Goal: Task Accomplishment & Management: Use online tool/utility

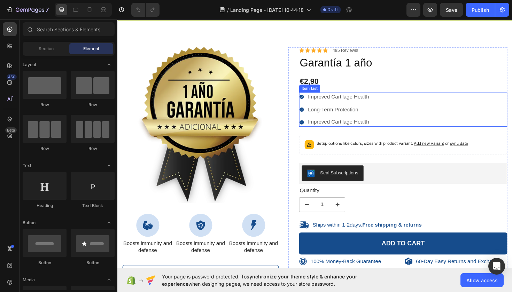
scroll to position [246, 0]
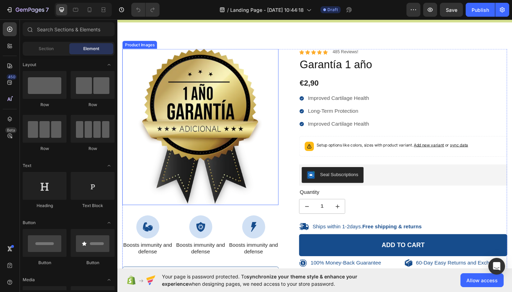
click at [171, 122] on img at bounding box center [206, 134] width 166 height 166
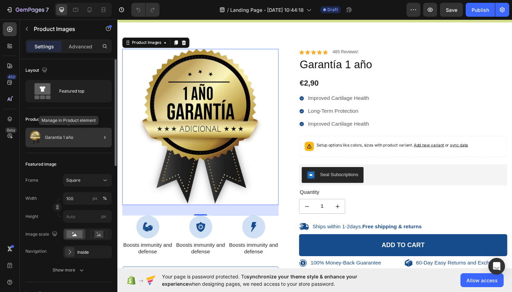
click at [78, 140] on div "Garantía 1 año" at bounding box center [68, 138] width 86 height 20
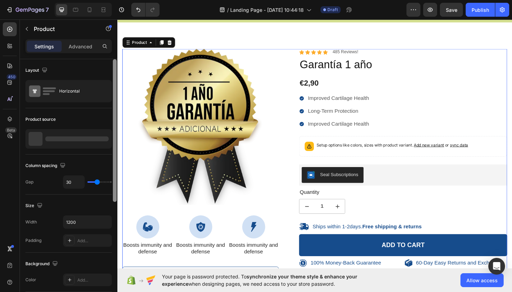
scroll to position [202, 0]
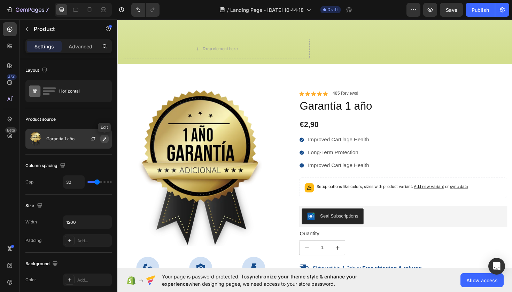
click at [105, 141] on icon "button" at bounding box center [105, 139] width 6 height 6
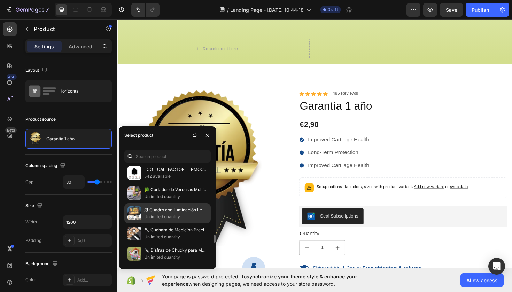
scroll to position [870, 0]
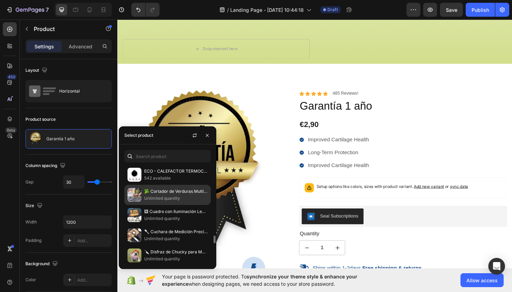
click at [173, 195] on p "🥦 Cortador de Verduras Multiusos 12 Tipos de Corte en 1" at bounding box center [175, 191] width 63 height 7
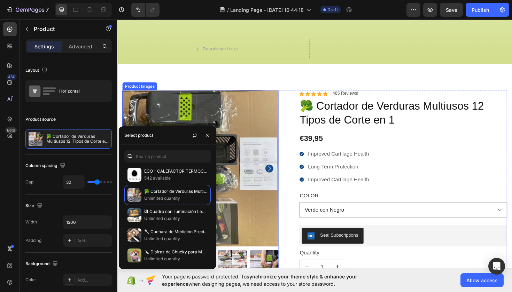
click at [268, 184] on img at bounding box center [206, 177] width 166 height 166
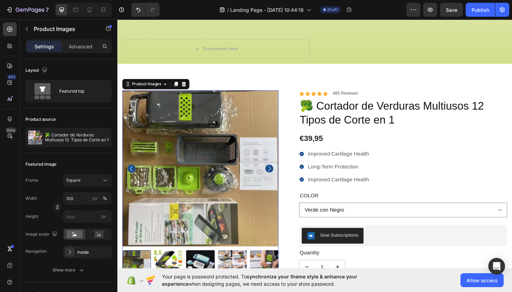
click at [276, 173] on icon "Carousel Next Arrow" at bounding box center [278, 177] width 8 height 8
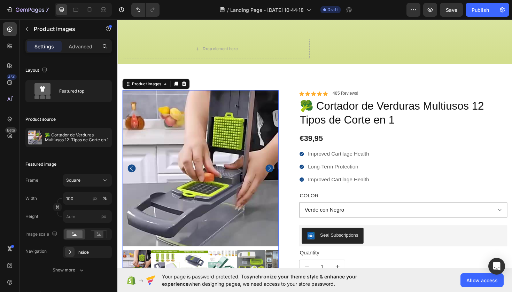
click at [276, 173] on icon "Carousel Next Arrow" at bounding box center [278, 177] width 8 height 8
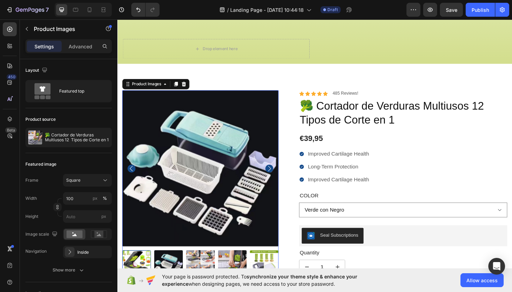
click at [276, 173] on icon "Carousel Next Arrow" at bounding box center [278, 177] width 8 height 8
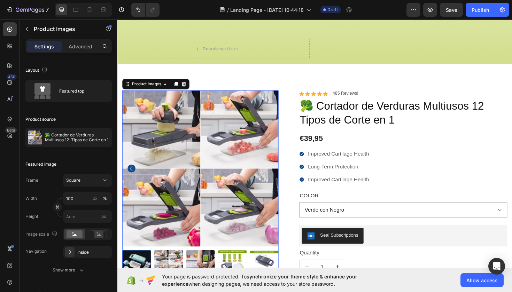
click at [276, 173] on img at bounding box center [206, 177] width 166 height 166
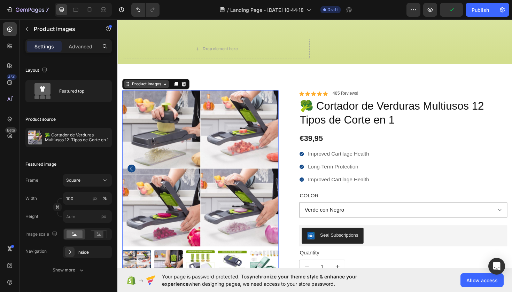
click at [156, 88] on div "Product Images" at bounding box center [148, 88] width 48 height 8
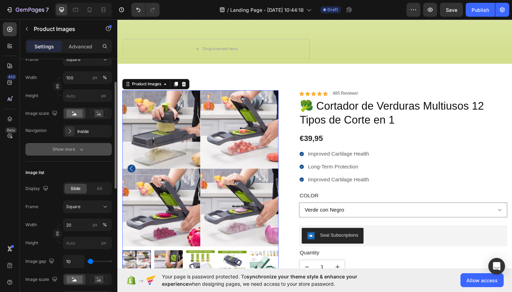
scroll to position [122, 0]
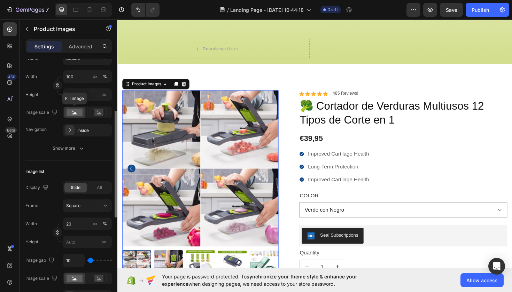
click at [75, 116] on rect at bounding box center [75, 113] width 16 height 8
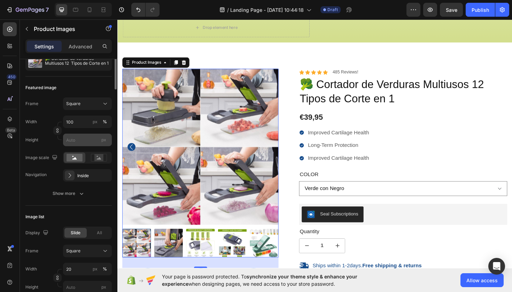
scroll to position [0, 0]
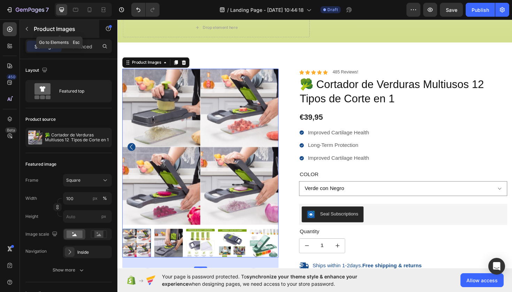
click at [27, 30] on icon "button" at bounding box center [27, 29] width 2 height 4
click at [218, 183] on img at bounding box center [206, 155] width 166 height 166
click at [83, 47] on p "Advanced" at bounding box center [81, 46] width 24 height 7
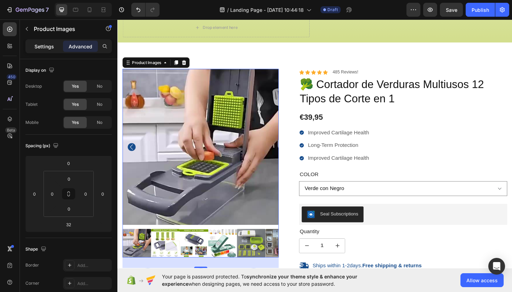
click at [46, 47] on p "Settings" at bounding box center [45, 46] width 20 height 7
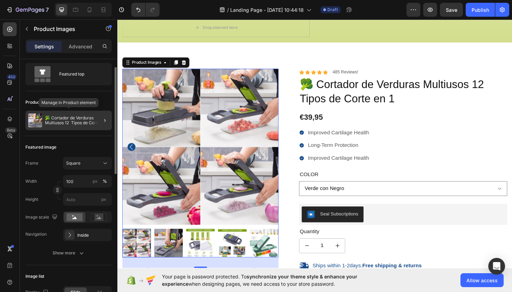
scroll to position [18, 0]
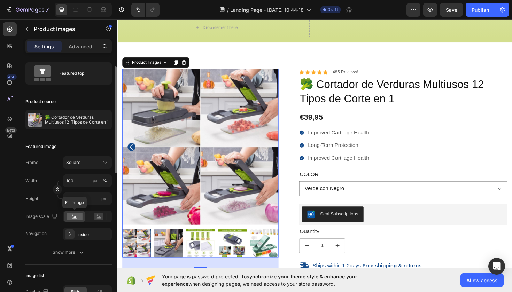
click at [73, 219] on rect at bounding box center [75, 217] width 16 height 8
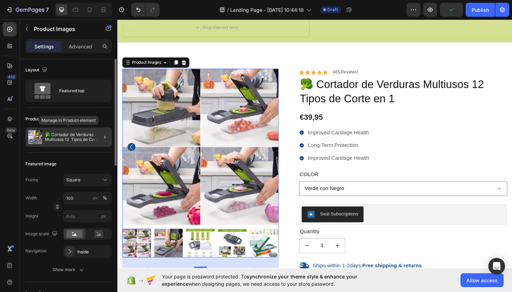
scroll to position [0, 0]
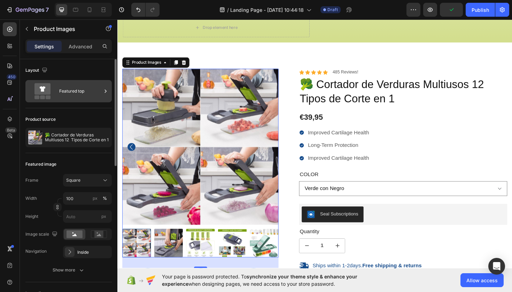
click at [43, 93] on icon at bounding box center [43, 89] width 16 height 12
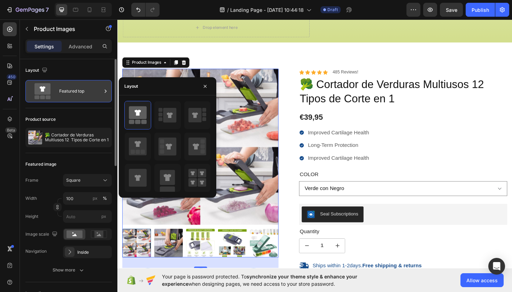
click at [43, 93] on icon at bounding box center [43, 89] width 16 height 12
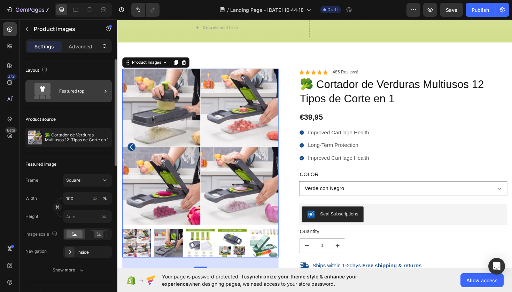
click at [43, 93] on icon at bounding box center [43, 89] width 16 height 12
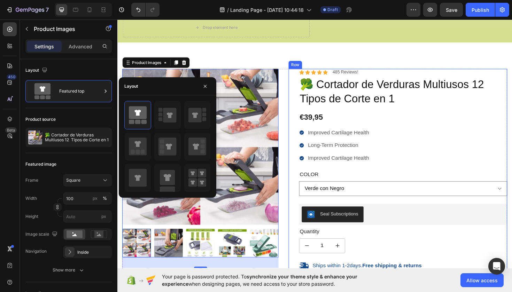
click at [421, 171] on div "Icon Icon Icon Icon Icon Icon List 485 Reviews! Text Block Row 🥦 Cortador de Ve…" at bounding box center [420, 231] width 221 height 318
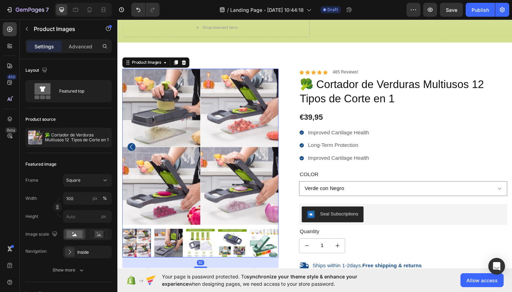
click at [265, 143] on img at bounding box center [206, 155] width 166 height 166
click at [188, 64] on icon at bounding box center [188, 65] width 5 height 5
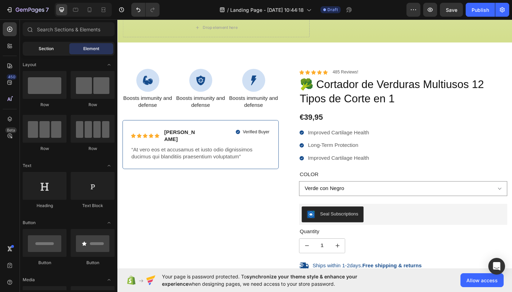
click at [43, 54] on div "Section" at bounding box center [46, 48] width 44 height 11
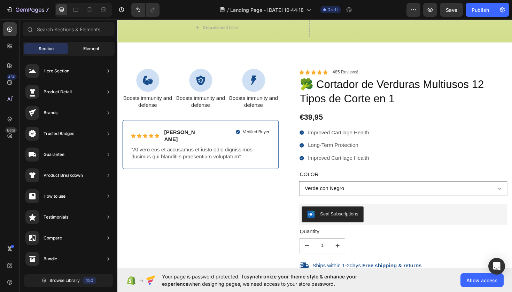
click at [92, 53] on div "Element" at bounding box center [91, 48] width 44 height 11
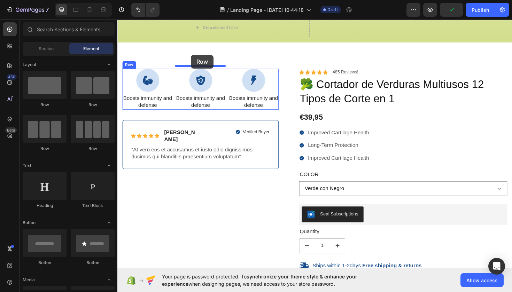
drag, startPoint x: 166, startPoint y: 117, endPoint x: 196, endPoint y: 57, distance: 67.2
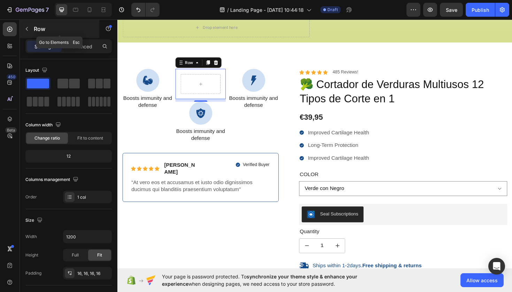
click at [26, 31] on icon "button" at bounding box center [27, 29] width 6 height 6
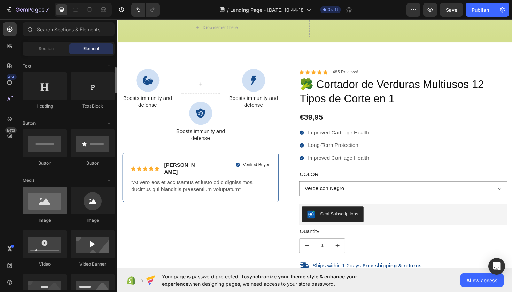
scroll to position [100, 0]
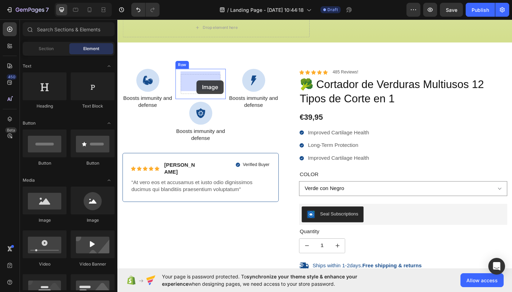
drag, startPoint x: 166, startPoint y: 231, endPoint x: 201, endPoint y: 83, distance: 151.5
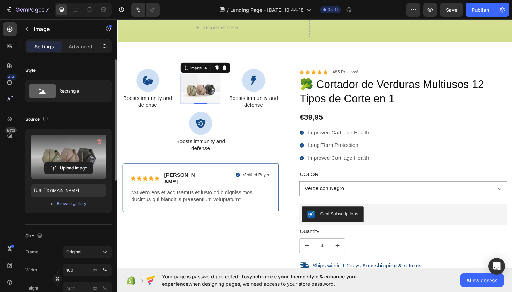
click at [65, 154] on label at bounding box center [68, 157] width 75 height 44
click at [65, 162] on input "file" at bounding box center [69, 168] width 48 height 12
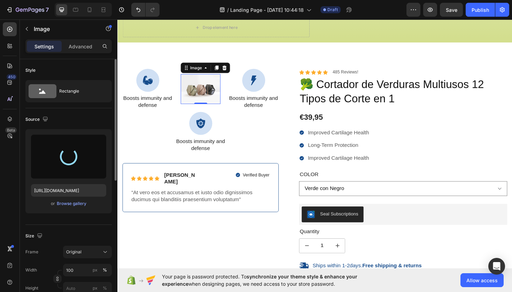
type input "[URL][DOMAIN_NAME]"
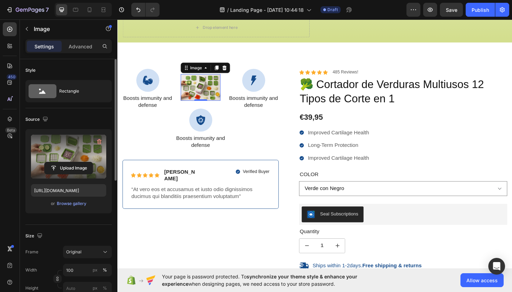
click at [200, 93] on img at bounding box center [205, 91] width 42 height 28
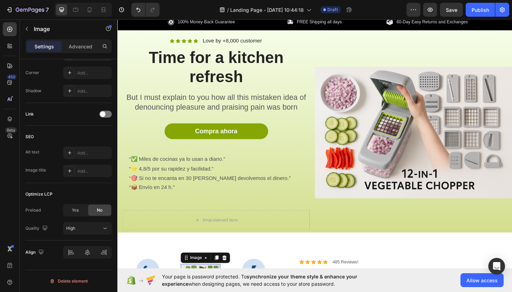
scroll to position [0, 0]
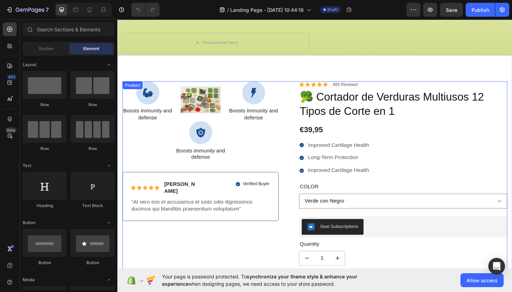
scroll to position [208, 0]
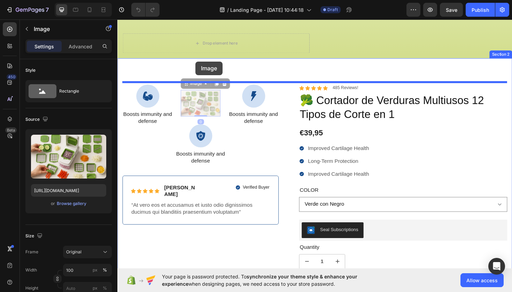
drag, startPoint x: 201, startPoint y: 115, endPoint x: 200, endPoint y: 64, distance: 50.6
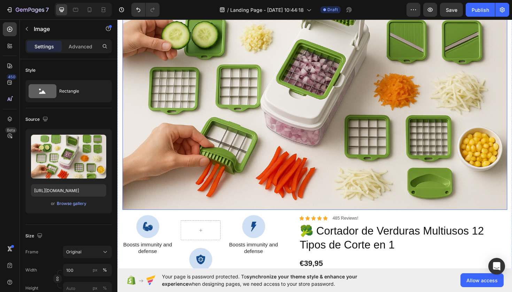
scroll to position [344, 0]
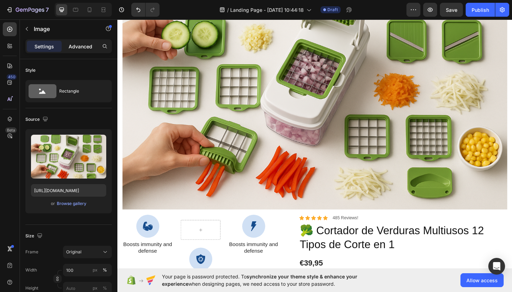
click at [81, 47] on p "Advanced" at bounding box center [81, 46] width 24 height 7
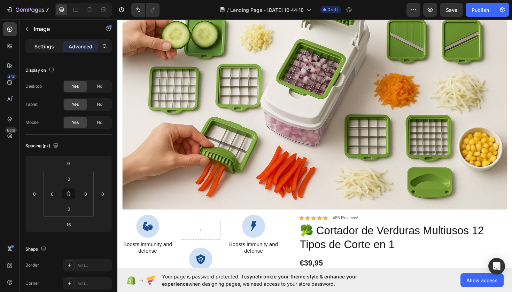
click at [41, 44] on p "Settings" at bounding box center [45, 46] width 20 height 7
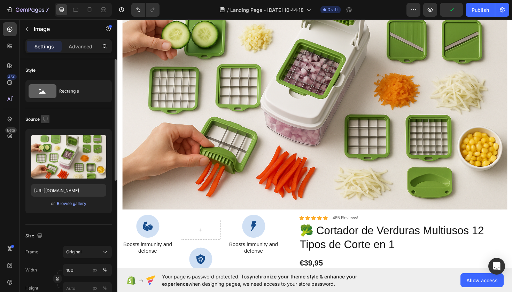
click at [42, 121] on icon "button" at bounding box center [45, 119] width 7 height 7
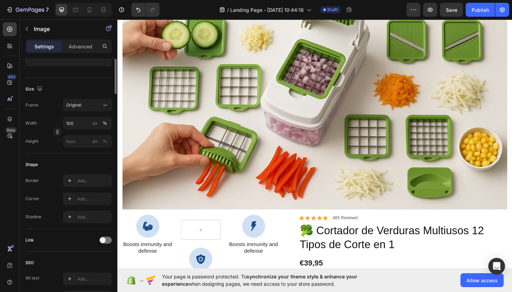
scroll to position [0, 0]
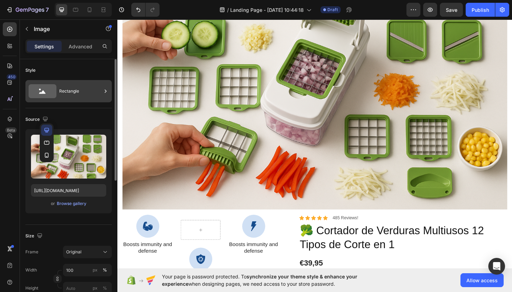
click at [69, 89] on div "Rectangle" at bounding box center [80, 91] width 43 height 16
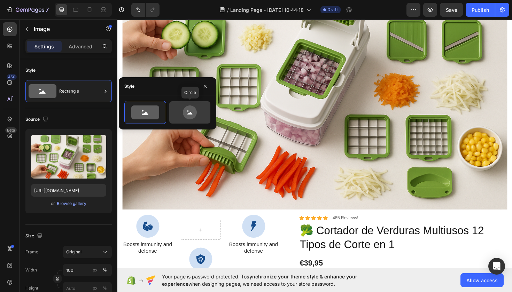
click at [182, 115] on icon at bounding box center [190, 113] width 33 height 14
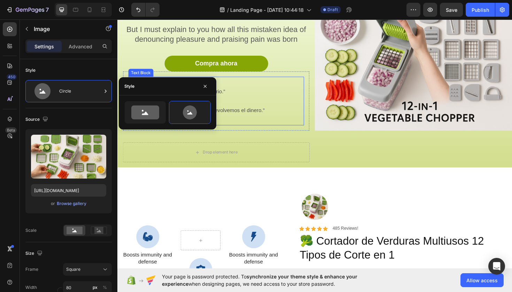
scroll to position [87, 0]
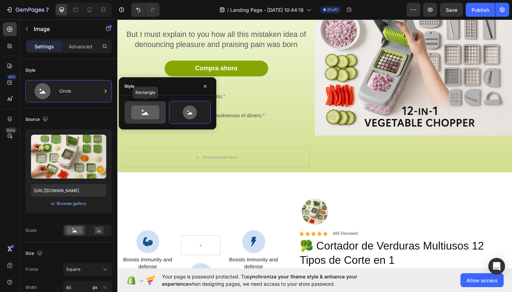
click at [145, 117] on icon at bounding box center [145, 113] width 28 height 14
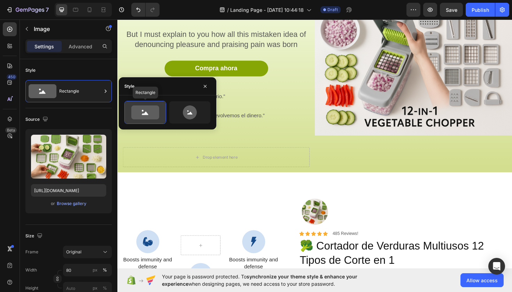
type input "100"
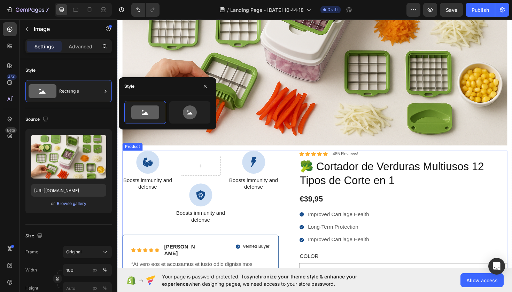
scroll to position [404, 0]
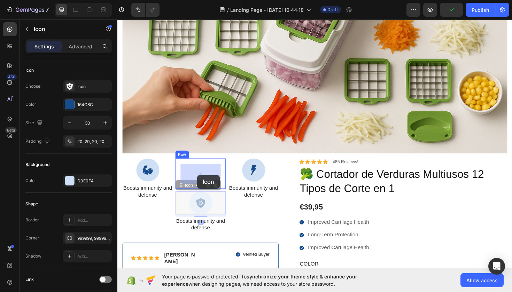
drag, startPoint x: 204, startPoint y: 214, endPoint x: 200, endPoint y: 184, distance: 30.6
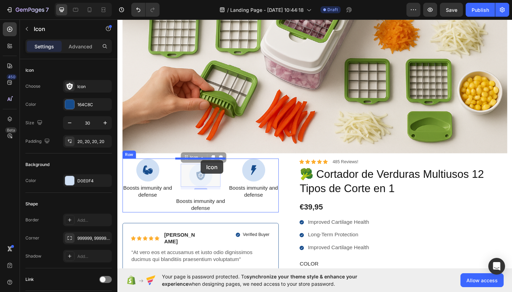
drag, startPoint x: 207, startPoint y: 181, endPoint x: 206, endPoint y: 169, distance: 12.6
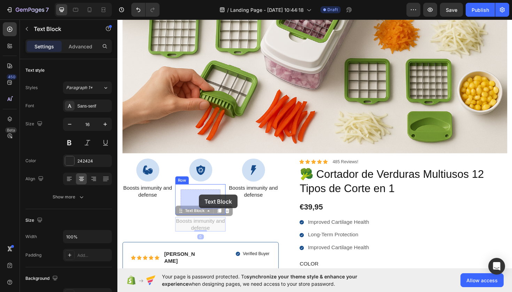
drag, startPoint x: 206, startPoint y: 236, endPoint x: 204, endPoint y: 205, distance: 30.8
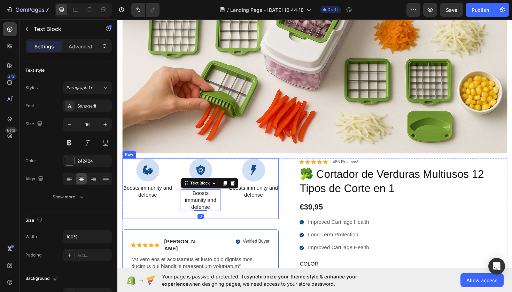
click at [167, 221] on div "Icon Boosts immunity and defense Text Block" at bounding box center [149, 199] width 53 height 64
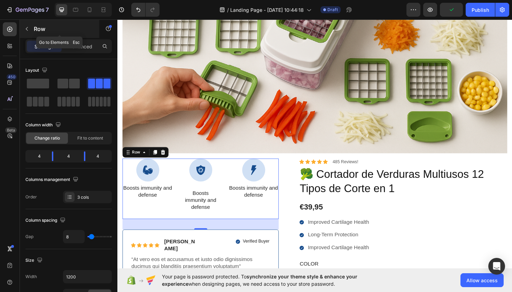
click at [25, 31] on icon "button" at bounding box center [27, 29] width 6 height 6
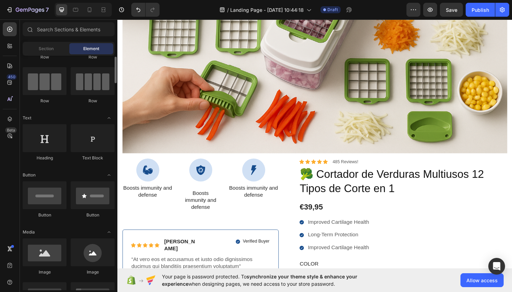
scroll to position [63, 0]
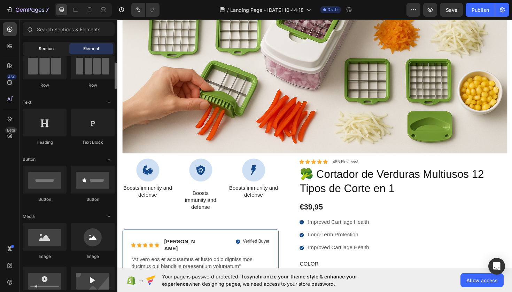
click at [44, 48] on span "Section" at bounding box center [46, 49] width 15 height 6
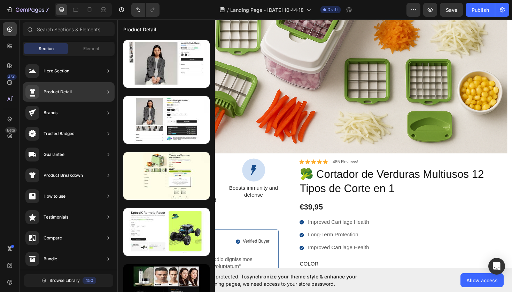
click at [57, 98] on div "Product Detail" at bounding box center [48, 92] width 46 height 14
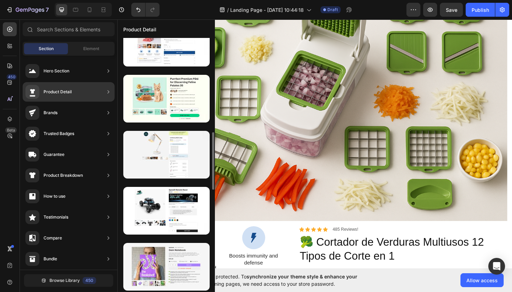
scroll to position [414, 0]
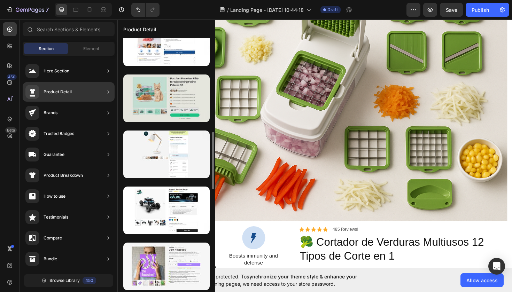
click at [151, 98] on div at bounding box center [166, 99] width 86 height 48
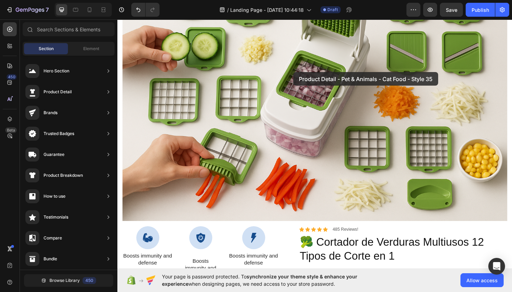
drag, startPoint x: 269, startPoint y: 117, endPoint x: 306, endPoint y: 75, distance: 55.6
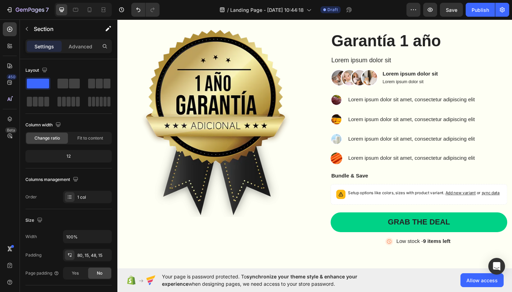
scroll to position [263, 0]
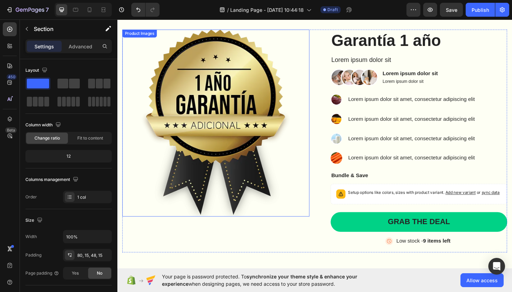
click at [217, 138] on img at bounding box center [222, 129] width 198 height 198
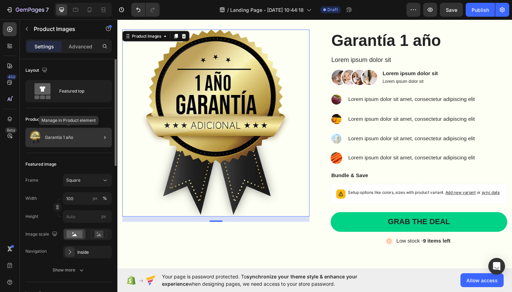
click at [90, 137] on div "Garantía 1 año" at bounding box center [68, 138] width 86 height 20
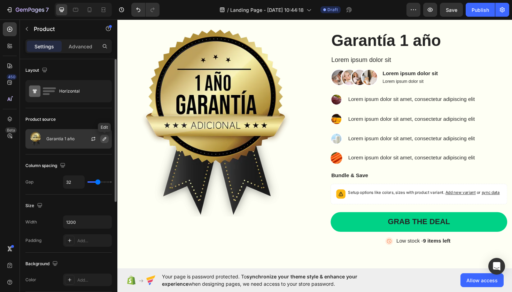
click at [103, 139] on icon "button" at bounding box center [104, 138] width 3 height 3
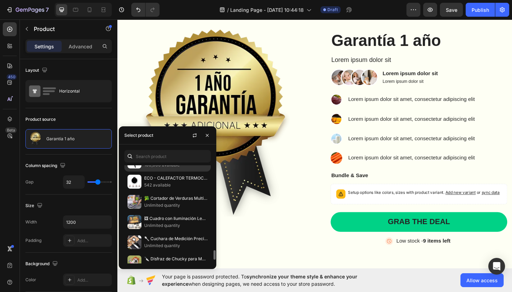
scroll to position [864, 0]
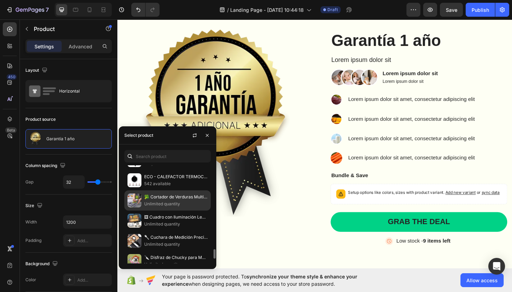
click at [167, 201] on p "🥦 Cortador de Verduras Multiusos 12 Tipos de Corte en 1" at bounding box center [175, 197] width 63 height 7
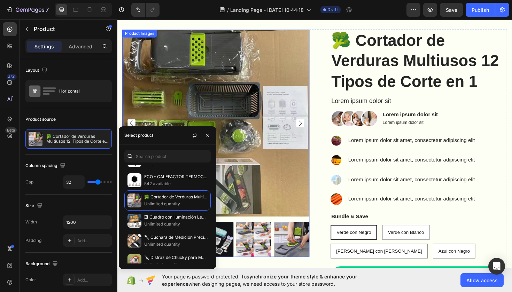
click at [267, 168] on img at bounding box center [222, 129] width 198 height 198
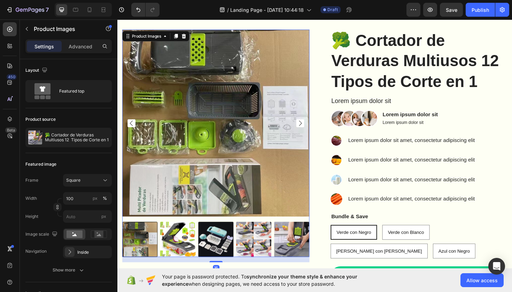
click at [132, 129] on icon "Carousel Back Arrow" at bounding box center [132, 129] width 8 height 8
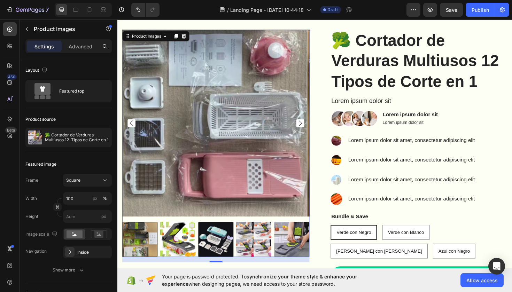
click at [132, 129] on icon "Carousel Back Arrow" at bounding box center [132, 129] width 8 height 8
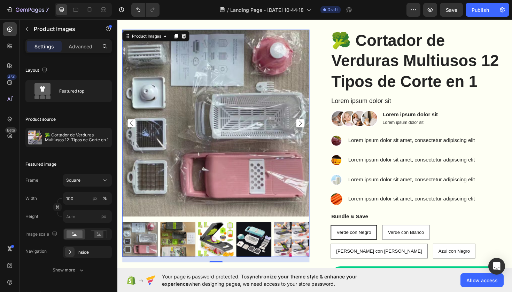
click at [132, 129] on icon "Carousel Back Arrow" at bounding box center [132, 129] width 8 height 8
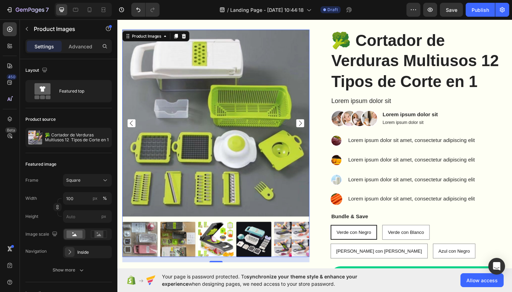
click at [132, 129] on icon "Carousel Back Arrow" at bounding box center [132, 129] width 8 height 8
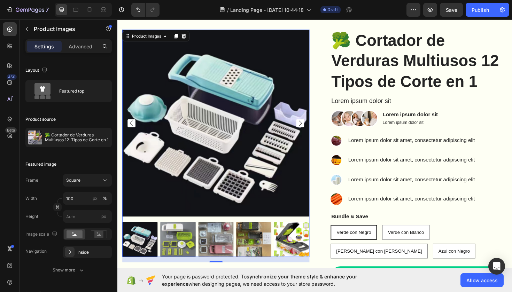
click at [132, 129] on icon "Carousel Back Arrow" at bounding box center [132, 129] width 8 height 8
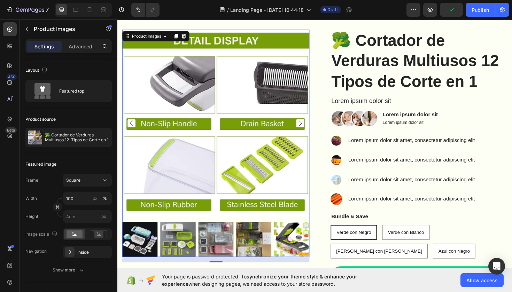
click at [132, 129] on icon "Carousel Back Arrow" at bounding box center [132, 129] width 8 height 8
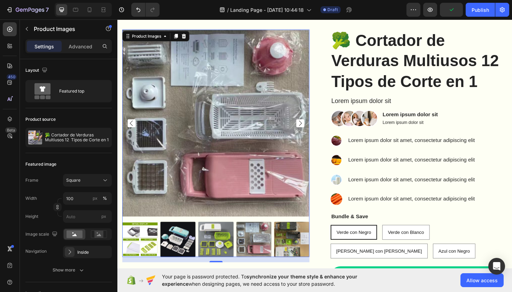
click at [132, 129] on icon "Carousel Back Arrow" at bounding box center [132, 129] width 8 height 8
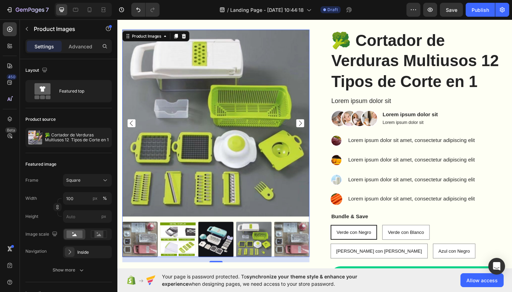
click at [132, 129] on icon "Carousel Back Arrow" at bounding box center [132, 129] width 8 height 8
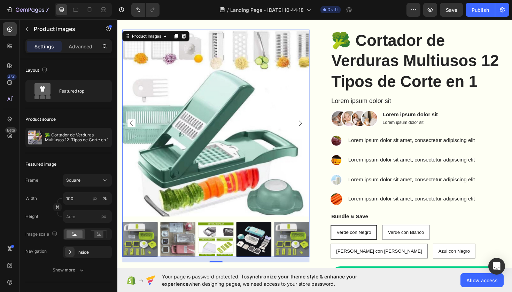
click at [132, 129] on icon "Carousel Back Arrow" at bounding box center [132, 129] width 8 height 8
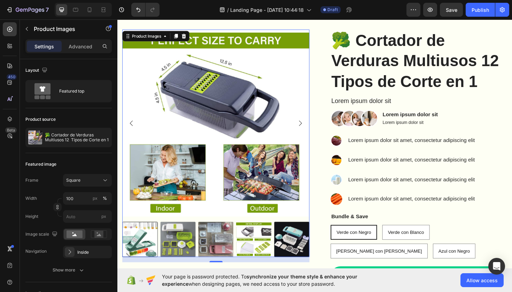
click at [132, 129] on icon "Carousel Back Arrow" at bounding box center [132, 129] width 8 height 8
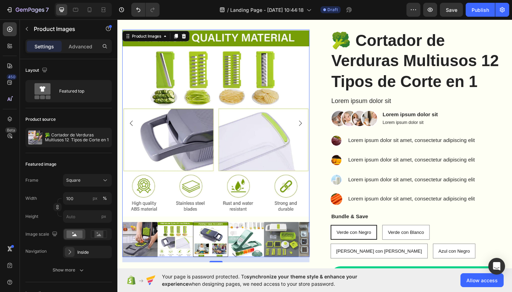
click at [132, 129] on icon "Carousel Back Arrow" at bounding box center [132, 129] width 8 height 8
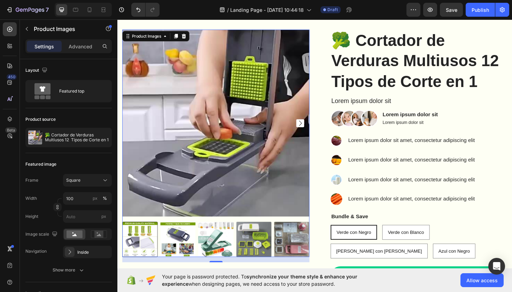
click at [132, 129] on img at bounding box center [222, 129] width 198 height 198
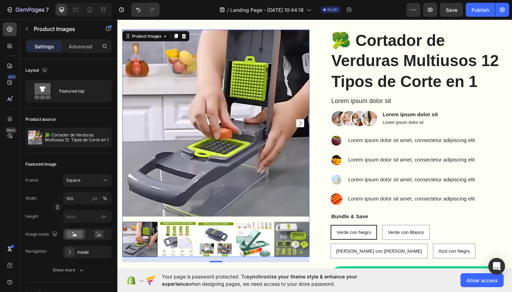
click at [132, 129] on img at bounding box center [222, 129] width 198 height 198
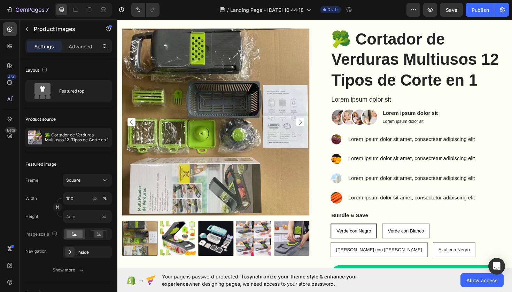
scroll to position [270, 0]
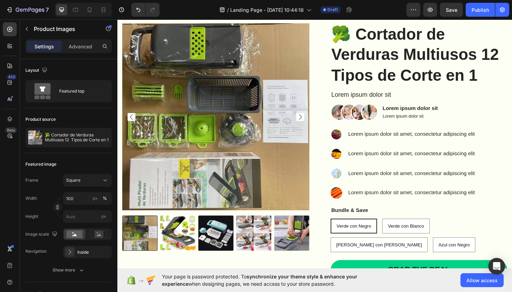
click at [135, 122] on icon "Carousel Back Arrow" at bounding box center [132, 123] width 8 height 8
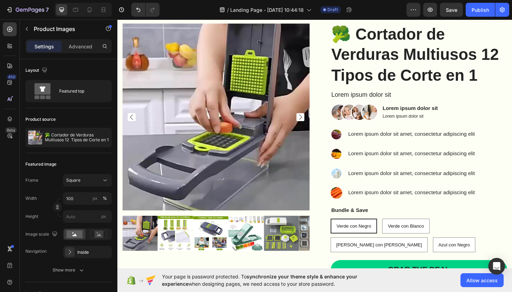
click at [135, 122] on icon "Carousel Back Arrow" at bounding box center [132, 123] width 8 height 8
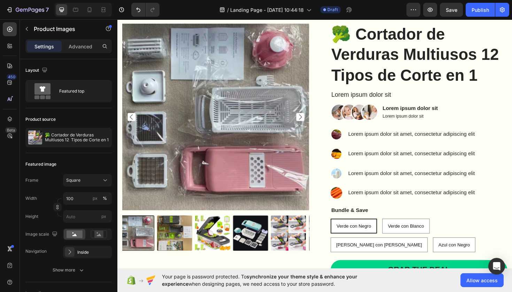
click at [135, 122] on icon "Carousel Back Arrow" at bounding box center [132, 123] width 8 height 8
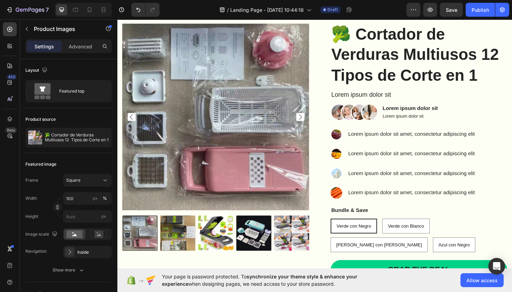
click at [135, 122] on icon "Carousel Back Arrow" at bounding box center [132, 123] width 8 height 8
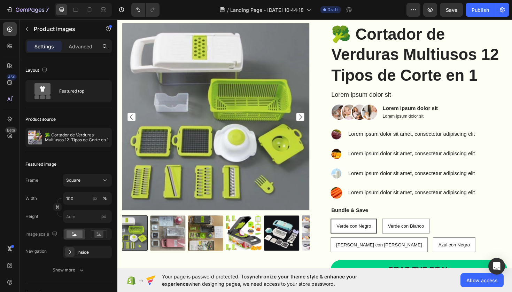
click at [135, 122] on icon "Carousel Back Arrow" at bounding box center [132, 123] width 8 height 8
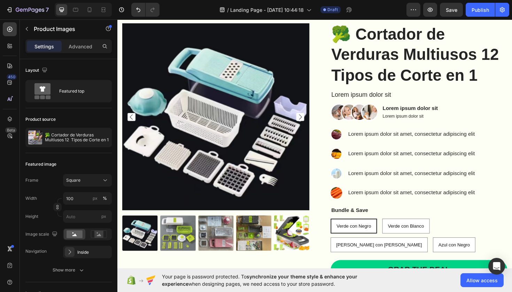
click at [147, 240] on div at bounding box center [141, 246] width 37 height 37
click at [177, 252] on img at bounding box center [181, 246] width 37 height 37
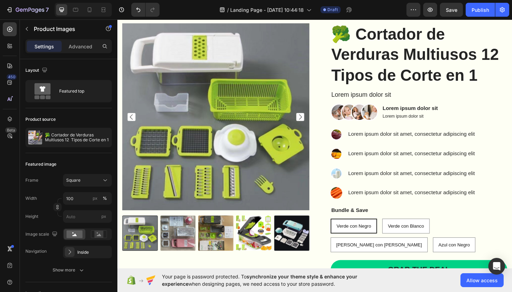
click at [178, 201] on img at bounding box center [222, 123] width 198 height 198
click at [174, 124] on img at bounding box center [222, 123] width 198 height 198
click at [84, 47] on p "Advanced" at bounding box center [81, 46] width 24 height 7
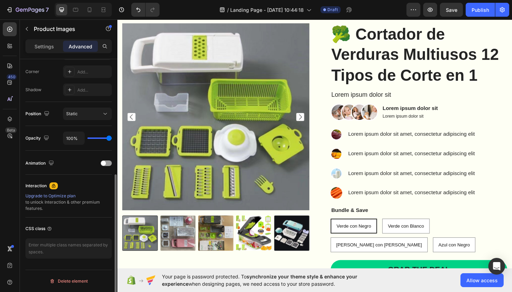
scroll to position [0, 0]
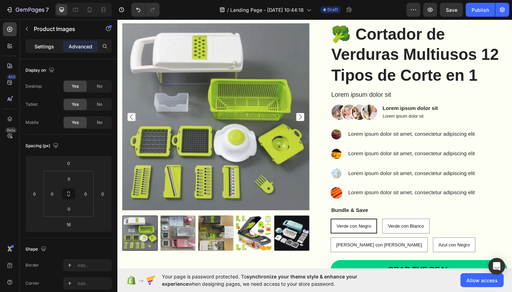
click at [50, 52] on div "Settings" at bounding box center [44, 46] width 35 height 11
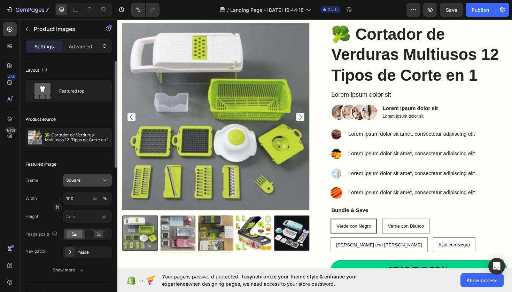
scroll to position [2, 0]
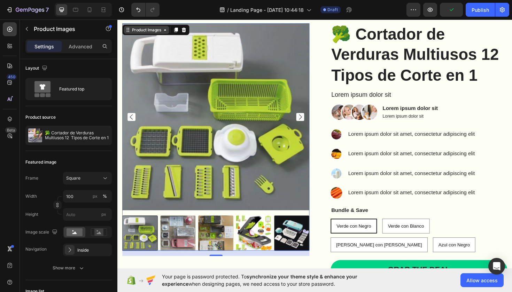
click at [152, 30] on div "Product Images" at bounding box center [148, 31] width 34 height 6
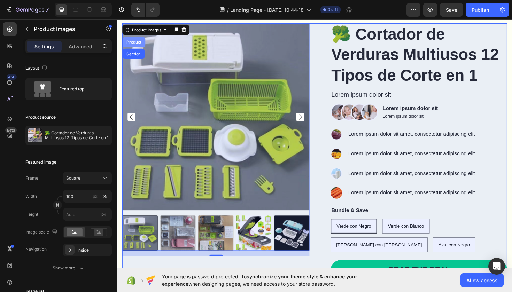
click at [134, 45] on div "Product" at bounding box center [135, 43] width 18 height 4
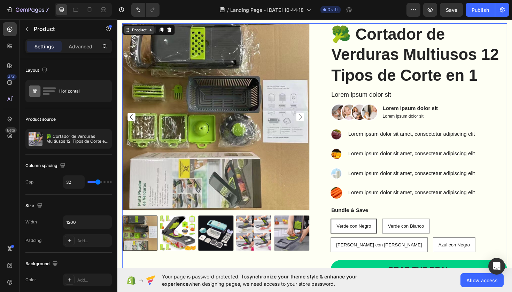
click at [139, 34] on div "Product" at bounding box center [140, 30] width 32 height 8
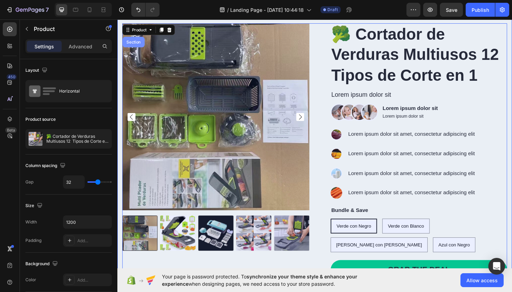
click at [139, 47] on div "Section" at bounding box center [134, 43] width 23 height 11
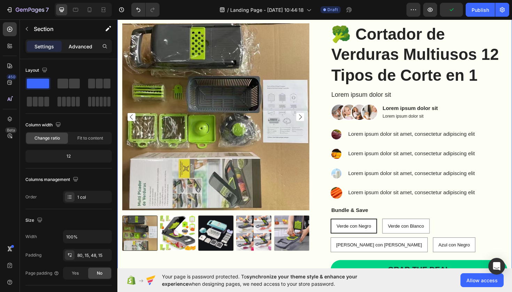
click at [77, 49] on p "Advanced" at bounding box center [81, 46] width 24 height 7
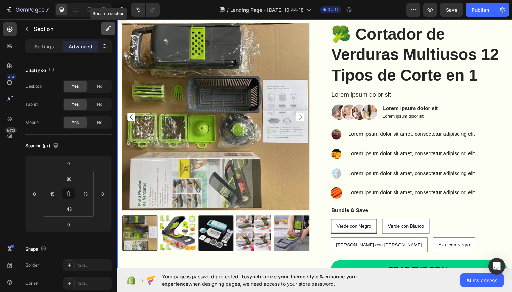
click at [109, 30] on icon "button" at bounding box center [108, 28] width 7 height 7
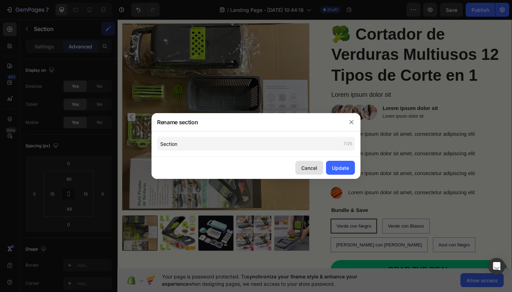
click at [315, 170] on div "Cancel" at bounding box center [310, 168] width 16 height 7
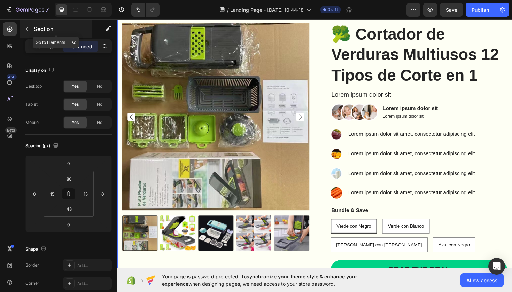
click at [28, 30] on icon "button" at bounding box center [27, 29] width 6 height 6
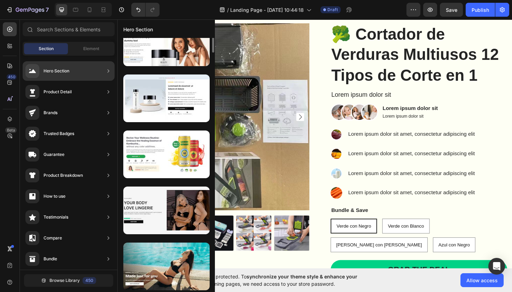
scroll to position [303, 0]
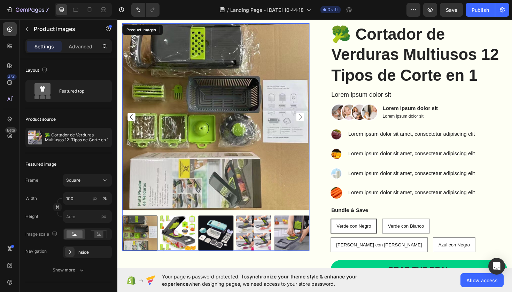
click at [238, 157] on img at bounding box center [222, 123] width 198 height 198
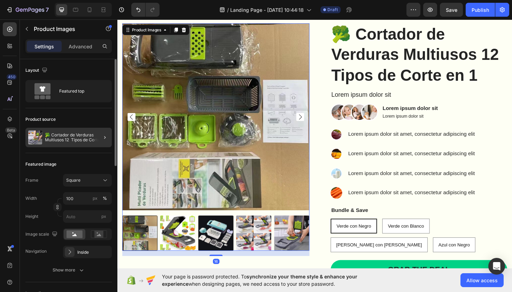
click at [97, 137] on div at bounding box center [102, 138] width 20 height 20
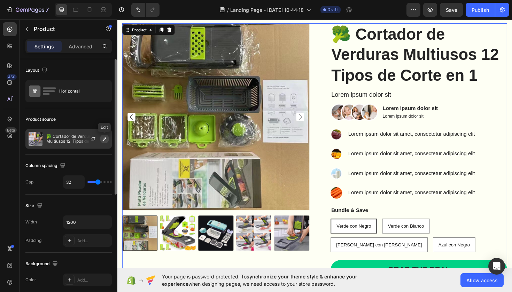
click at [106, 139] on icon "button" at bounding box center [104, 138] width 3 height 3
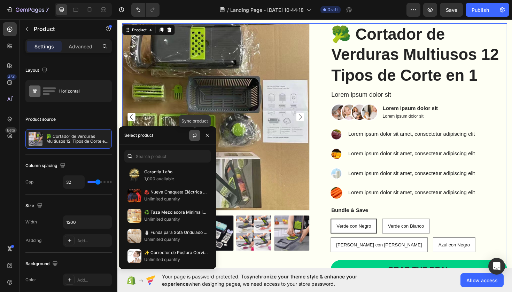
click at [195, 137] on icon "button" at bounding box center [195, 136] width 6 height 6
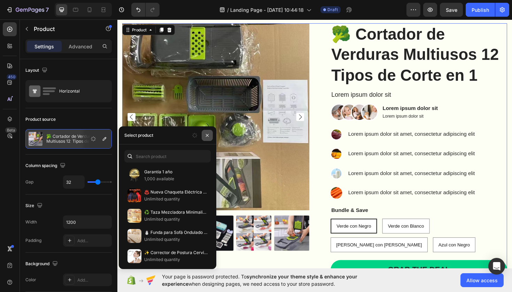
click at [211, 141] on button "button" at bounding box center [207, 135] width 11 height 11
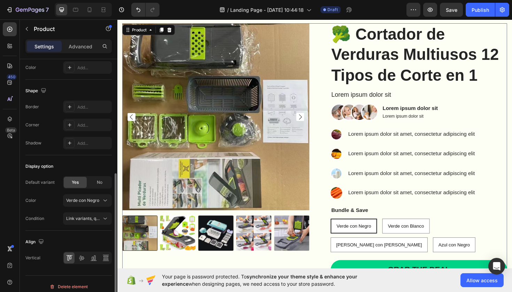
scroll to position [0, 0]
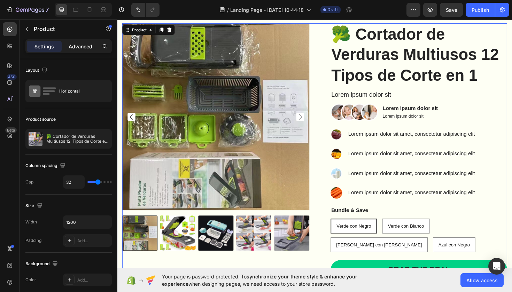
click at [93, 45] on div "Advanced" at bounding box center [80, 46] width 35 height 11
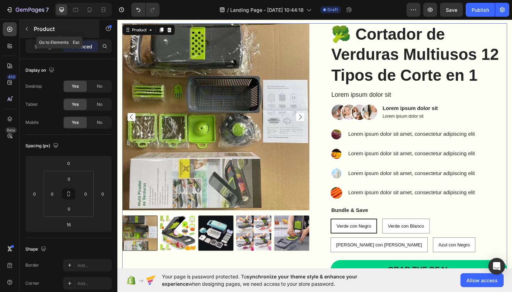
click at [24, 31] on icon "button" at bounding box center [27, 29] width 6 height 6
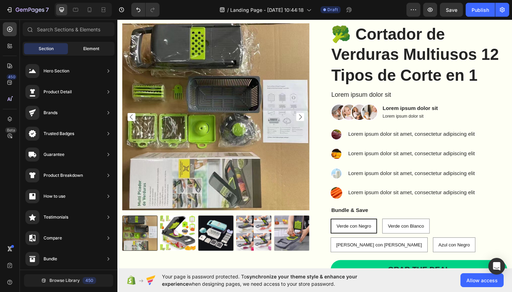
click at [90, 47] on span "Element" at bounding box center [91, 49] width 16 height 6
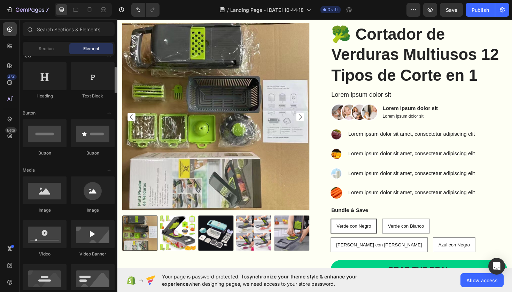
scroll to position [111, 0]
click at [94, 195] on div at bounding box center [93, 190] width 44 height 28
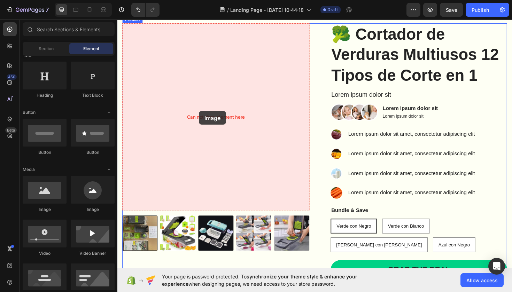
drag, startPoint x: 208, startPoint y: 218, endPoint x: 204, endPoint y: 117, distance: 100.8
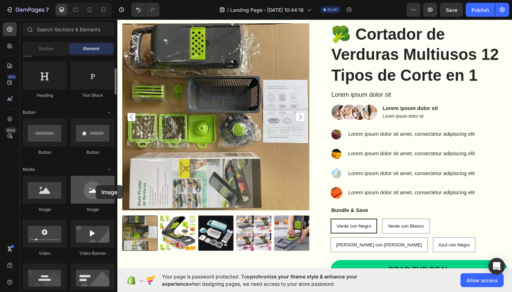
drag, startPoint x: 94, startPoint y: 192, endPoint x: 96, endPoint y: 185, distance: 7.5
click at [96, 185] on div at bounding box center [93, 190] width 44 height 28
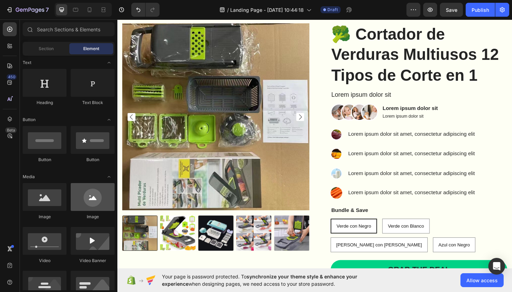
scroll to position [0, 0]
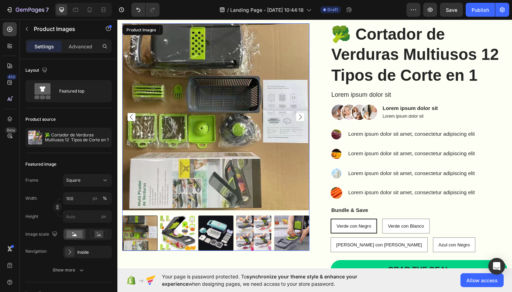
click at [236, 135] on img at bounding box center [222, 123] width 198 height 198
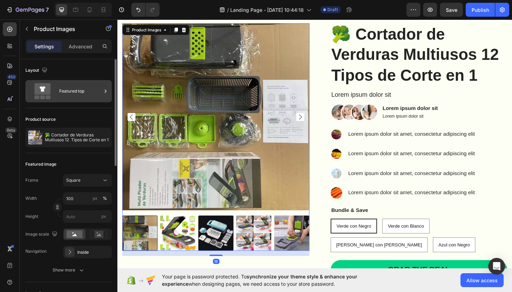
click at [68, 88] on div "Featured top" at bounding box center [80, 91] width 43 height 16
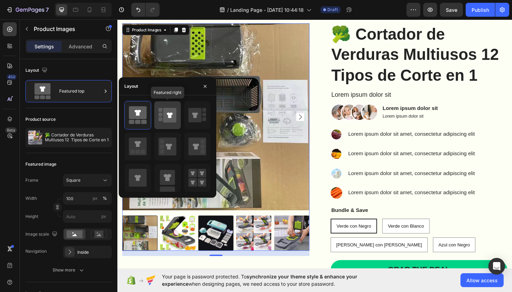
click at [165, 122] on icon at bounding box center [169, 115] width 13 height 15
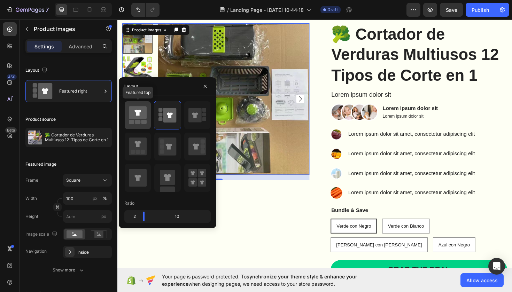
click at [133, 122] on rect at bounding box center [132, 122] width 6 height 4
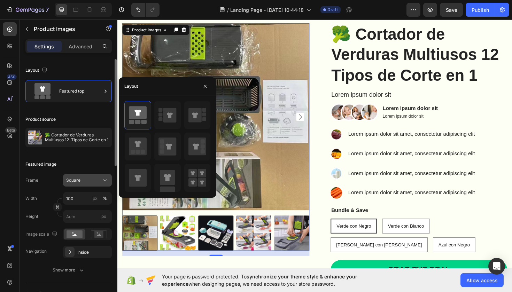
click at [91, 183] on div "Square" at bounding box center [83, 180] width 34 height 6
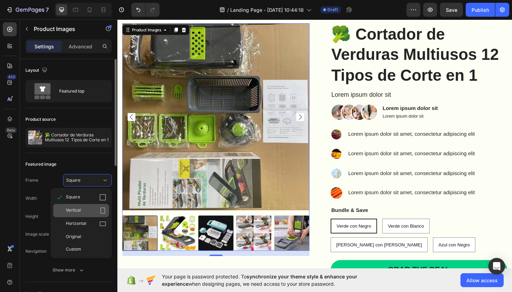
click at [86, 213] on div "Vertical" at bounding box center [86, 210] width 40 height 7
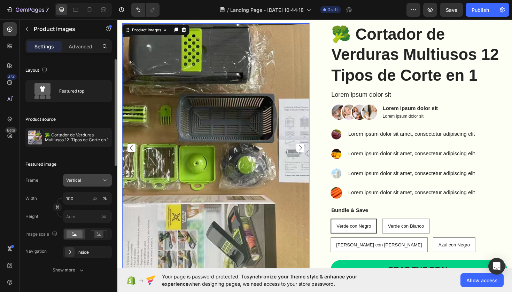
click at [106, 182] on icon at bounding box center [105, 180] width 7 height 7
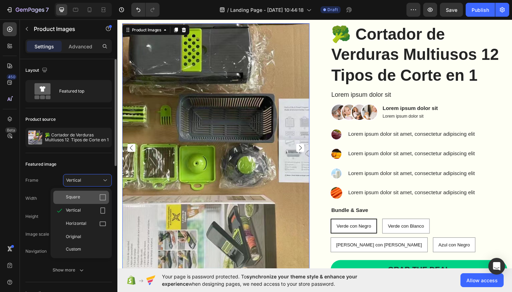
click at [98, 198] on div "Square" at bounding box center [86, 197] width 40 height 7
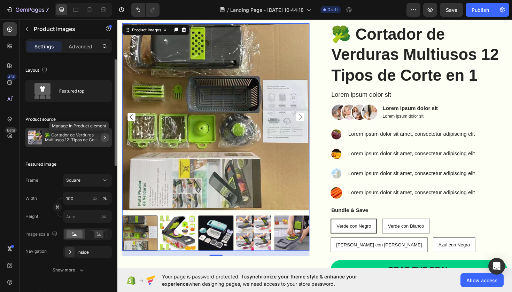
click at [105, 138] on icon "button" at bounding box center [105, 138] width 6 height 6
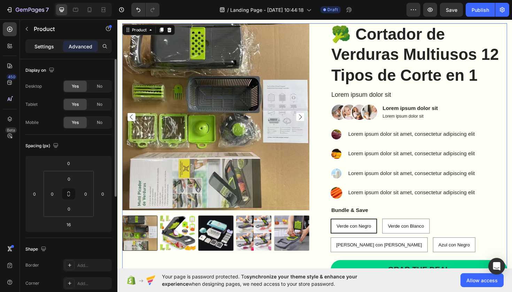
click at [43, 45] on p "Settings" at bounding box center [45, 46] width 20 height 7
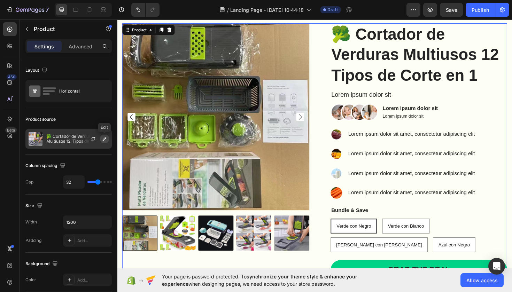
click at [105, 138] on icon "button" at bounding box center [104, 138] width 3 height 3
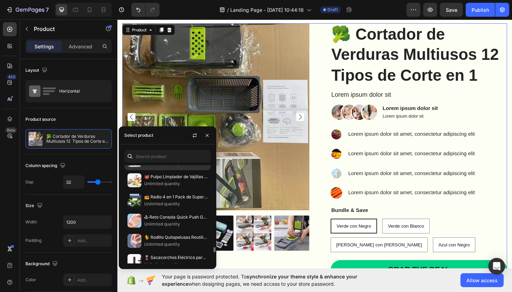
scroll to position [1469, 0]
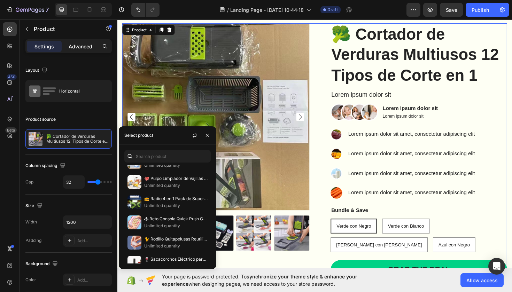
click at [85, 46] on p "Advanced" at bounding box center [81, 46] width 24 height 7
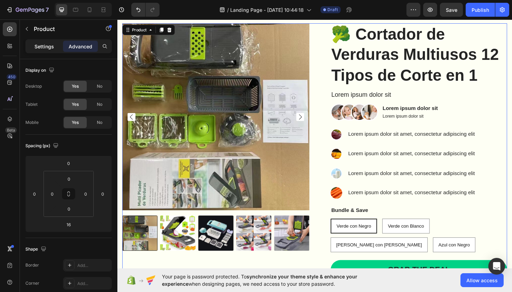
click at [52, 44] on p "Settings" at bounding box center [45, 46] width 20 height 7
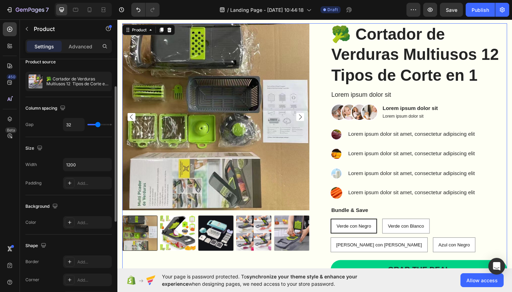
scroll to position [54, 0]
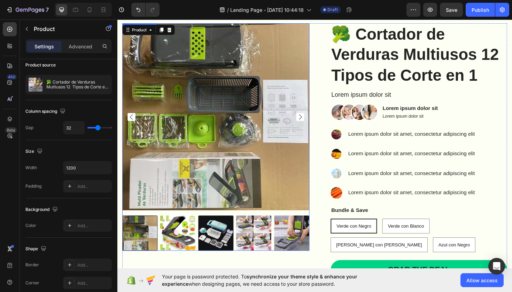
click at [233, 240] on img at bounding box center [221, 246] width 37 height 37
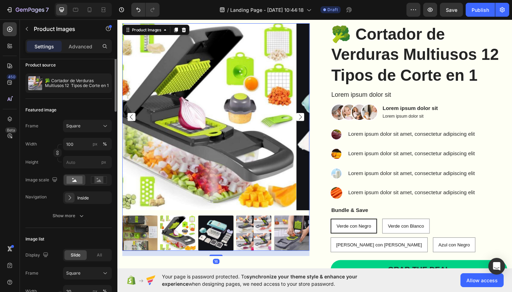
scroll to position [0, 0]
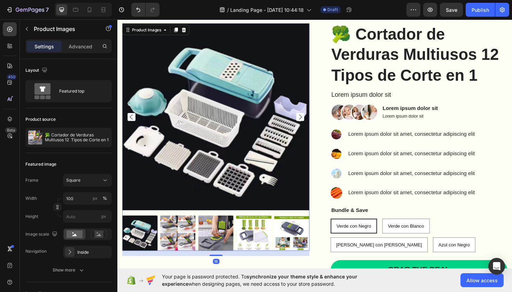
click at [223, 247] on img at bounding box center [221, 246] width 37 height 37
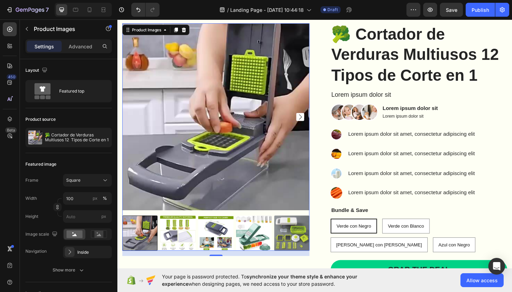
click at [232, 245] on img at bounding box center [221, 246] width 37 height 37
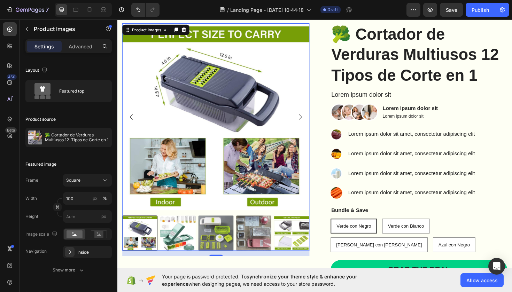
click at [225, 250] on img at bounding box center [221, 246] width 37 height 37
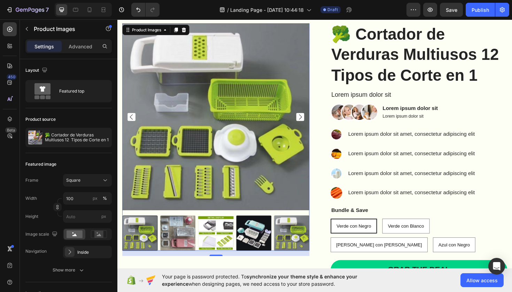
click at [234, 246] on img at bounding box center [221, 246] width 37 height 37
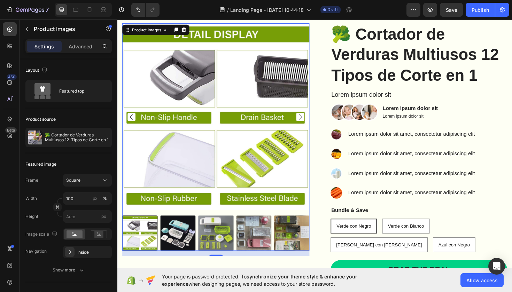
click at [241, 245] on div at bounding box center [222, 246] width 198 height 37
click at [228, 253] on img at bounding box center [221, 246] width 37 height 37
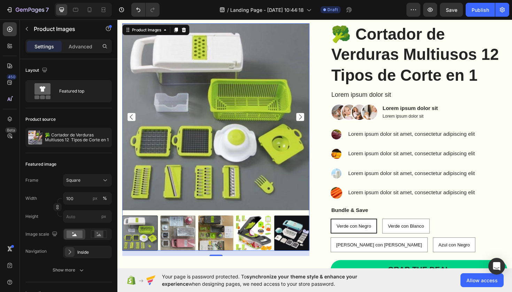
click at [223, 250] on img at bounding box center [221, 246] width 37 height 37
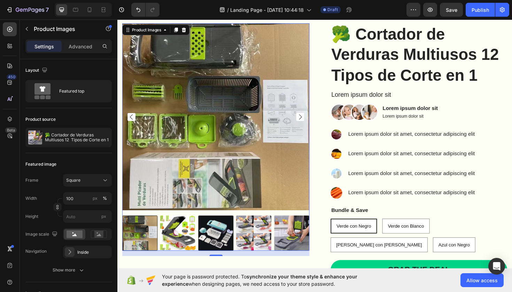
click at [255, 247] on img at bounding box center [261, 246] width 37 height 37
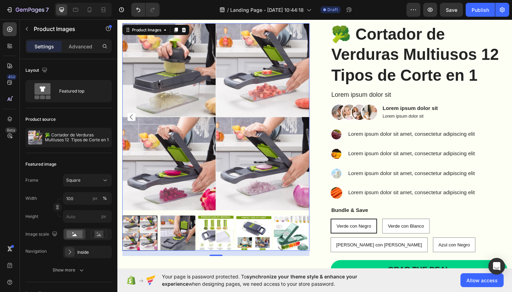
click at [293, 248] on img at bounding box center [302, 246] width 37 height 37
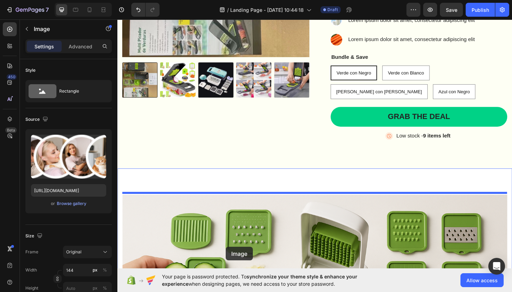
scroll to position [448, 0]
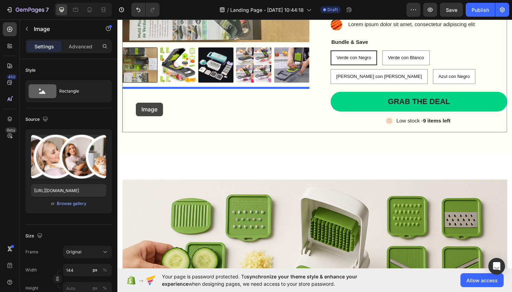
drag, startPoint x: 378, startPoint y: 82, endPoint x: 137, endPoint y: 108, distance: 242.6
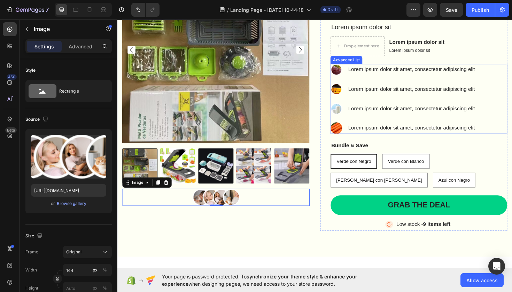
scroll to position [340, 0]
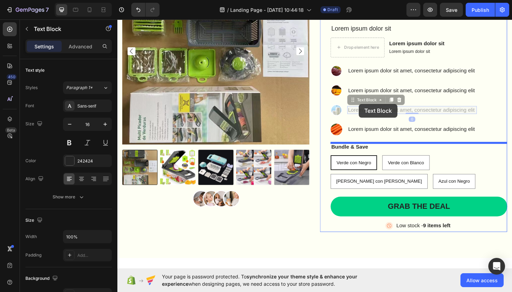
drag, startPoint x: 374, startPoint y: 113, endPoint x: 373, endPoint y: 109, distance: 4.7
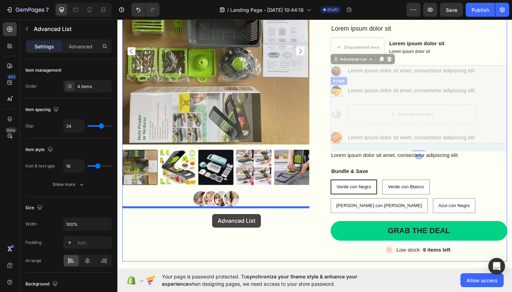
drag, startPoint x: 348, startPoint y: 87, endPoint x: 218, endPoint y: 226, distance: 190.4
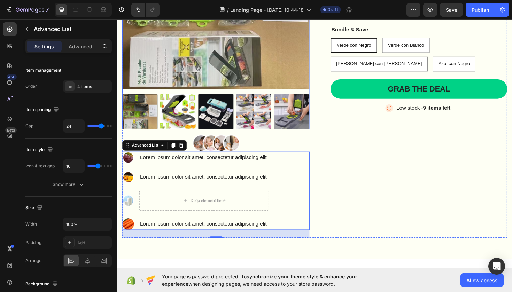
scroll to position [398, 0]
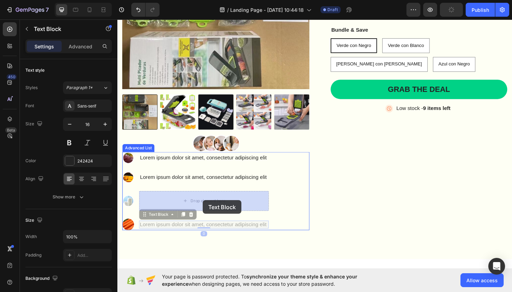
drag, startPoint x: 206, startPoint y: 234, endPoint x: 208, endPoint y: 211, distance: 23.4
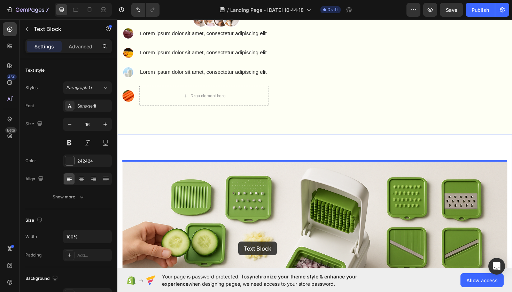
scroll to position [532, 0]
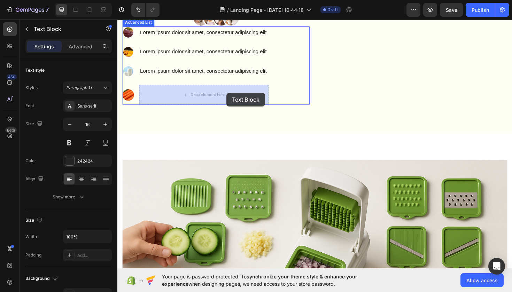
drag, startPoint x: 422, startPoint y: 68, endPoint x: 233, endPoint y: 97, distance: 191.6
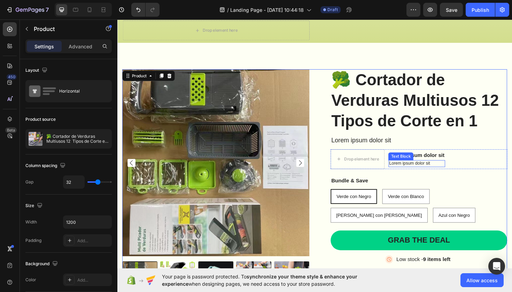
scroll to position [223, 0]
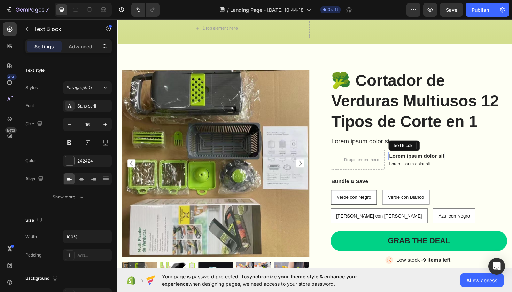
click at [426, 161] on p "Lorem ipsum dolor sit" at bounding box center [434, 164] width 59 height 7
click at [460, 151] on icon at bounding box center [460, 154] width 6 height 6
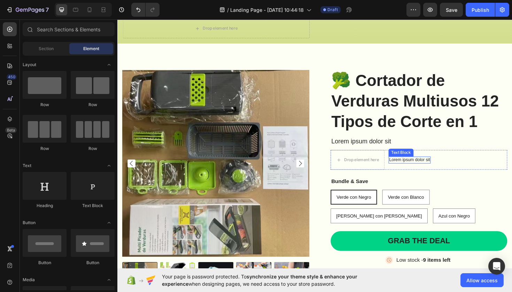
click at [430, 166] on p "Lorem ipsum dolor sit" at bounding box center [426, 169] width 43 height 6
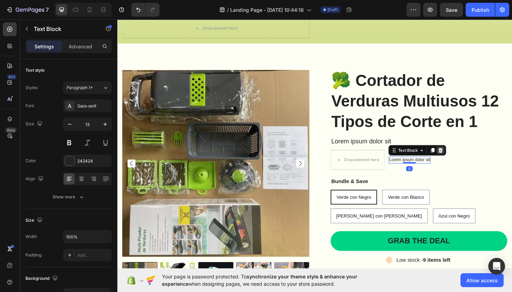
click at [460, 156] on icon at bounding box center [460, 158] width 5 height 5
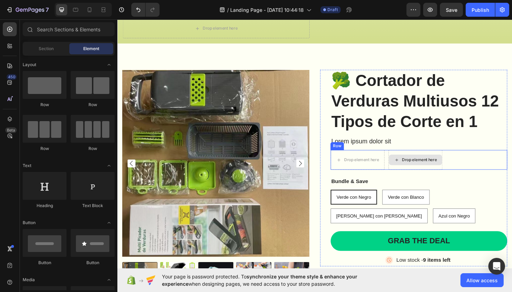
click at [448, 166] on div "Drop element here" at bounding box center [437, 169] width 37 height 6
click at [439, 163] on div "Drop element here" at bounding box center [433, 168] width 56 height 11
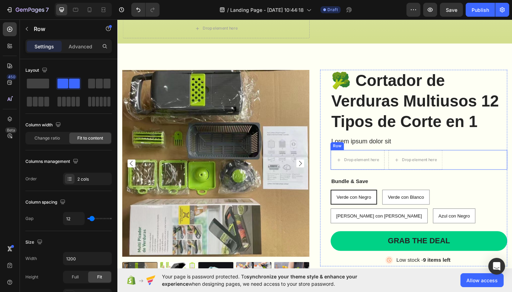
click at [489, 162] on div "Drop element here Drop element here Row 24" at bounding box center [436, 168] width 187 height 21
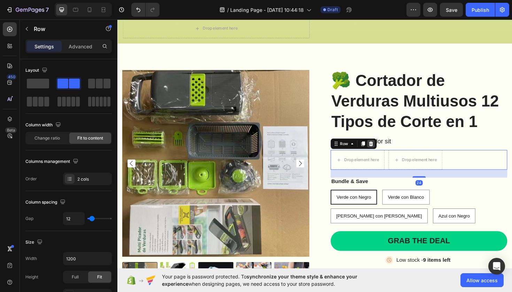
click at [386, 148] on icon at bounding box center [386, 151] width 6 height 6
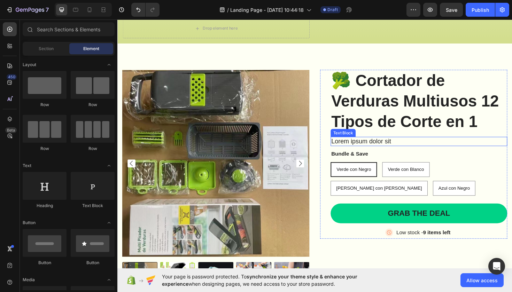
click at [373, 146] on p "Lorem ipsum dolor sit" at bounding box center [437, 149] width 186 height 9
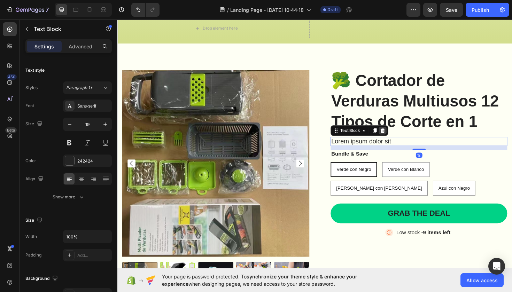
click at [400, 135] on icon at bounding box center [399, 138] width 6 height 6
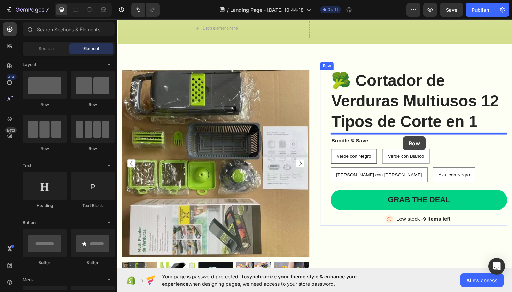
drag, startPoint x: 162, startPoint y: 110, endPoint x: 420, endPoint y: 144, distance: 260.2
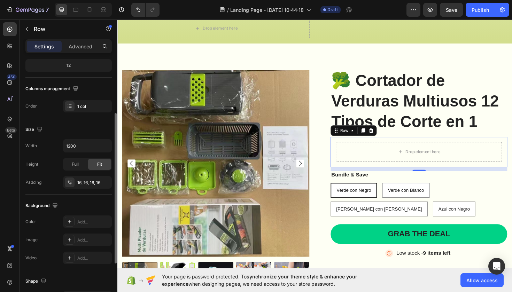
scroll to position [0, 0]
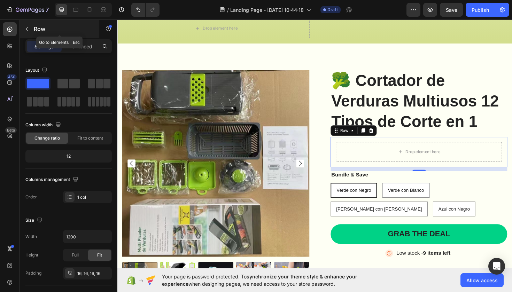
click at [31, 30] on button "button" at bounding box center [26, 28] width 11 height 11
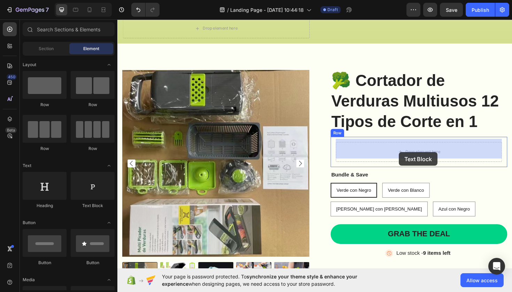
drag, startPoint x: 200, startPoint y: 210, endPoint x: 416, endPoint y: 160, distance: 221.0
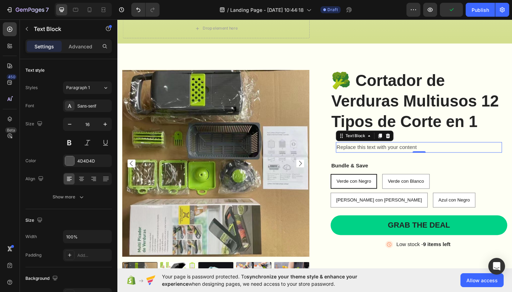
click at [215, 2] on div "7 Version history / Landing Page - [DATE] 10:44:18 Draft Preview Publish" at bounding box center [256, 10] width 512 height 20
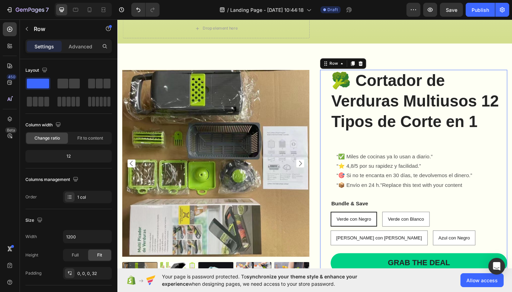
click at [337, 128] on div "🥦 Cortador de Verduras Multiusos 12 Tipos [PERSON_NAME] en 1 Product Title “✅ M…" at bounding box center [431, 189] width 198 height 232
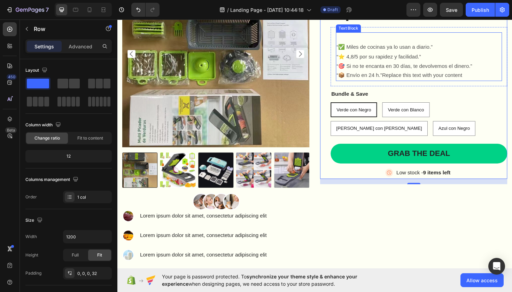
scroll to position [342, 0]
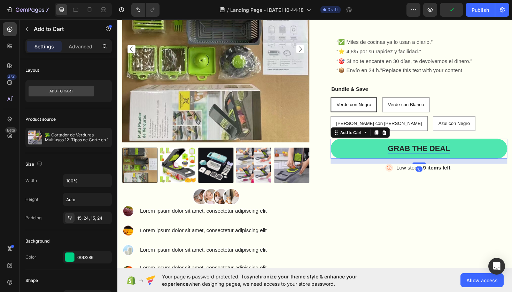
click at [437, 151] on div "Grab the deal" at bounding box center [437, 156] width 66 height 10
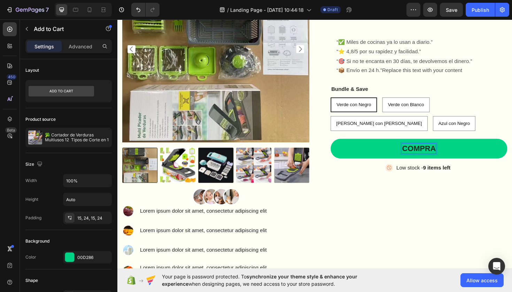
click at [437, 154] on button "Compra" at bounding box center [436, 156] width 187 height 21
click at [437, 154] on button "Compra ahora" at bounding box center [436, 156] width 187 height 21
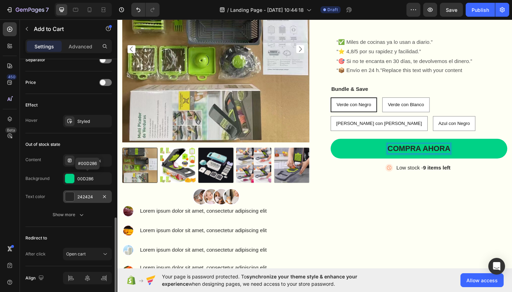
scroll to position [494, 0]
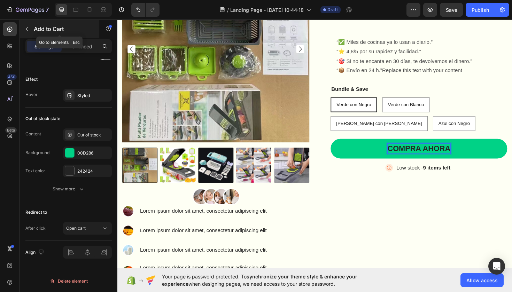
click at [26, 31] on icon "button" at bounding box center [27, 29] width 6 height 6
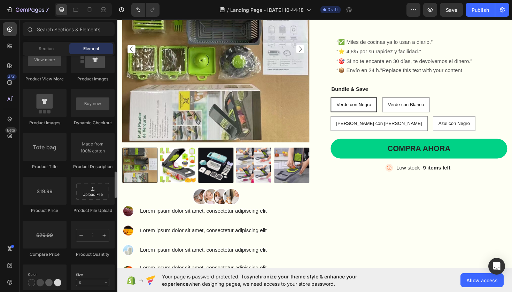
scroll to position [1043, 0]
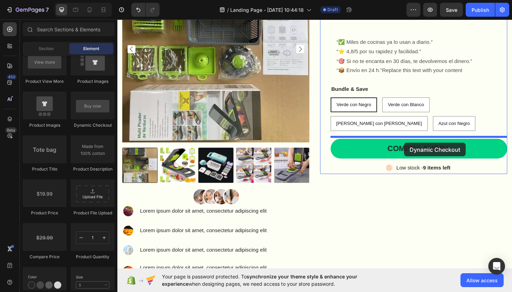
drag, startPoint x: 214, startPoint y: 132, endPoint x: 422, endPoint y: 150, distance: 208.2
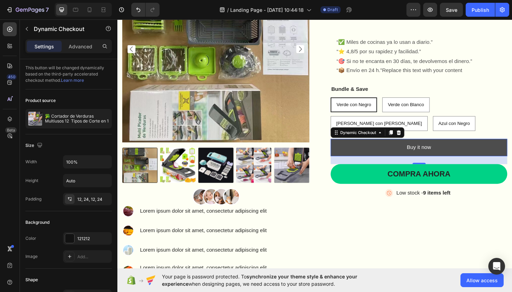
click at [416, 149] on button "Buy it now" at bounding box center [436, 155] width 187 height 18
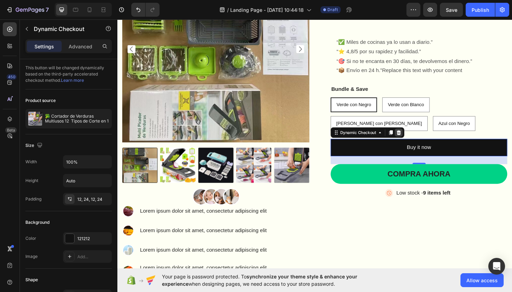
click at [415, 137] on icon at bounding box center [415, 139] width 5 height 5
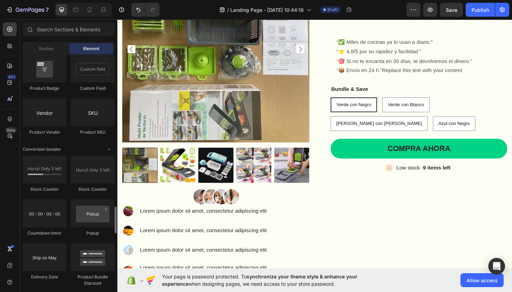
scroll to position [1298, 0]
click at [51, 48] on span "Section" at bounding box center [46, 49] width 15 height 6
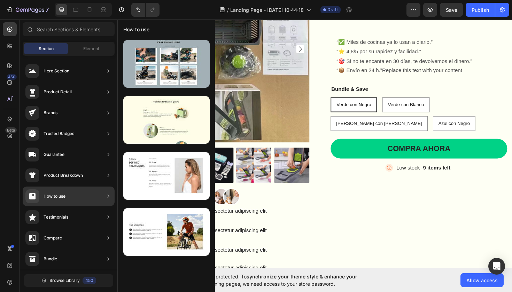
scroll to position [0, 0]
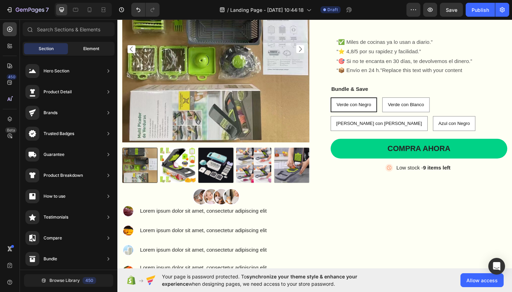
click at [93, 49] on span "Element" at bounding box center [91, 49] width 16 height 6
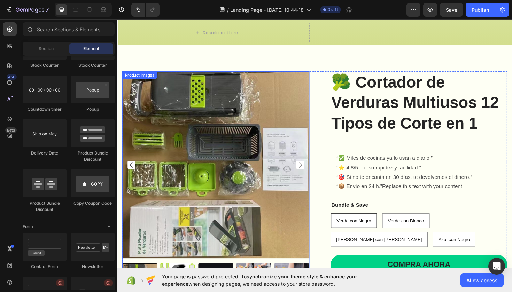
scroll to position [221, 0]
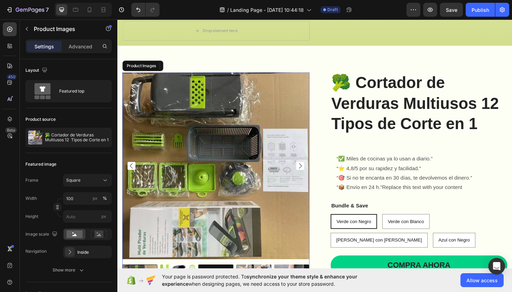
click at [135, 172] on icon "Carousel Back Arrow" at bounding box center [132, 174] width 8 height 8
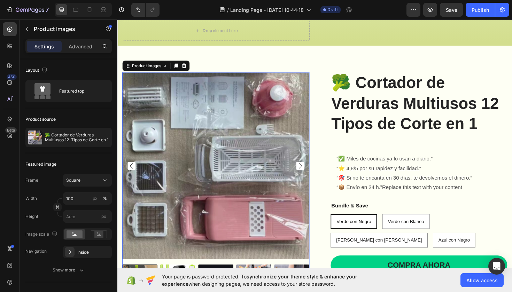
click at [135, 172] on icon "Carousel Back Arrow" at bounding box center [132, 174] width 8 height 8
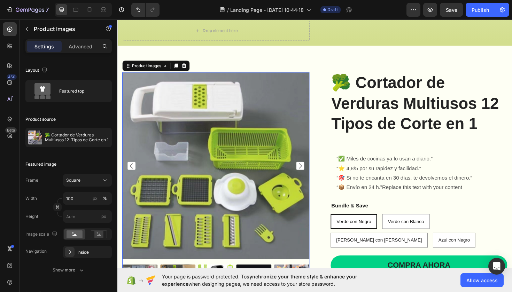
click at [135, 172] on icon "Carousel Back Arrow" at bounding box center [132, 174] width 8 height 8
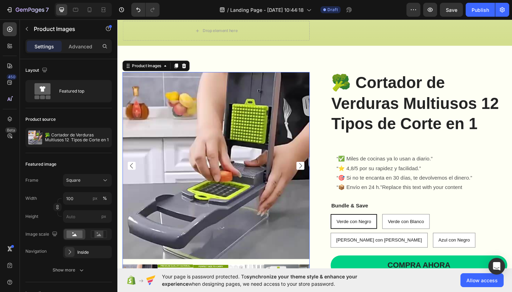
click at [135, 172] on icon "Carousel Back Arrow" at bounding box center [132, 174] width 8 height 8
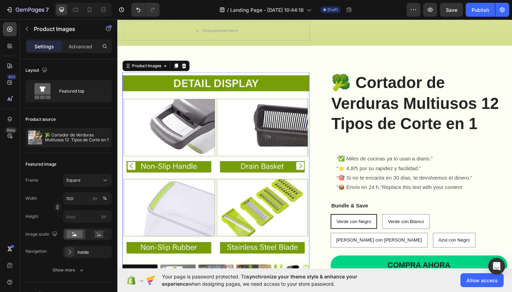
click at [135, 172] on icon "Carousel Back Arrow" at bounding box center [132, 174] width 8 height 8
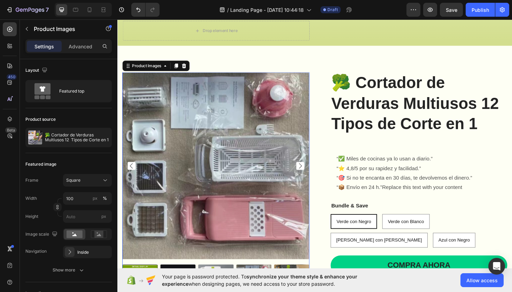
click at [135, 172] on icon "Carousel Back Arrow" at bounding box center [132, 174] width 8 height 8
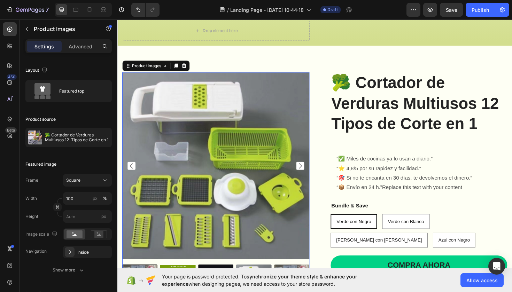
click at [135, 172] on icon "Carousel Back Arrow" at bounding box center [132, 174] width 8 height 8
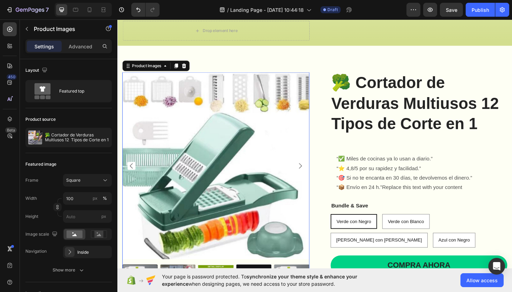
click at [135, 172] on icon "Carousel Back Arrow" at bounding box center [132, 174] width 8 height 8
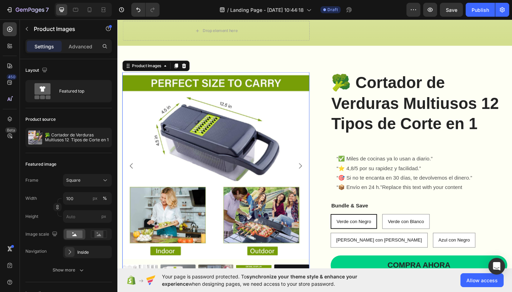
click at [135, 172] on icon "Carousel Back Arrow" at bounding box center [132, 174] width 8 height 8
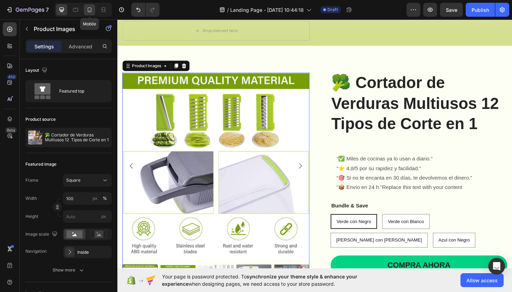
click at [89, 13] on div at bounding box center [89, 9] width 11 height 11
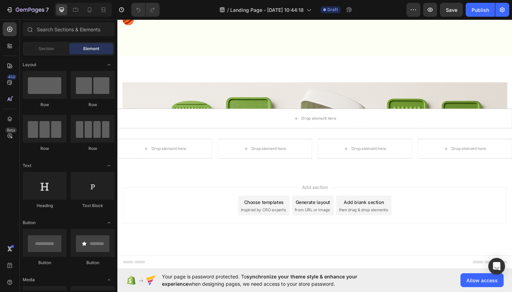
scroll to position [606, 0]
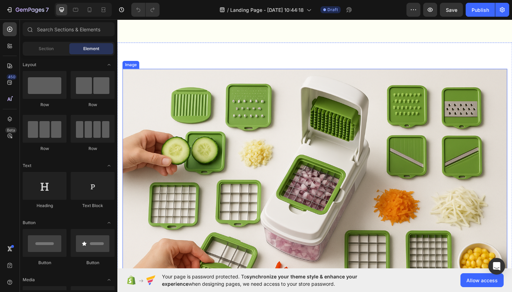
click at [387, 111] on img at bounding box center [327, 208] width 408 height 272
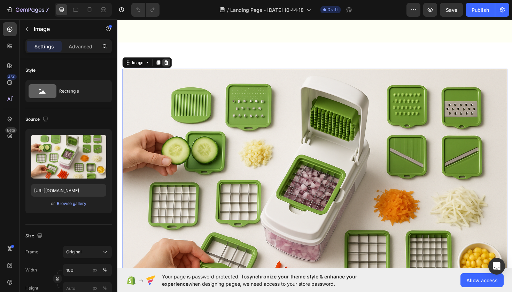
click at [169, 68] on icon at bounding box center [169, 65] width 5 height 5
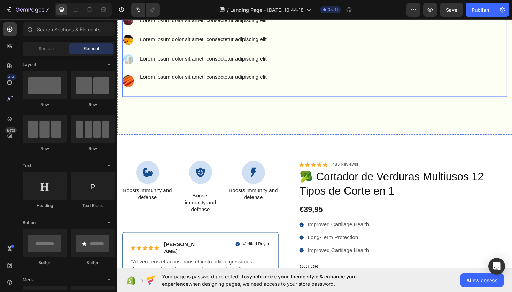
scroll to position [531, 0]
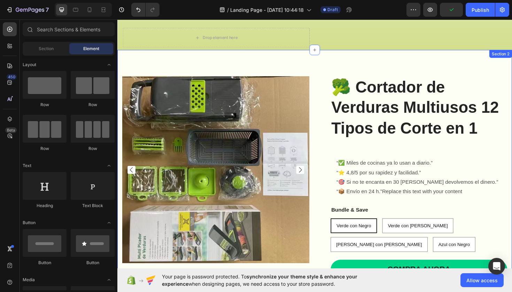
scroll to position [162, 0]
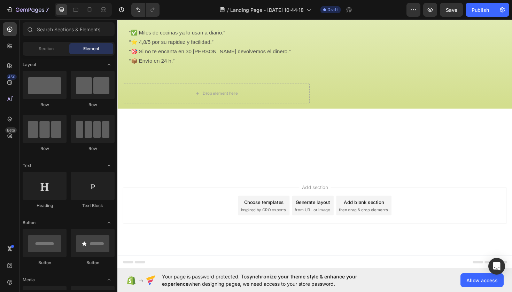
scroll to position [152, 0]
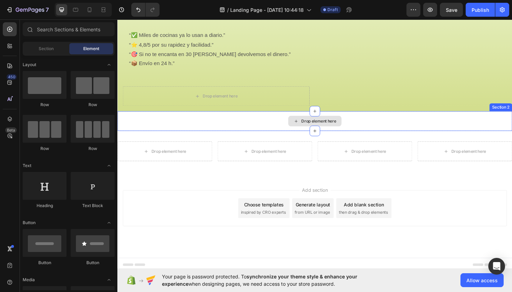
click at [428, 124] on div "Drop element here" at bounding box center [326, 127] width 418 height 21
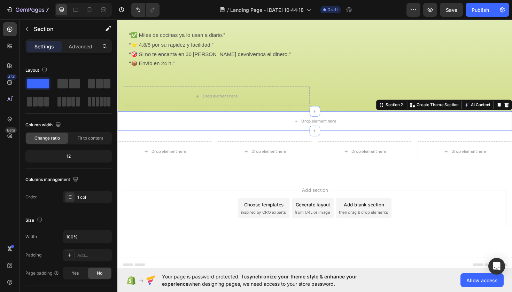
click at [457, 223] on div "Add section Choose templates inspired by CRO experts Generate layout from URL o…" at bounding box center [326, 219] width 407 height 38
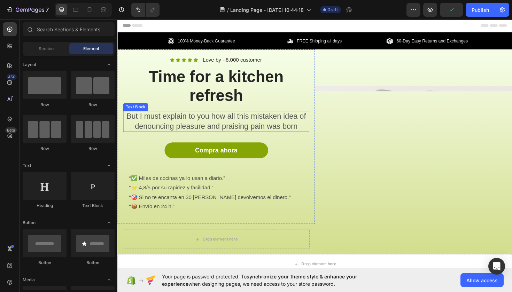
scroll to position [0, 0]
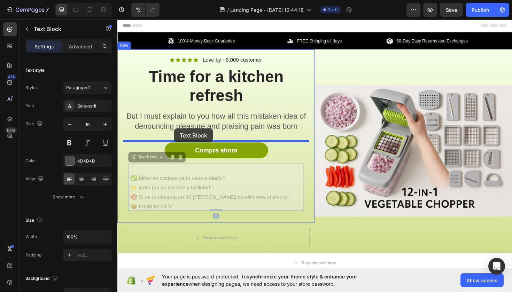
drag, startPoint x: 166, startPoint y: 201, endPoint x: 178, endPoint y: 135, distance: 66.9
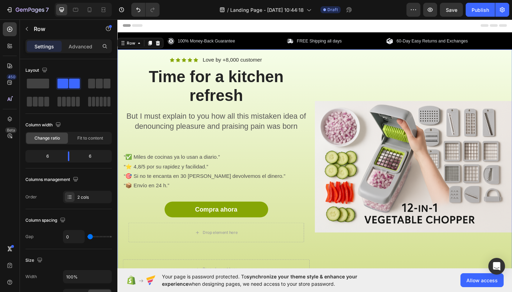
click at [340, 267] on div "Image" at bounding box center [431, 176] width 209 height 250
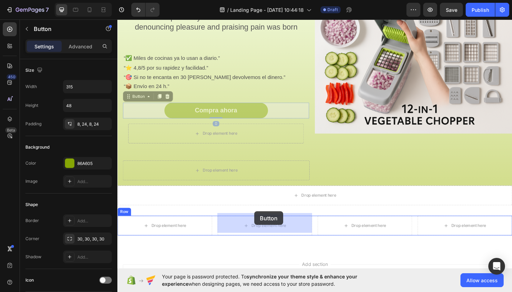
scroll to position [108, 0]
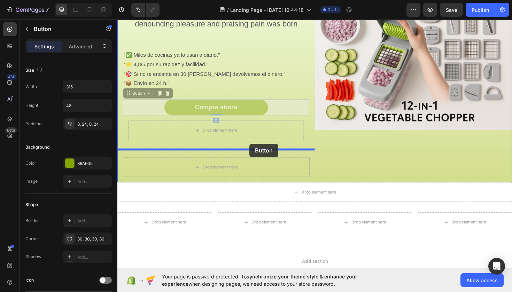
drag, startPoint x: 266, startPoint y: 214, endPoint x: 257, endPoint y: 151, distance: 63.6
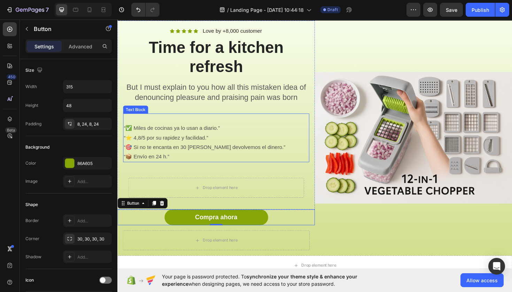
scroll to position [0, 0]
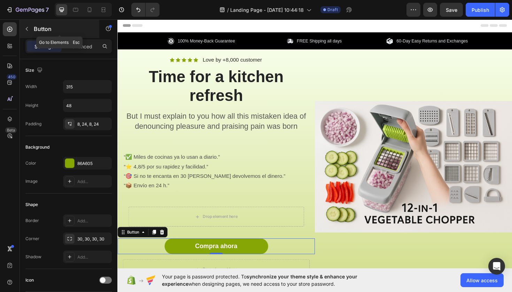
click at [26, 29] on icon "button" at bounding box center [27, 29] width 6 height 6
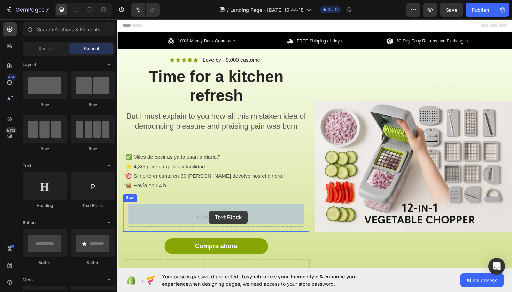
drag, startPoint x: 203, startPoint y: 213, endPoint x: 215, endPoint y: 222, distance: 15.0
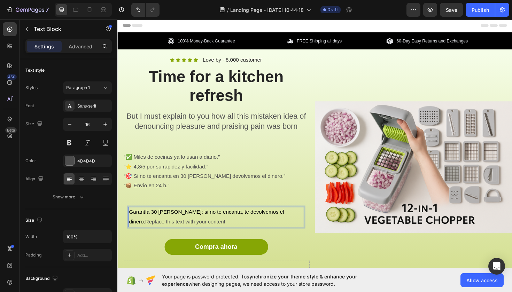
click at [184, 233] on p "Garantía 30 días: si no te encanta, te devolvemos el dinero. Replace this text …" at bounding box center [222, 229] width 185 height 20
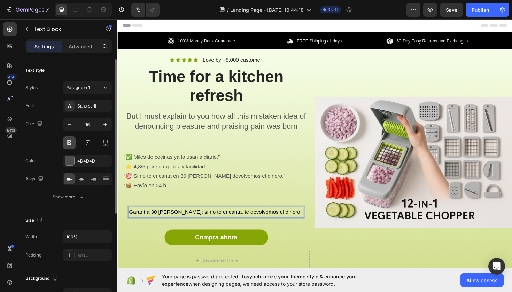
click at [71, 144] on button at bounding box center [69, 143] width 13 height 13
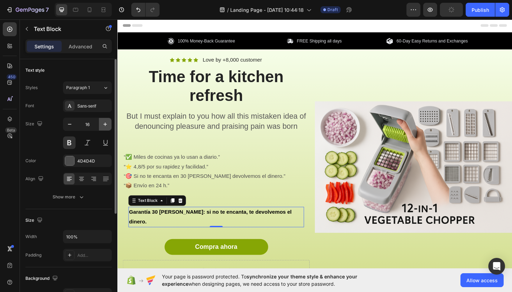
click at [105, 125] on icon "button" at bounding box center [105, 124] width 3 height 3
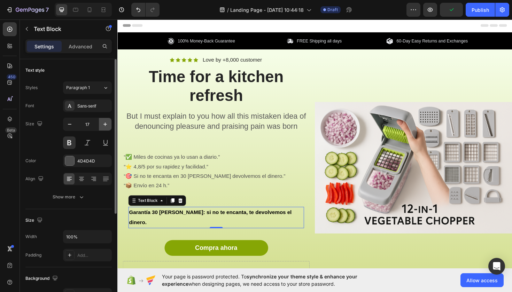
click at [105, 125] on icon "button" at bounding box center [105, 124] width 3 height 3
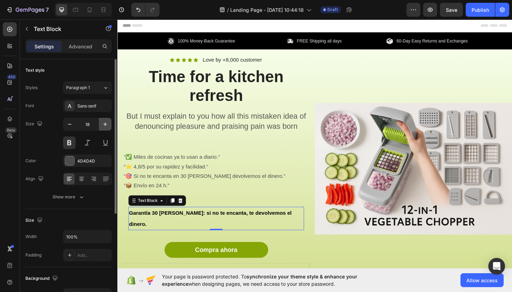
click at [105, 125] on icon "button" at bounding box center [105, 124] width 3 height 3
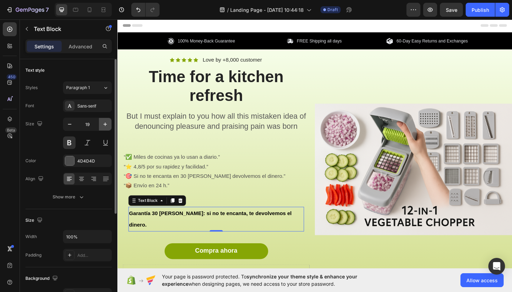
click at [105, 125] on icon "button" at bounding box center [105, 124] width 3 height 3
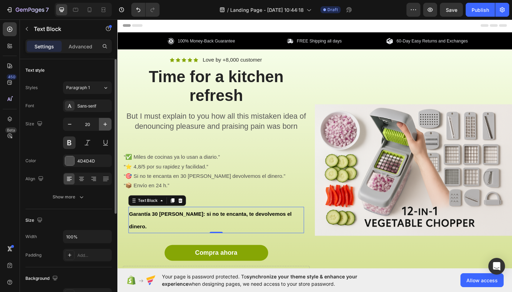
click at [105, 125] on icon "button" at bounding box center [105, 124] width 3 height 3
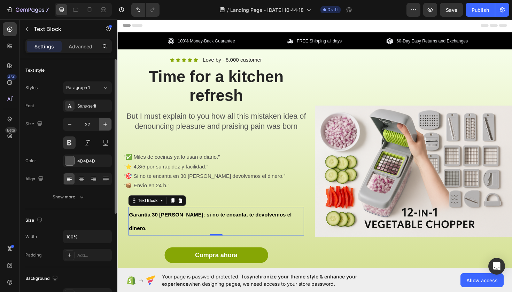
click at [105, 125] on icon "button" at bounding box center [105, 124] width 3 height 3
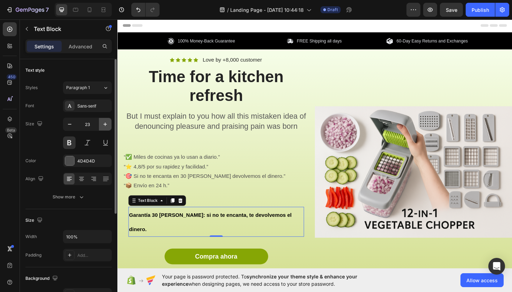
click at [105, 125] on icon "button" at bounding box center [105, 124] width 3 height 3
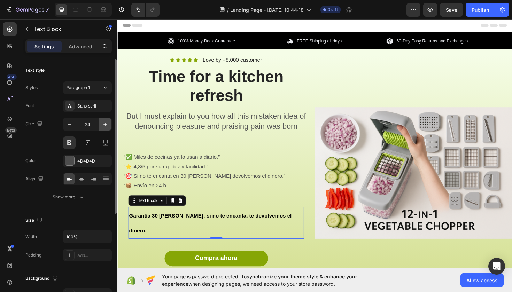
click at [105, 125] on icon "button" at bounding box center [105, 124] width 3 height 3
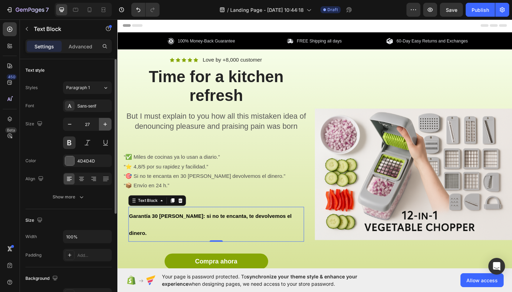
click at [105, 125] on icon "button" at bounding box center [105, 124] width 3 height 3
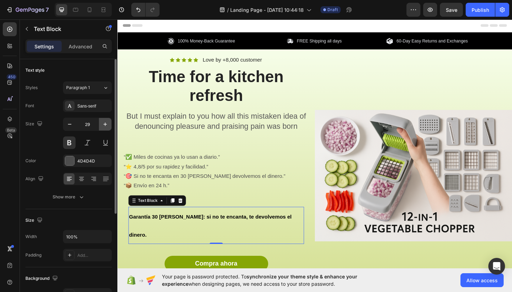
click at [105, 125] on icon "button" at bounding box center [105, 124] width 3 height 3
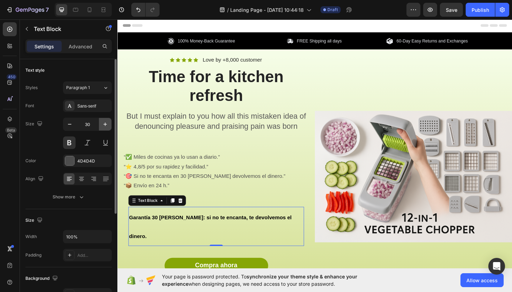
click at [105, 125] on icon "button" at bounding box center [105, 124] width 3 height 3
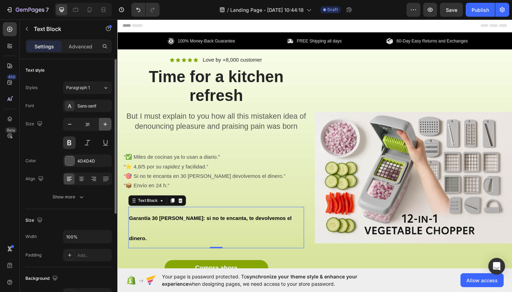
click at [105, 125] on icon "button" at bounding box center [105, 124] width 3 height 3
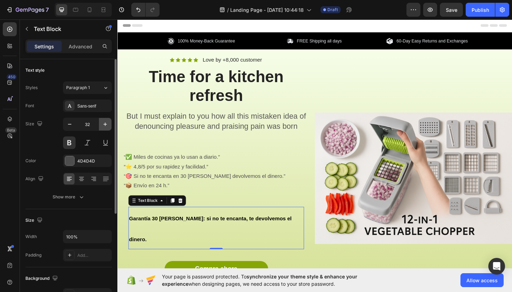
click at [105, 125] on icon "button" at bounding box center [105, 124] width 3 height 3
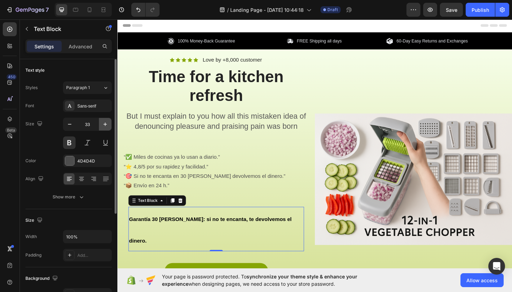
click at [105, 125] on icon "button" at bounding box center [105, 124] width 3 height 3
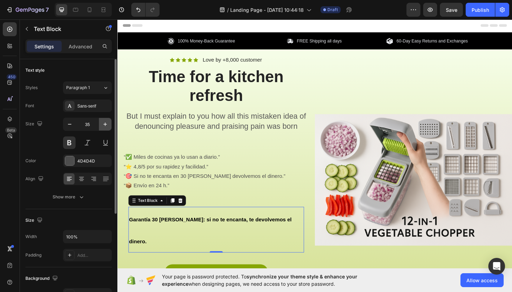
click at [105, 125] on icon "button" at bounding box center [105, 124] width 3 height 3
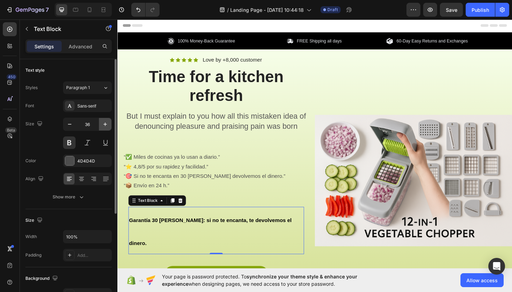
click at [105, 125] on icon "button" at bounding box center [105, 124] width 3 height 3
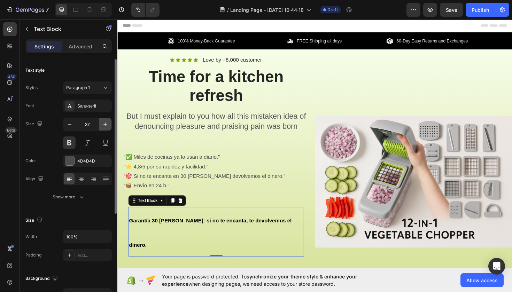
click at [105, 125] on icon "button" at bounding box center [105, 124] width 3 height 3
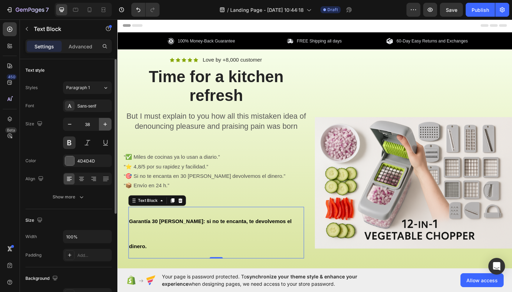
click at [105, 125] on icon "button" at bounding box center [105, 124] width 3 height 3
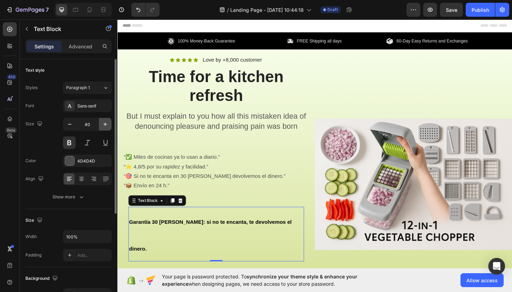
click at [105, 125] on icon "button" at bounding box center [105, 124] width 3 height 3
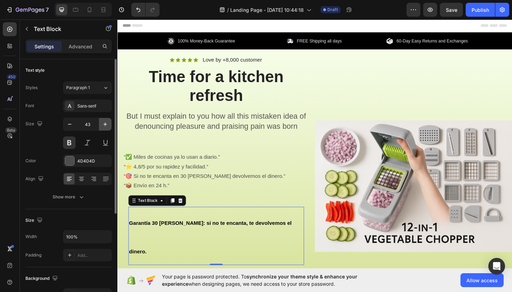
click at [105, 125] on icon "button" at bounding box center [105, 124] width 3 height 3
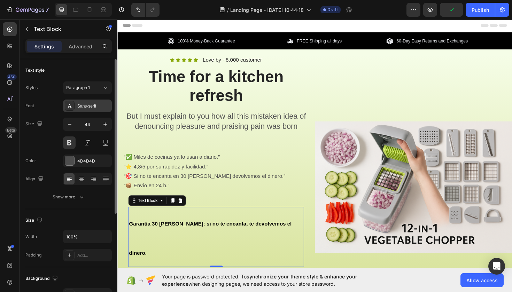
click at [89, 108] on div "Sans-serif" at bounding box center [93, 106] width 33 height 6
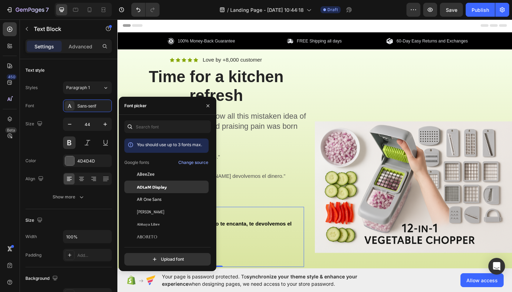
click at [152, 188] on span "ADLaM Display" at bounding box center [152, 187] width 30 height 6
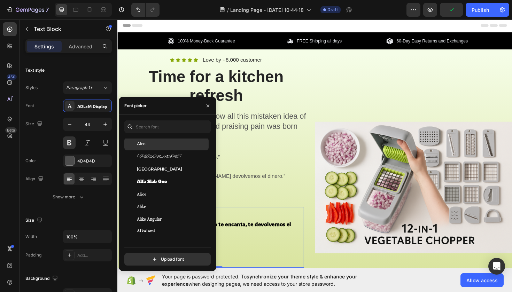
scroll to position [493, 0]
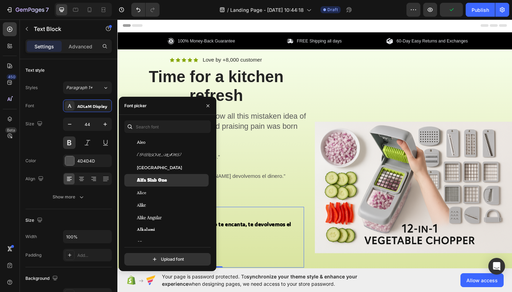
click at [157, 183] on span "Alfa Slab One" at bounding box center [152, 180] width 30 height 6
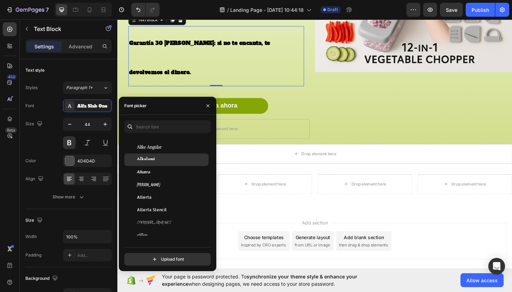
scroll to position [577, 0]
click at [157, 163] on div "Alkalami" at bounding box center [166, 159] width 84 height 13
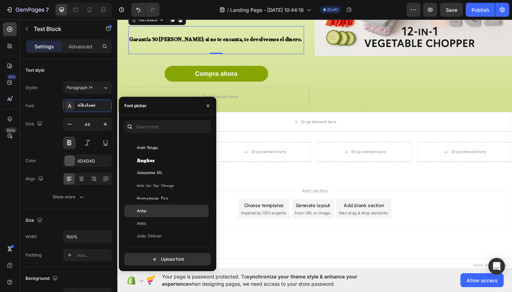
scroll to position [1076, 0]
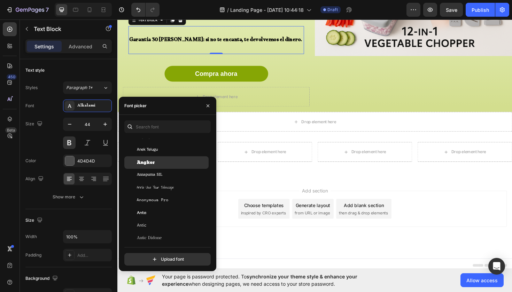
click at [149, 162] on span "Angkor" at bounding box center [146, 163] width 18 height 6
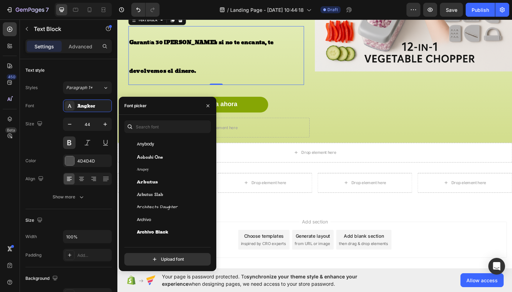
scroll to position [1243, 0]
click at [152, 183] on span "Arbutus" at bounding box center [147, 183] width 21 height 6
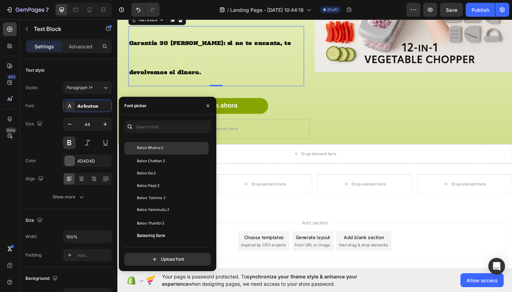
scroll to position [2056, 0]
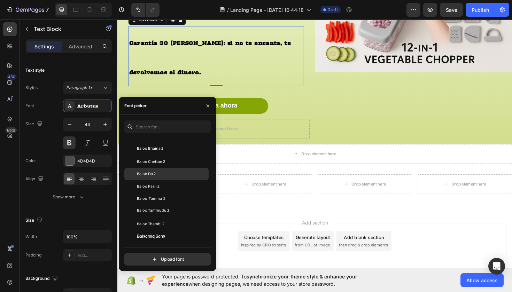
click at [153, 174] on span "Baloo Da 2" at bounding box center [146, 174] width 19 height 6
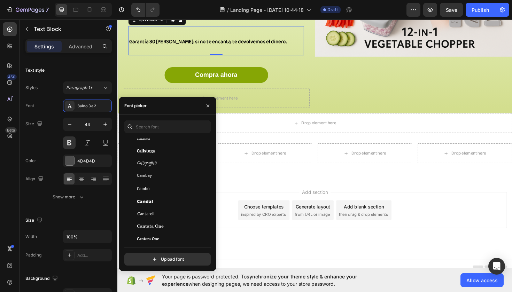
scroll to position [3486, 0]
click at [149, 198] on span "Candal" at bounding box center [145, 200] width 16 height 6
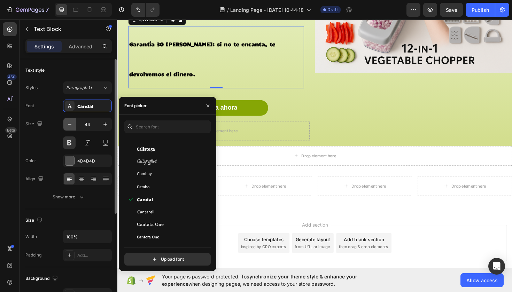
click at [72, 126] on icon "button" at bounding box center [69, 124] width 7 height 7
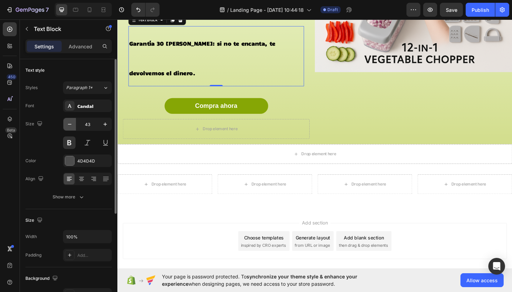
click at [72, 126] on icon "button" at bounding box center [69, 124] width 7 height 7
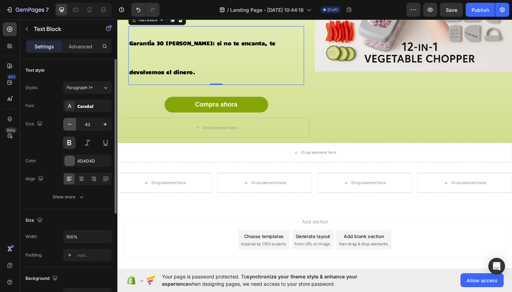
click at [72, 126] on icon "button" at bounding box center [69, 124] width 7 height 7
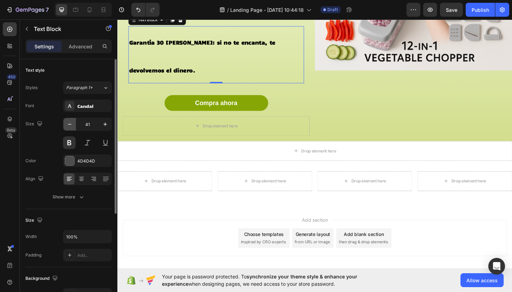
click at [72, 126] on icon "button" at bounding box center [69, 124] width 7 height 7
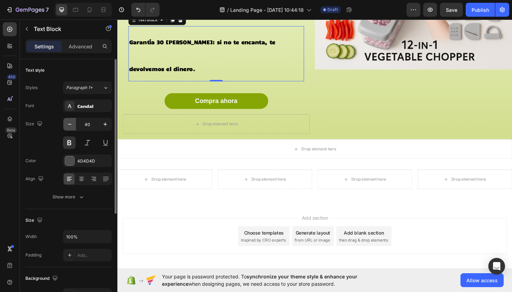
click at [72, 126] on icon "button" at bounding box center [69, 124] width 7 height 7
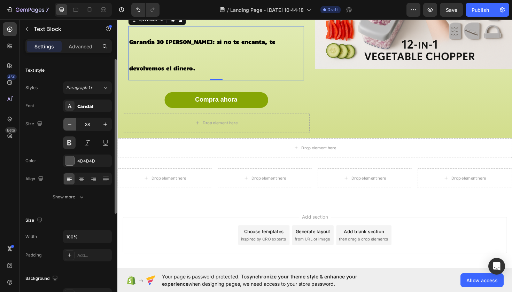
click at [72, 126] on icon "button" at bounding box center [69, 124] width 7 height 7
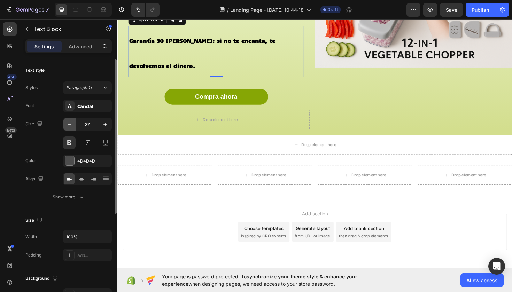
click at [72, 126] on icon "button" at bounding box center [69, 124] width 7 height 7
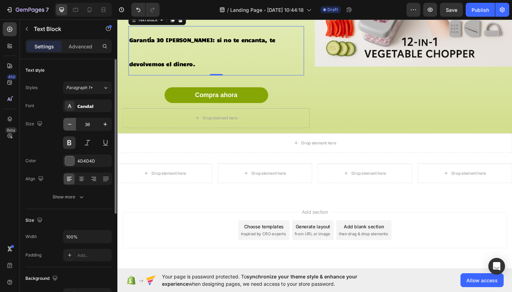
click at [72, 126] on icon "button" at bounding box center [69, 124] width 7 height 7
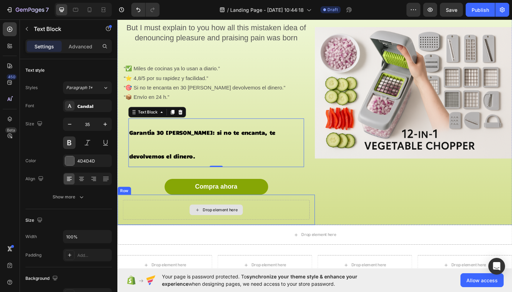
scroll to position [91, 0]
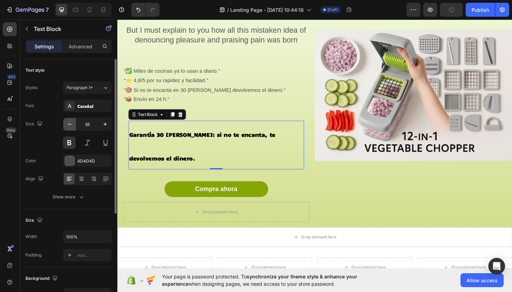
click at [70, 129] on button "button" at bounding box center [69, 124] width 13 height 13
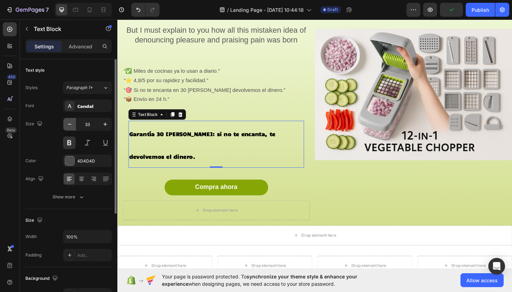
click at [70, 129] on button "button" at bounding box center [69, 124] width 13 height 13
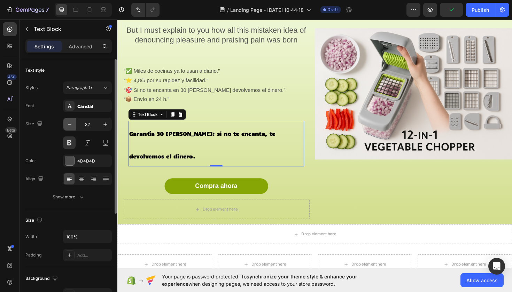
click at [70, 129] on button "button" at bounding box center [69, 124] width 13 height 13
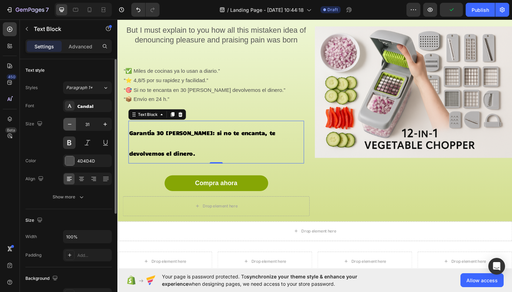
click at [70, 129] on button "button" at bounding box center [69, 124] width 13 height 13
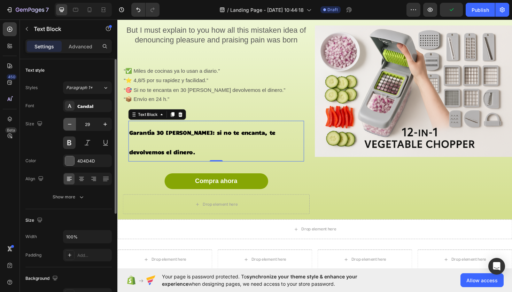
click at [70, 129] on button "button" at bounding box center [69, 124] width 13 height 13
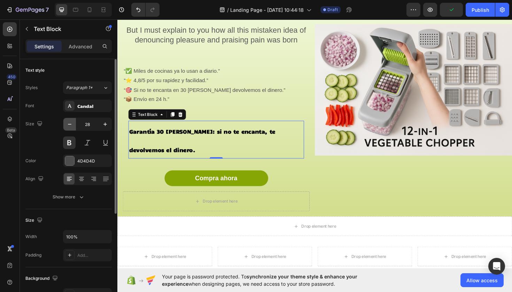
click at [70, 129] on button "button" at bounding box center [69, 124] width 13 height 13
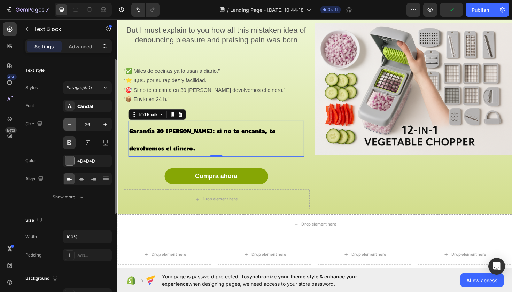
click at [70, 129] on button "button" at bounding box center [69, 124] width 13 height 13
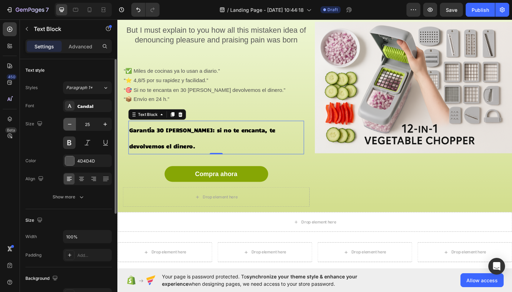
click at [70, 129] on button "button" at bounding box center [69, 124] width 13 height 13
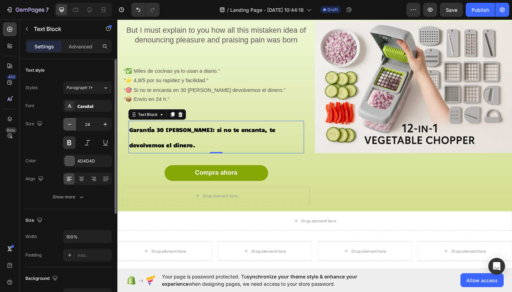
click at [70, 129] on button "button" at bounding box center [69, 124] width 13 height 13
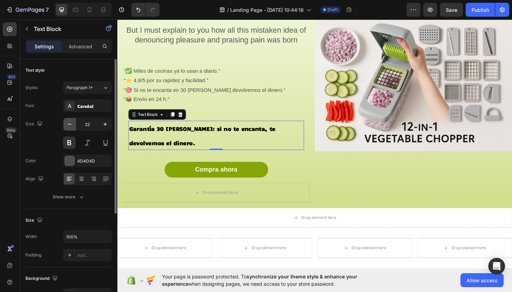
click at [70, 129] on button "button" at bounding box center [69, 124] width 13 height 13
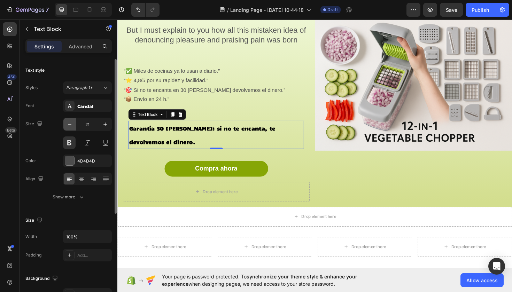
click at [70, 129] on button "button" at bounding box center [69, 124] width 13 height 13
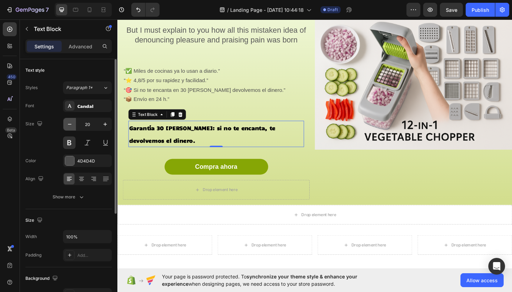
click at [70, 129] on button "button" at bounding box center [69, 124] width 13 height 13
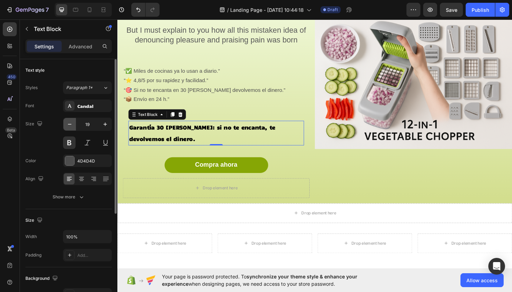
click at [70, 129] on button "button" at bounding box center [69, 124] width 13 height 13
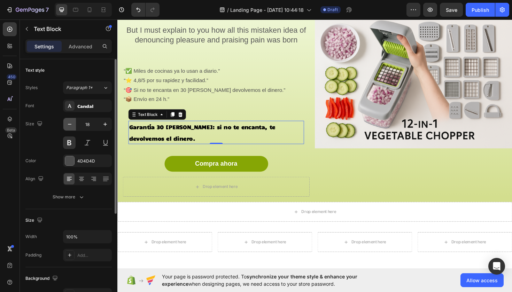
click at [70, 129] on button "button" at bounding box center [69, 124] width 13 height 13
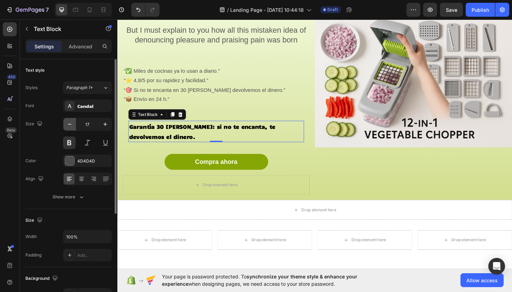
click at [70, 129] on button "button" at bounding box center [69, 124] width 13 height 13
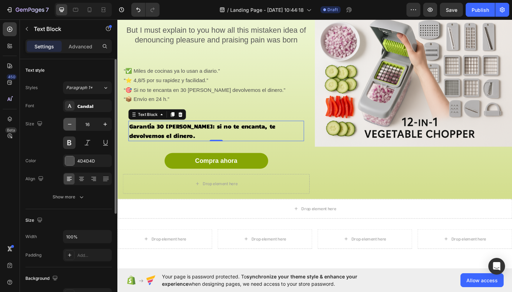
click at [70, 129] on button "button" at bounding box center [69, 124] width 13 height 13
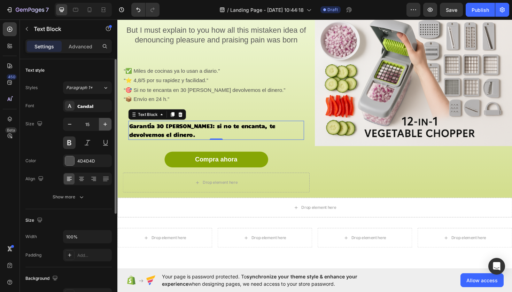
click at [108, 125] on icon "button" at bounding box center [105, 124] width 7 height 7
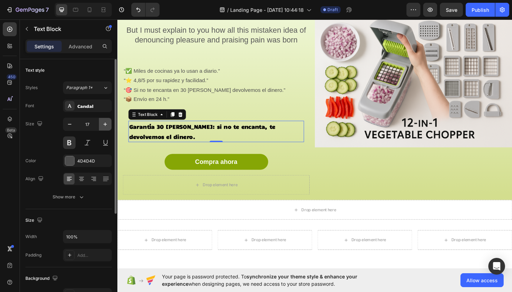
click at [108, 125] on icon "button" at bounding box center [105, 124] width 7 height 7
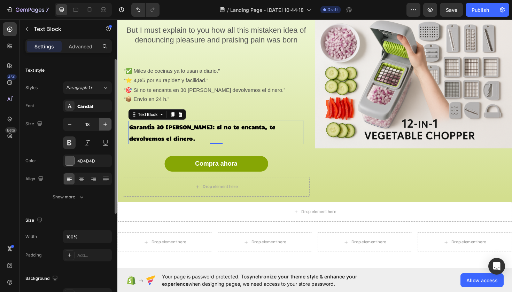
click at [108, 125] on icon "button" at bounding box center [105, 124] width 7 height 7
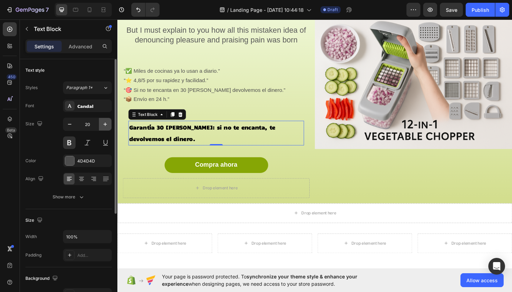
click at [108, 125] on icon "button" at bounding box center [105, 124] width 7 height 7
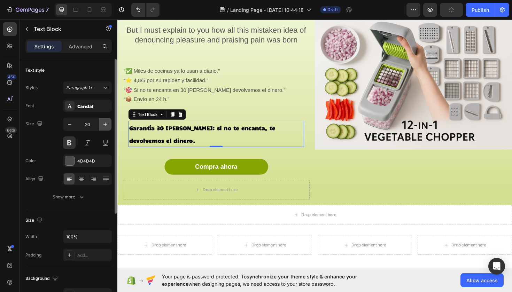
type input "21"
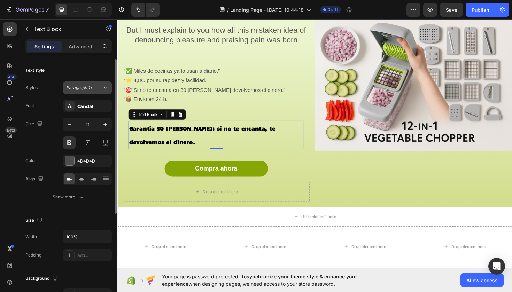
click at [108, 89] on icon at bounding box center [106, 87] width 6 height 7
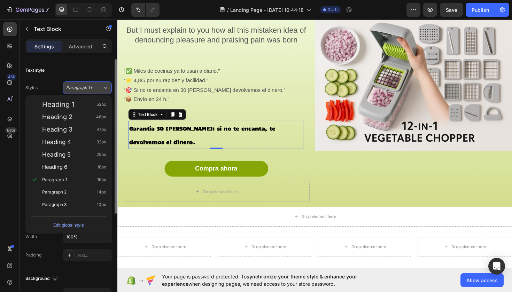
click at [107, 89] on icon at bounding box center [106, 87] width 6 height 7
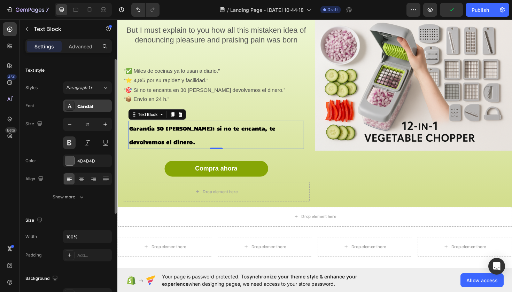
click at [99, 108] on div "Candal" at bounding box center [93, 106] width 33 height 6
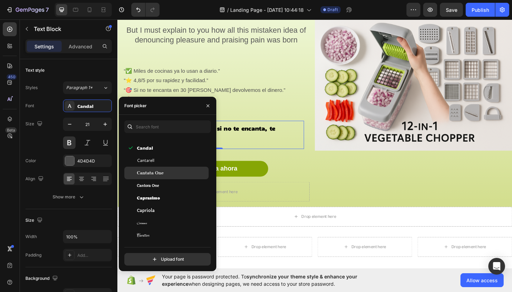
scroll to position [3543, 0]
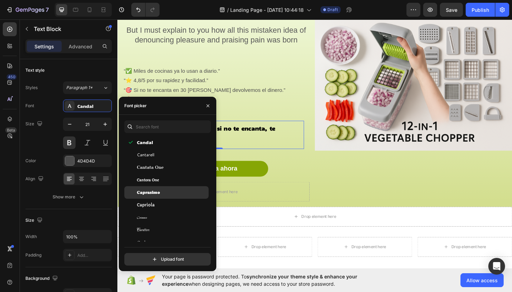
click at [145, 193] on span "Caprasimo" at bounding box center [148, 193] width 23 height 6
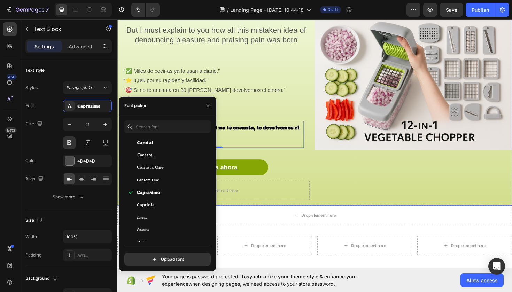
click at [348, 167] on div "Image" at bounding box center [431, 88] width 209 height 257
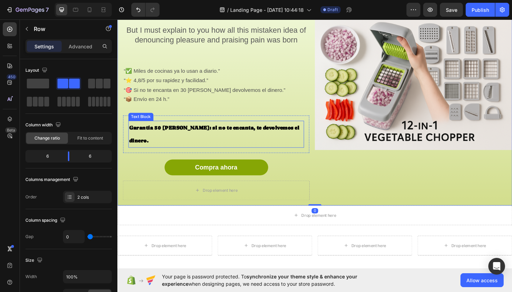
click at [169, 132] on span "Garantía 30 días: si no te encanta, te devolvemos el dinero." at bounding box center [220, 141] width 181 height 20
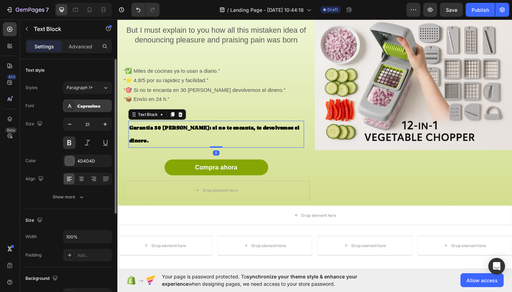
click at [84, 108] on div "Caprasimo" at bounding box center [93, 106] width 33 height 6
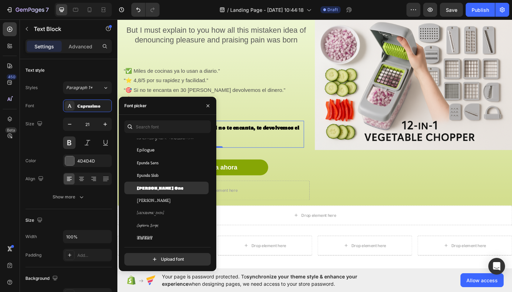
scroll to position [5808, 0]
click at [158, 187] on span "Erica One" at bounding box center [160, 187] width 47 height 6
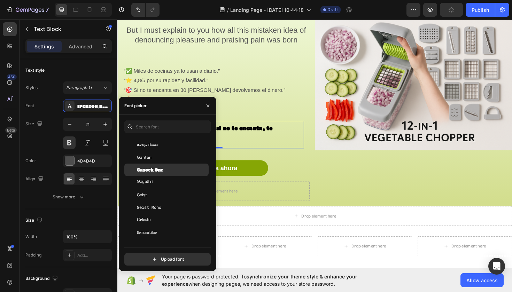
scroll to position [6790, 0]
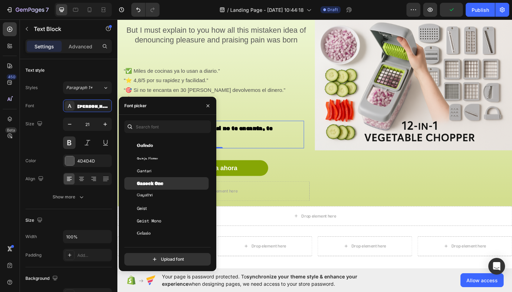
click at [156, 181] on span "Gasoek One" at bounding box center [150, 184] width 26 height 6
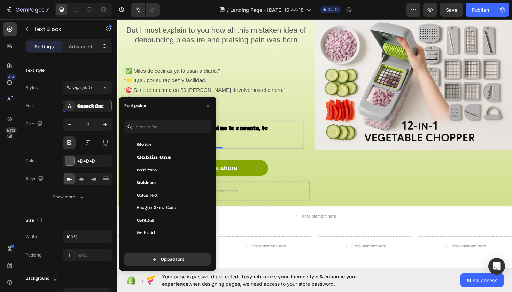
scroll to position [7169, 0]
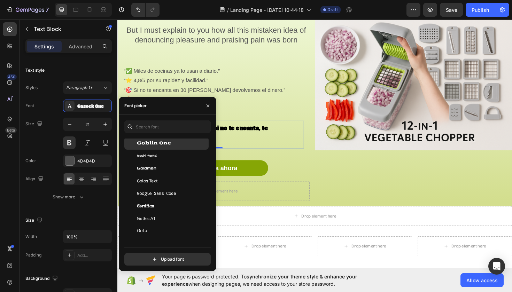
click at [167, 142] on span "Goblin One" at bounding box center [154, 143] width 34 height 6
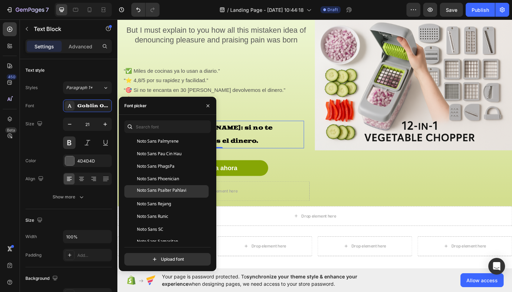
scroll to position [14364, 0]
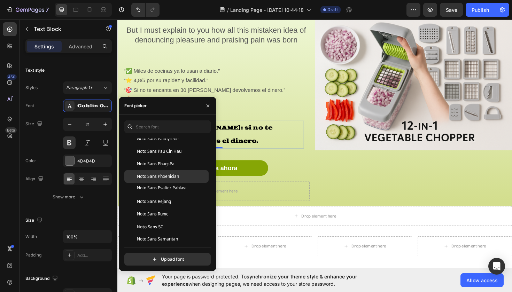
click at [158, 177] on span "Noto Sans Phoenician" at bounding box center [158, 177] width 42 height 6
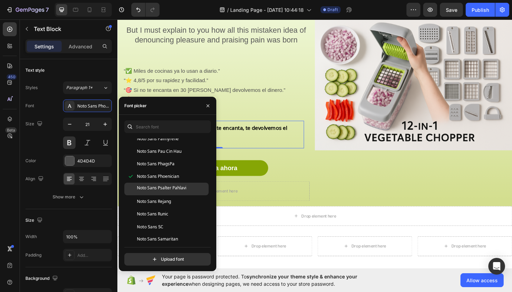
click at [158, 187] on span "Noto Sans Psalter Pahlavi" at bounding box center [161, 189] width 49 height 6
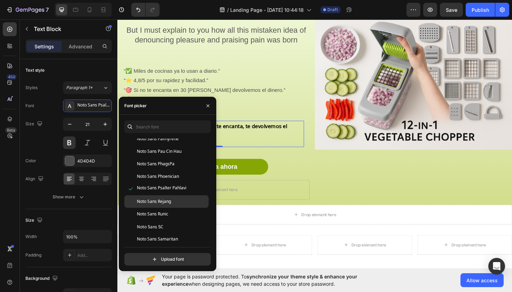
click at [155, 199] on span "Noto Sans Rejang" at bounding box center [154, 202] width 34 height 6
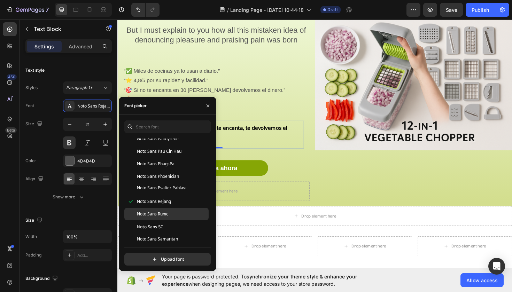
click at [160, 214] on span "Noto Sans Runic" at bounding box center [152, 214] width 31 height 6
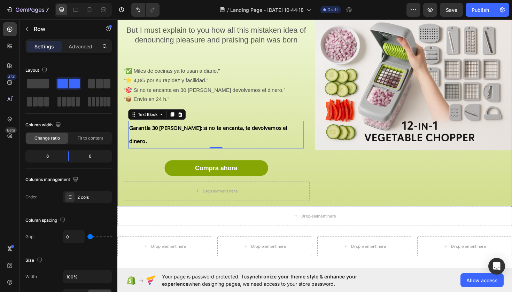
click at [360, 175] on div "Image" at bounding box center [431, 89] width 209 height 258
click at [157, 132] on span "Garantía 30 días: si no te encanta, te devolvemos el dinero." at bounding box center [214, 142] width 168 height 22
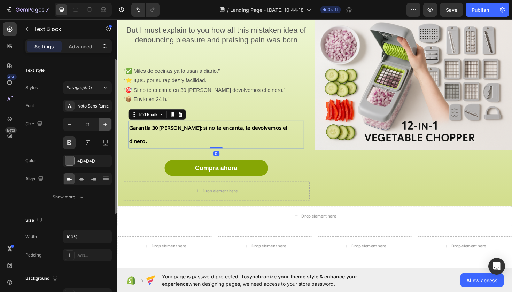
click at [106, 125] on icon "button" at bounding box center [105, 124] width 7 height 7
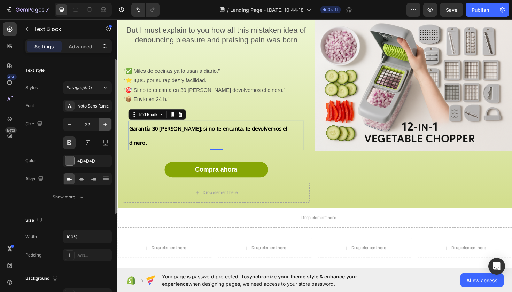
click at [106, 125] on icon "button" at bounding box center [105, 124] width 7 height 7
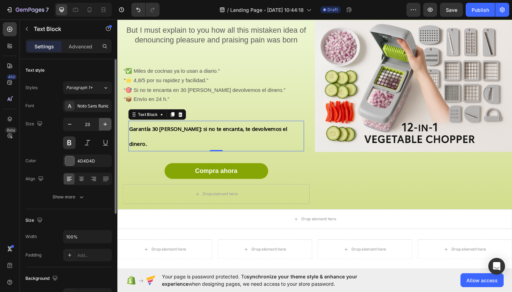
click at [106, 125] on icon "button" at bounding box center [105, 124] width 7 height 7
type input "24"
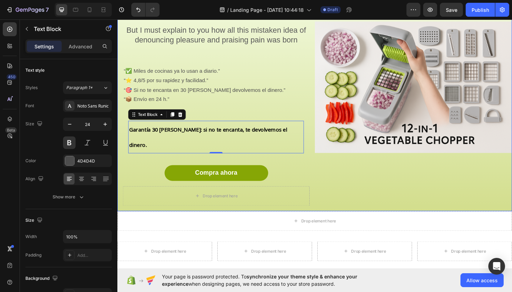
click at [363, 171] on div "Image" at bounding box center [431, 91] width 209 height 263
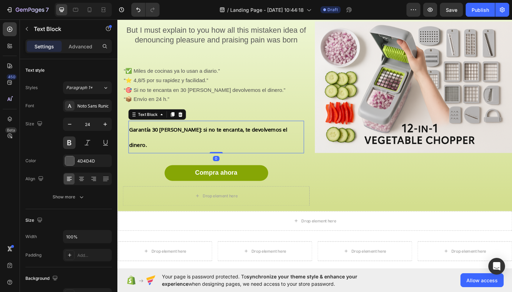
click at [178, 132] on span "Garantía 30 días: si no te encanta, te devolvemos el dinero." at bounding box center [214, 144] width 168 height 24
click at [105, 144] on button at bounding box center [105, 143] width 13 height 13
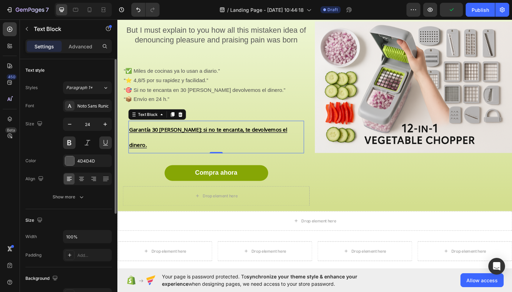
click at [97, 144] on div at bounding box center [87, 143] width 49 height 13
click at [91, 144] on button at bounding box center [87, 143] width 13 height 13
click at [68, 146] on button at bounding box center [69, 143] width 13 height 13
click at [107, 141] on button at bounding box center [105, 143] width 13 height 13
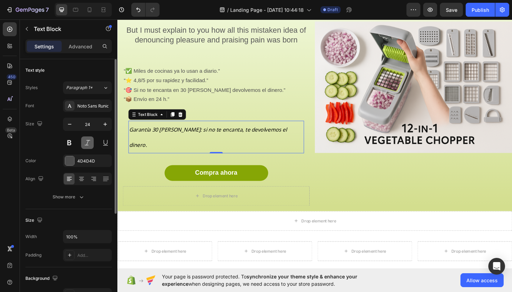
click at [88, 143] on button at bounding box center [87, 143] width 13 height 13
click at [70, 143] on button at bounding box center [69, 143] width 13 height 13
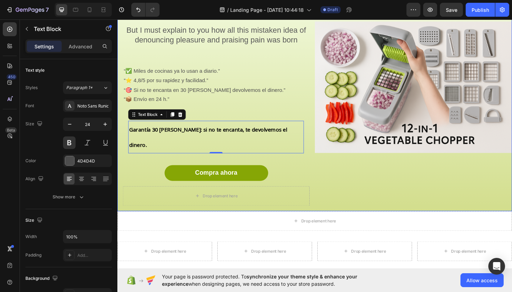
click at [366, 180] on div "Image" at bounding box center [431, 91] width 209 height 263
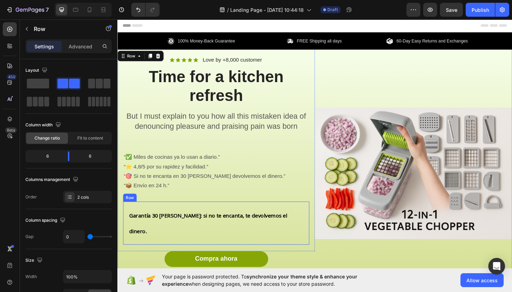
scroll to position [0, 0]
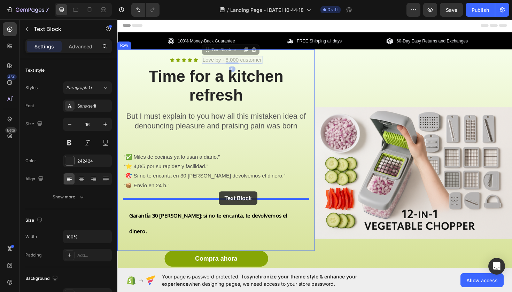
drag, startPoint x: 218, startPoint y: 62, endPoint x: 225, endPoint y: 202, distance: 140.3
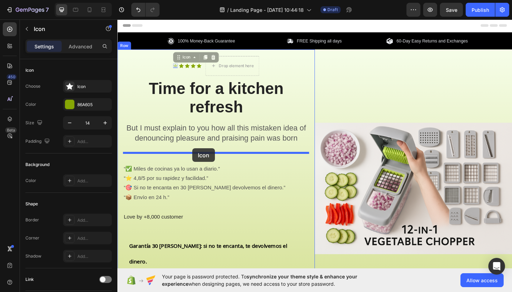
drag, startPoint x: 180, startPoint y: 68, endPoint x: 197, endPoint y: 156, distance: 89.8
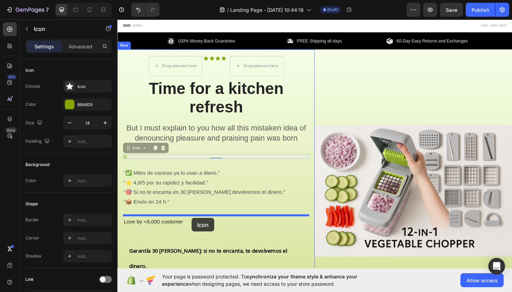
drag, startPoint x: 125, startPoint y: 164, endPoint x: 196, endPoint y: 230, distance: 96.7
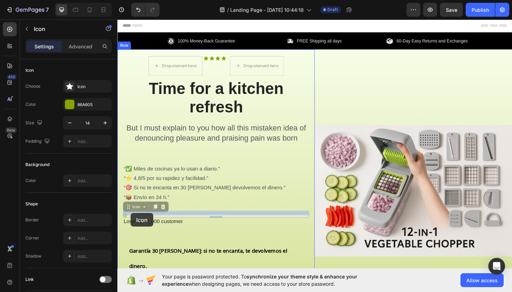
drag, startPoint x: 126, startPoint y: 225, endPoint x: 131, endPoint y: 225, distance: 5.6
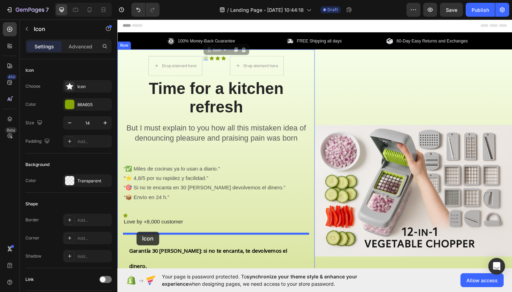
scroll to position [15, 0]
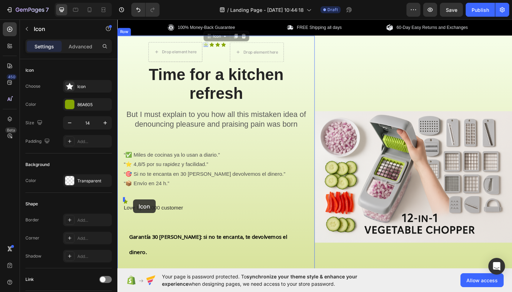
drag, startPoint x: 211, startPoint y: 61, endPoint x: 134, endPoint y: 211, distance: 168.2
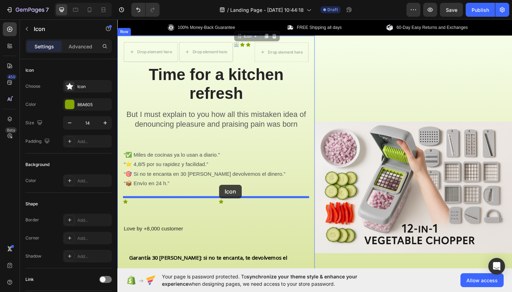
drag, startPoint x: 244, startPoint y: 45, endPoint x: 225, endPoint y: 195, distance: 150.7
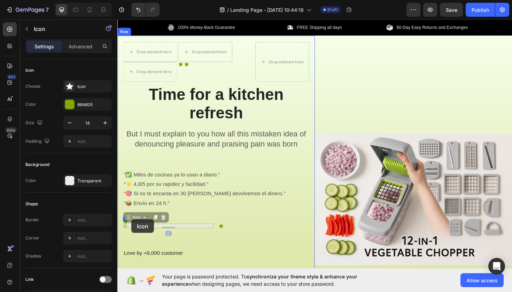
drag, startPoint x: 126, startPoint y: 237, endPoint x: 134, endPoint y: 232, distance: 9.3
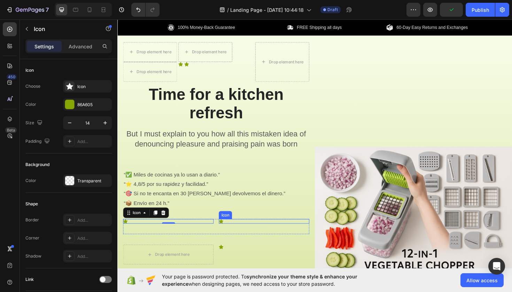
click at [228, 231] on icon at bounding box center [227, 233] width 5 height 5
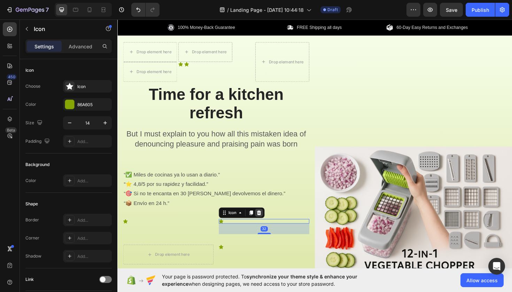
click at [269, 222] on icon at bounding box center [267, 224] width 5 height 5
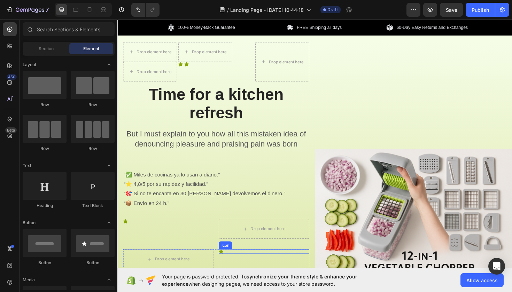
click at [228, 264] on icon at bounding box center [227, 266] width 5 height 5
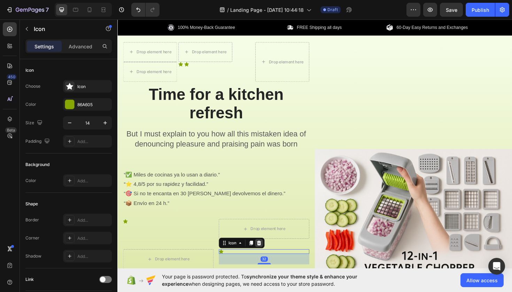
click at [269, 255] on icon at bounding box center [268, 257] width 6 height 6
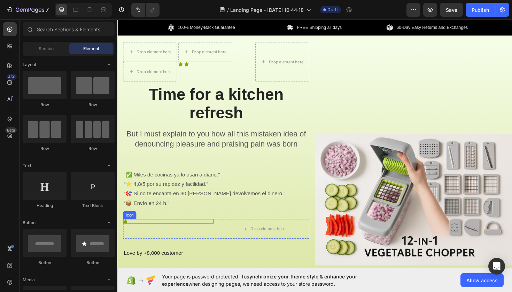
click at [125, 231] on icon at bounding box center [125, 233] width 5 height 5
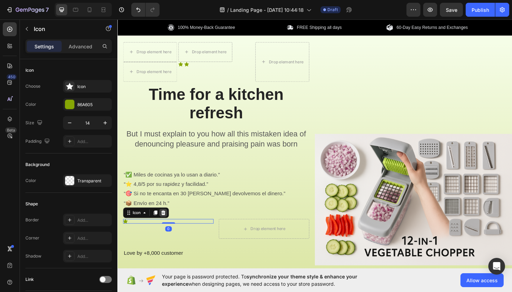
click at [168, 224] on icon at bounding box center [166, 225] width 6 height 6
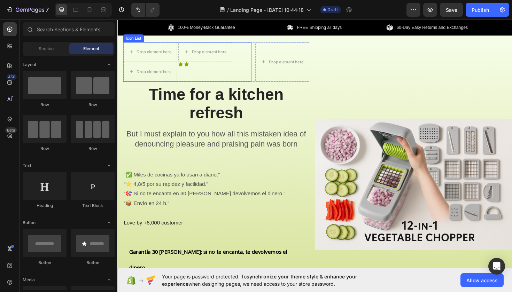
click at [188, 68] on div "Drop element here Drop element here Drop element here Icon Icon" at bounding box center [191, 65] width 136 height 42
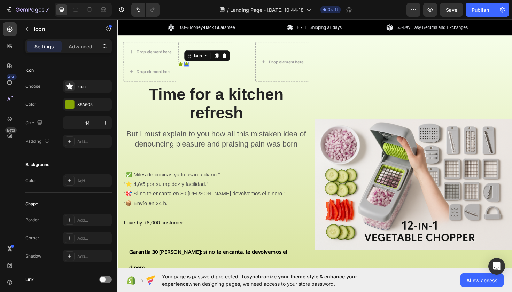
click at [190, 67] on div "Icon 0" at bounding box center [190, 66] width 5 height 5
click at [232, 56] on icon at bounding box center [231, 57] width 5 height 5
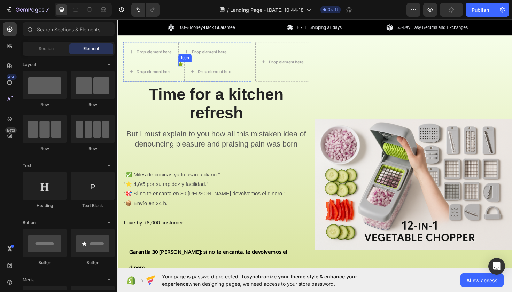
click at [185, 66] on icon at bounding box center [184, 66] width 5 height 5
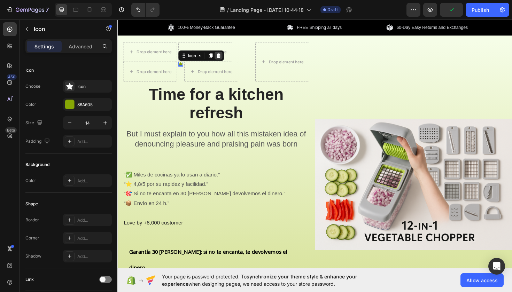
click at [225, 57] on icon at bounding box center [225, 58] width 6 height 6
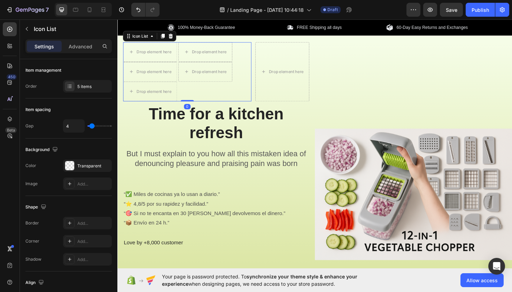
click at [224, 87] on div "Drop element here Drop element here Drop element here Drop element here Drop el…" at bounding box center [191, 75] width 136 height 63
click at [175, 36] on icon at bounding box center [174, 37] width 6 height 6
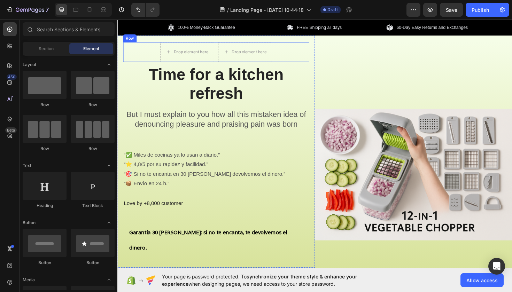
click at [310, 56] on div "Drop element here Drop element here Row" at bounding box center [221, 54] width 197 height 21
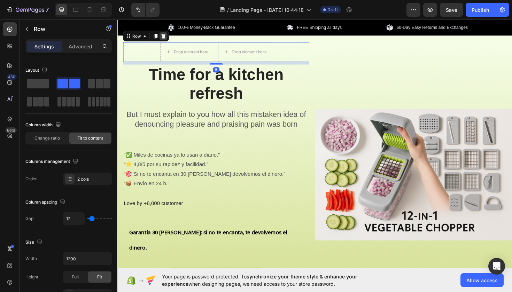
click at [168, 38] on icon at bounding box center [166, 36] width 5 height 5
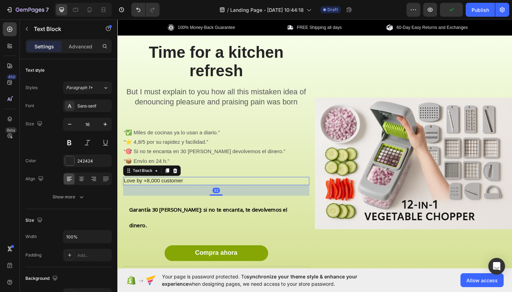
click at [153, 190] on p "Love by +8,000 customer" at bounding box center [222, 190] width 196 height 7
click at [178, 177] on icon at bounding box center [179, 180] width 6 height 6
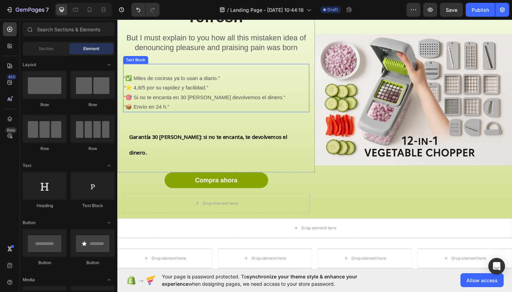
scroll to position [73, 0]
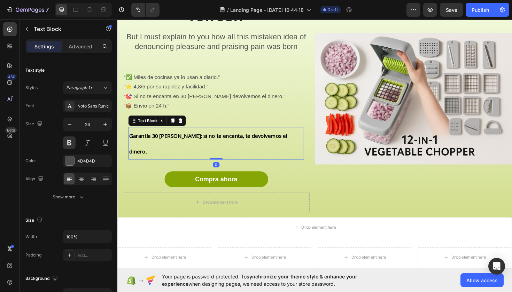
click at [208, 143] on span "Garantía 30 días: si no te encanta, te devolvemos el dinero." at bounding box center [214, 151] width 168 height 24
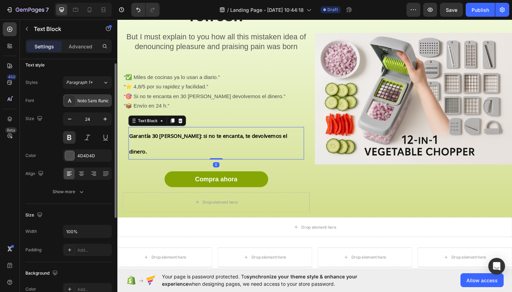
scroll to position [6, 0]
click at [74, 154] on div at bounding box center [69, 155] width 9 height 9
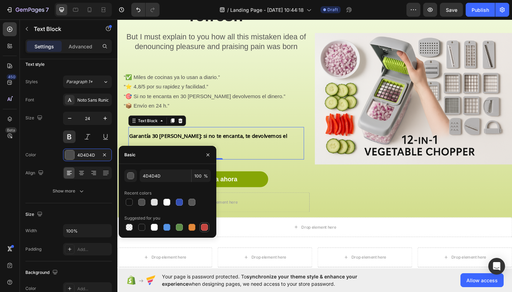
click at [206, 228] on div at bounding box center [204, 227] width 7 height 7
type input "C5453F"
click at [376, 191] on div "Image" at bounding box center [431, 103] width 209 height 251
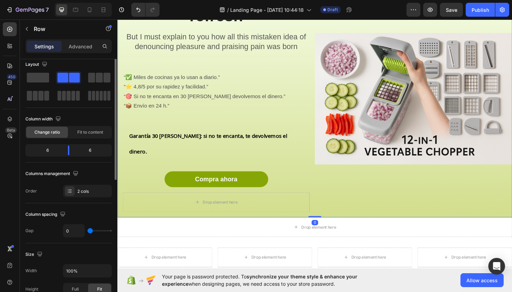
scroll to position [0, 0]
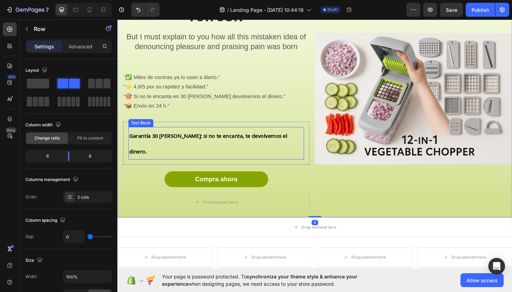
click at [165, 144] on span "Garantía 30 días: si no te encanta, te devolvemos el dinero." at bounding box center [214, 151] width 168 height 24
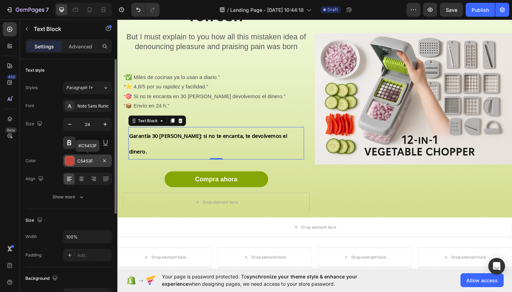
click at [71, 160] on div at bounding box center [69, 161] width 9 height 9
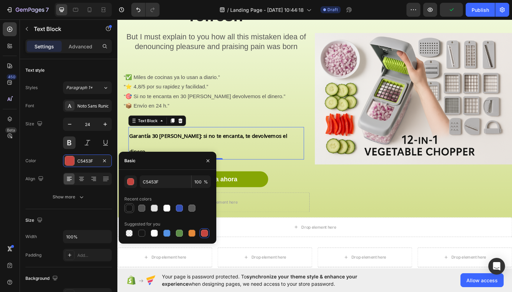
click at [128, 207] on div at bounding box center [129, 208] width 7 height 7
type input "121212"
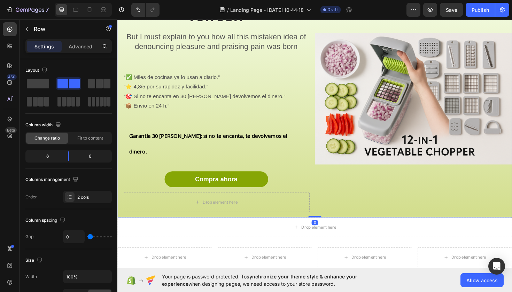
click at [380, 191] on div "Image" at bounding box center [431, 103] width 209 height 251
click at [31, 29] on button "button" at bounding box center [26, 28] width 11 height 11
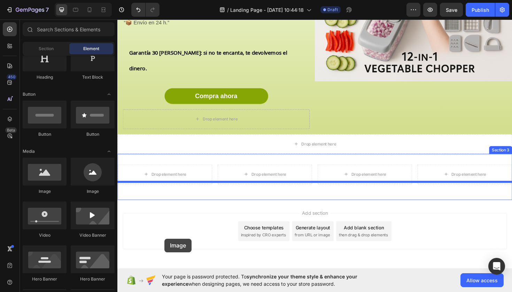
scroll to position [165, 0]
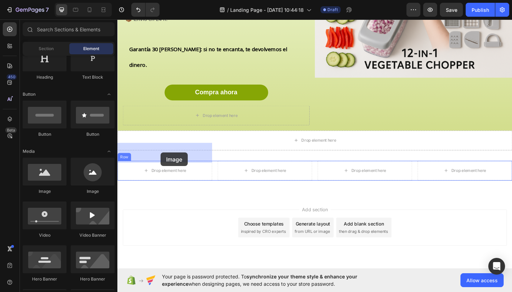
drag, startPoint x: 162, startPoint y: 192, endPoint x: 163, endPoint y: 161, distance: 31.0
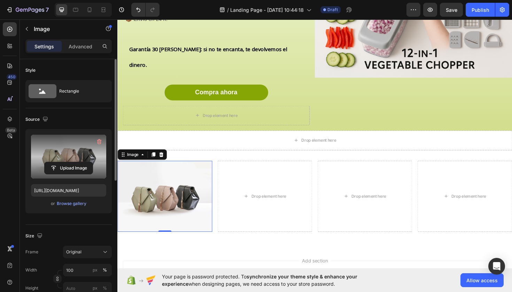
click at [75, 159] on label at bounding box center [68, 157] width 75 height 44
click at [75, 162] on input "file" at bounding box center [69, 168] width 48 height 12
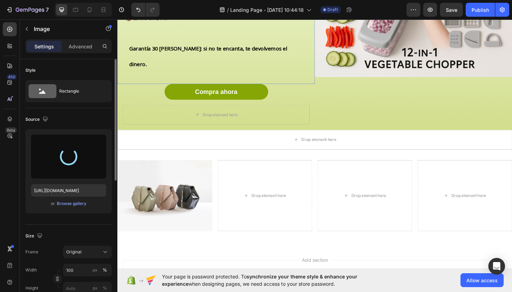
scroll to position [167, 0]
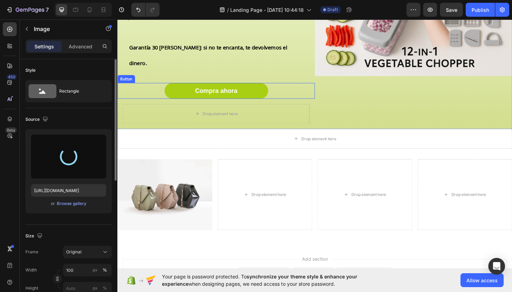
type input "https://cdn.shopify.com/s/files/1/0938/5823/4712/files/gempages_585721362513920…"
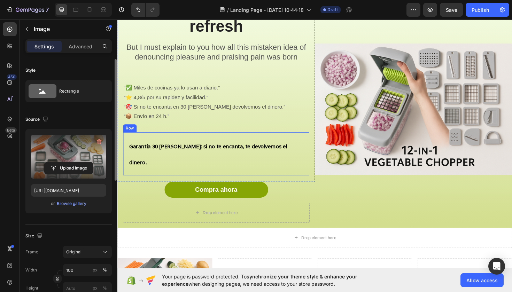
scroll to position [60, 0]
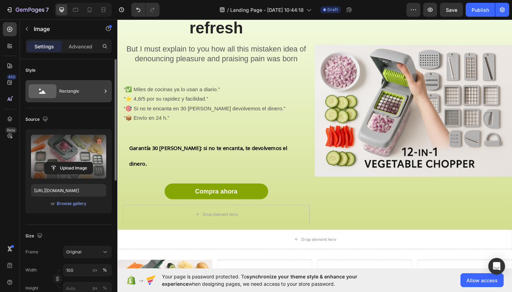
click at [90, 96] on div "Rectangle" at bounding box center [80, 91] width 43 height 16
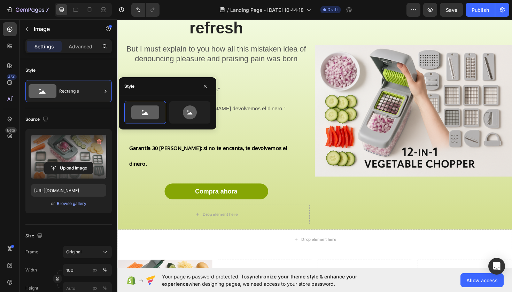
click at [104, 123] on div "Source" at bounding box center [68, 119] width 86 height 11
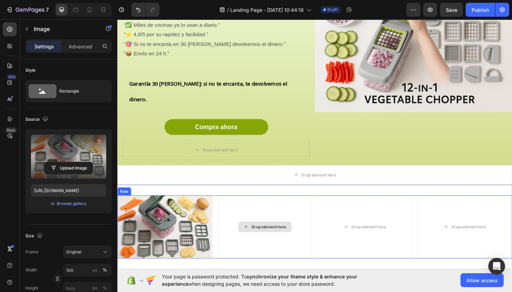
scroll to position [133, 0]
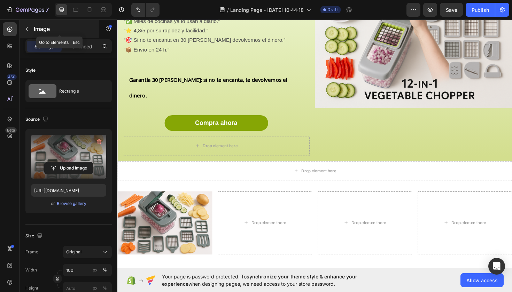
click at [27, 26] on icon "button" at bounding box center [27, 29] width 6 height 6
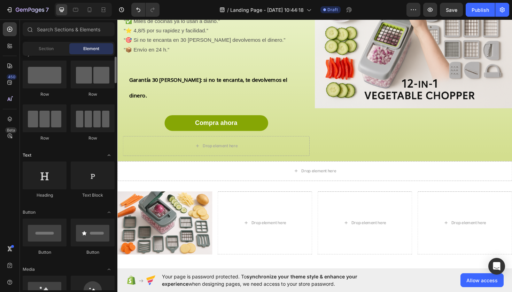
scroll to position [0, 0]
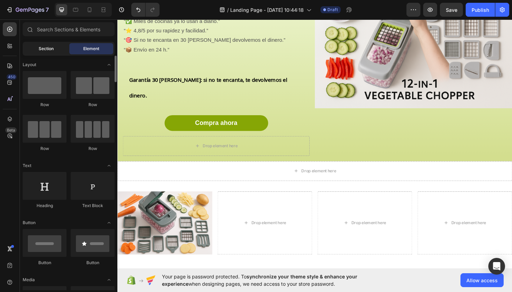
click at [41, 50] on span "Section" at bounding box center [46, 49] width 15 height 6
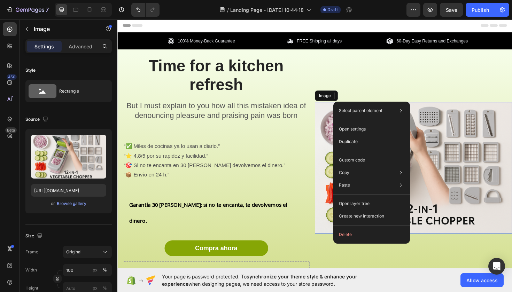
drag, startPoint x: 359, startPoint y: 106, endPoint x: 359, endPoint y: 62, distance: 43.6
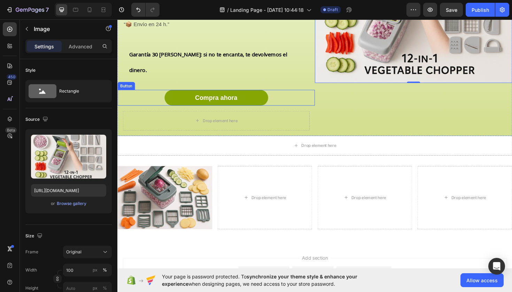
scroll to position [165, 0]
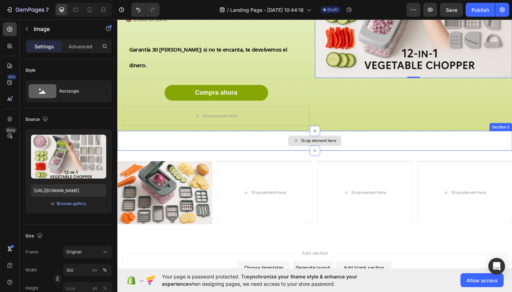
drag, startPoint x: 326, startPoint y: 137, endPoint x: 328, endPoint y: 134, distance: 4.1
click at [328, 138] on div "Drop element here Section 2" at bounding box center [326, 148] width 418 height 21
click at [327, 156] on icon at bounding box center [327, 159] width 6 height 6
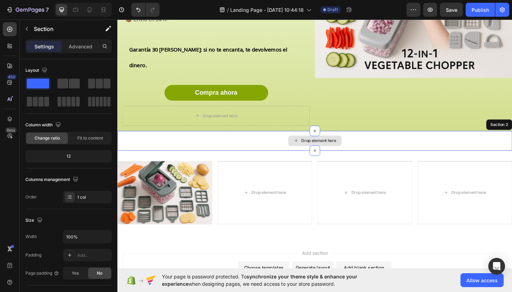
click at [267, 138] on div "Drop element here" at bounding box center [326, 148] width 418 height 21
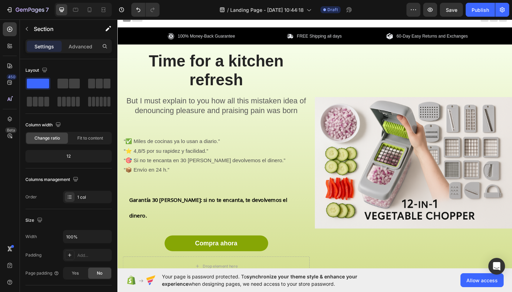
scroll to position [0, 0]
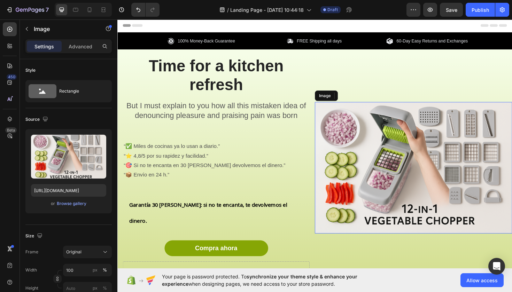
click at [387, 150] on img at bounding box center [431, 176] width 209 height 139
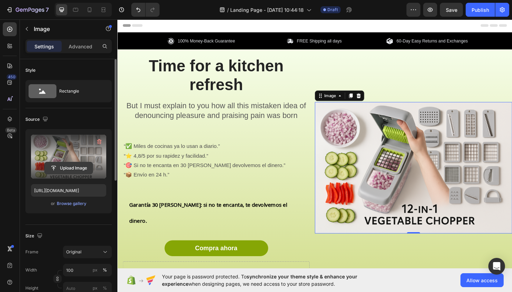
click at [68, 166] on input "file" at bounding box center [69, 168] width 48 height 12
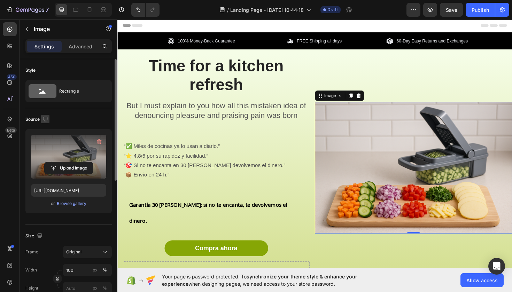
click at [44, 119] on icon "button" at bounding box center [45, 119] width 5 height 5
click at [46, 142] on icon "button" at bounding box center [46, 142] width 7 height 7
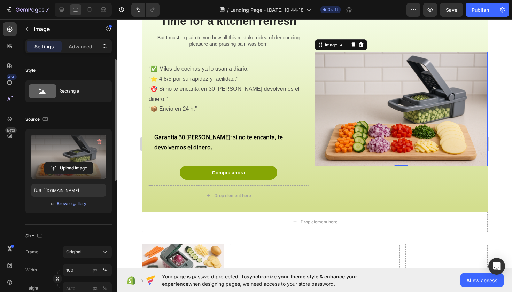
scroll to position [46, 0]
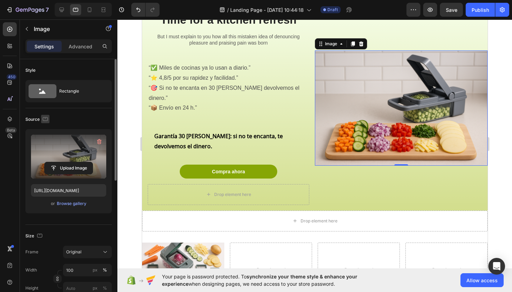
click at [47, 122] on icon "button" at bounding box center [45, 119] width 7 height 7
click at [46, 154] on icon "button" at bounding box center [46, 155] width 7 height 7
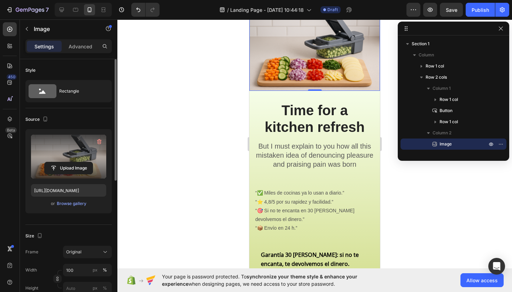
scroll to position [6, 0]
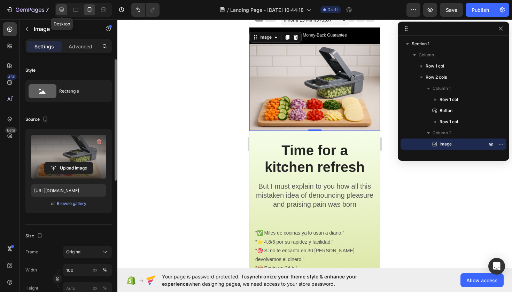
click at [60, 9] on icon at bounding box center [61, 9] width 7 height 7
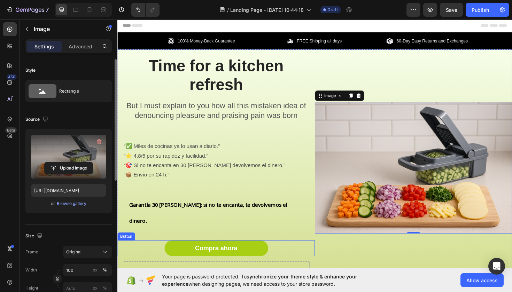
scroll to position [0, 0]
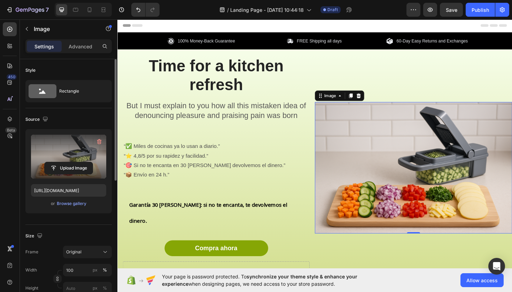
click at [381, 162] on img at bounding box center [431, 176] width 209 height 139
click at [76, 168] on input "file" at bounding box center [69, 168] width 48 height 12
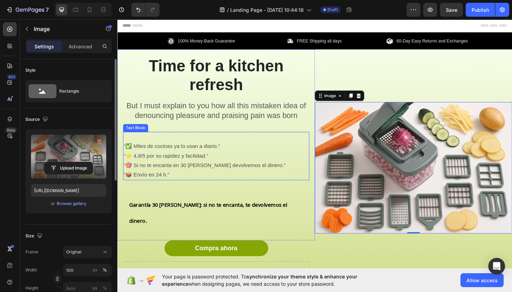
type input "https://cdn.shopify.com/s/files/1/0938/5823/4712/files/gempages_585721362513920…"
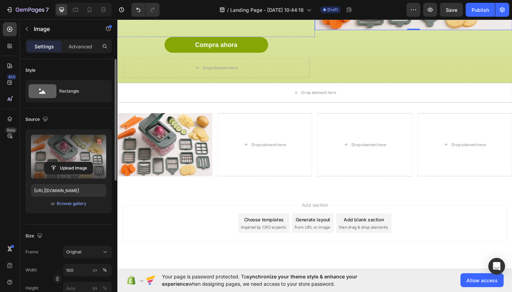
scroll to position [215, 0]
click at [73, 206] on div "Browse gallery" at bounding box center [72, 204] width 30 height 6
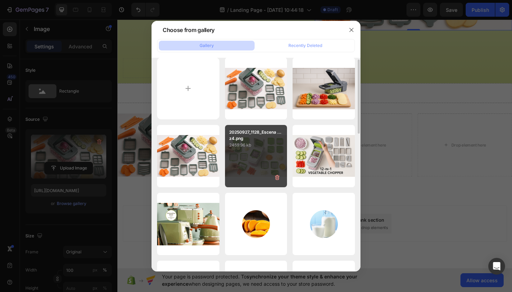
scroll to position [12, 0]
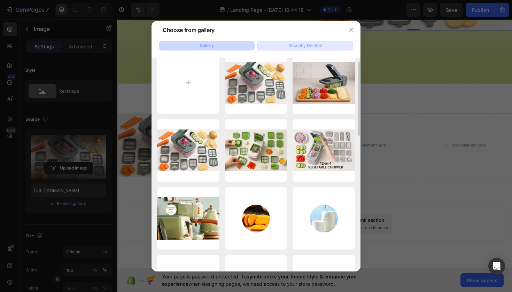
click at [299, 46] on div "Recently Deleted" at bounding box center [306, 46] width 34 height 6
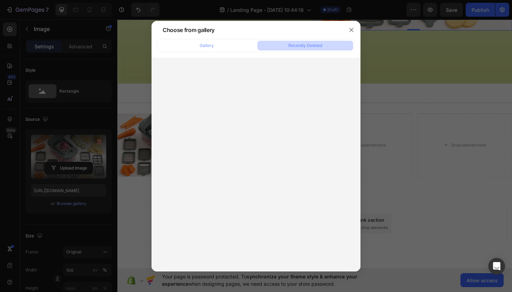
click at [213, 40] on div "Gallery Recently Deleted" at bounding box center [256, 45] width 198 height 13
click at [212, 47] on div "Gallery" at bounding box center [207, 46] width 14 height 6
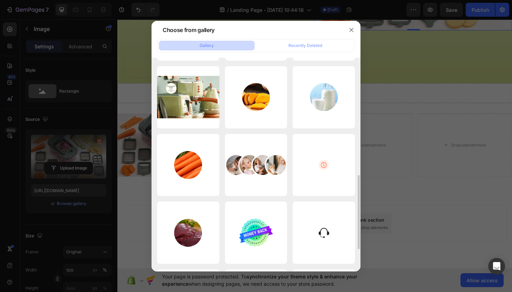
scroll to position [0, 0]
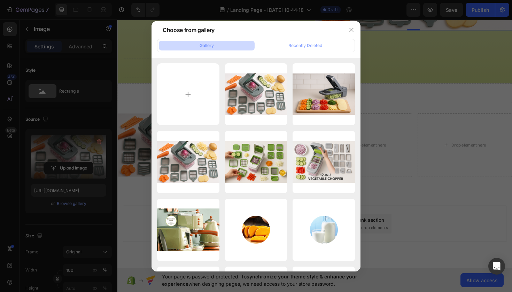
click at [440, 204] on div at bounding box center [256, 146] width 512 height 292
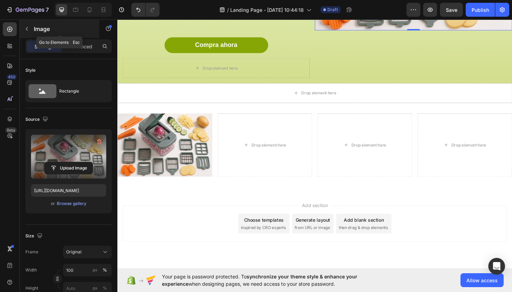
click at [31, 26] on button "button" at bounding box center [26, 28] width 11 height 11
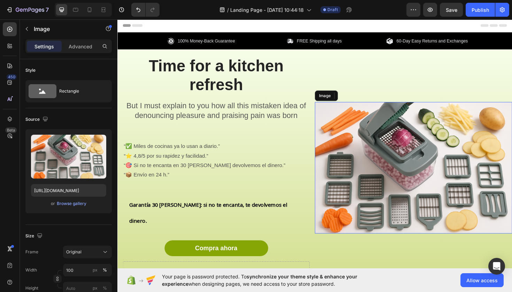
click at [387, 165] on img at bounding box center [431, 176] width 209 height 139
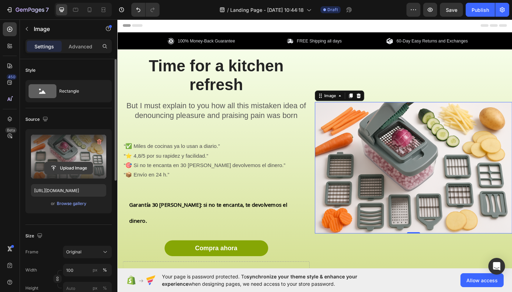
click at [70, 167] on input "file" at bounding box center [69, 168] width 48 height 12
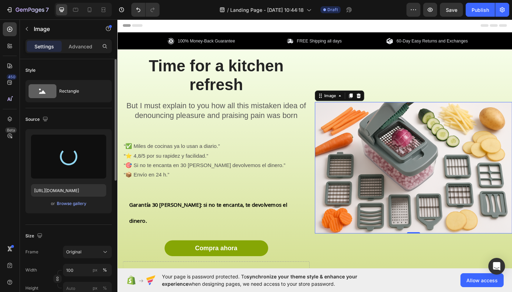
type input "https://cdn.shopify.com/s/files/1/0938/5823/4712/files/gempages_585721362513920…"
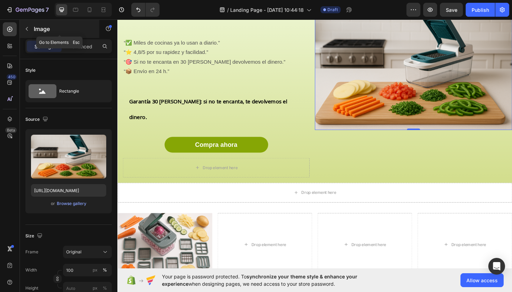
click at [33, 32] on div "Image" at bounding box center [59, 29] width 79 height 18
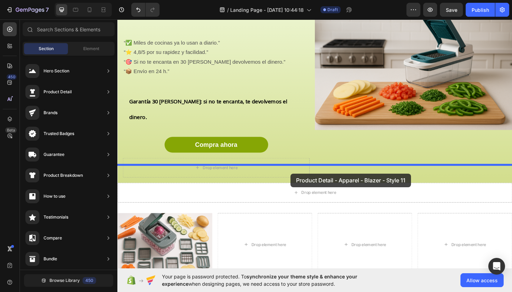
drag, startPoint x: 278, startPoint y: 138, endPoint x: 301, endPoint y: 183, distance: 50.5
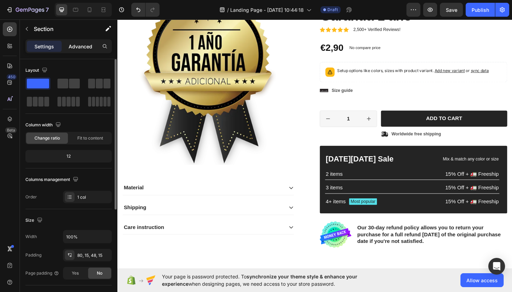
click at [78, 46] on p "Advanced" at bounding box center [81, 46] width 24 height 7
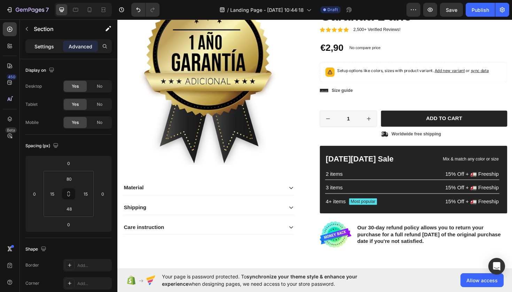
click at [41, 47] on p "Settings" at bounding box center [45, 46] width 20 height 7
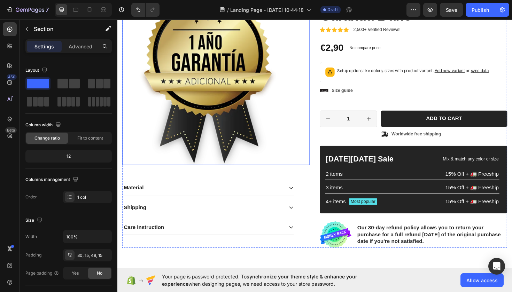
click at [178, 100] on img at bounding box center [214, 83] width 182 height 182
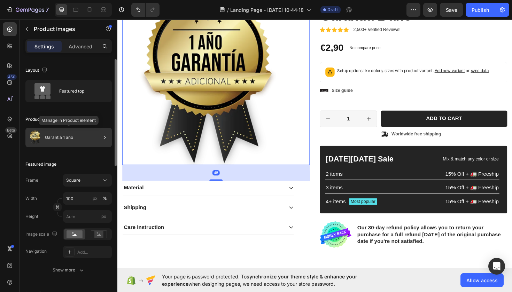
click at [81, 137] on div "Garantía 1 año" at bounding box center [68, 138] width 86 height 20
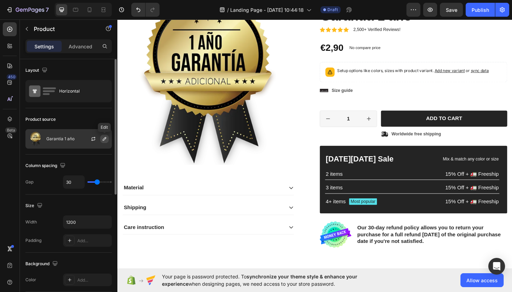
click at [105, 140] on icon "button" at bounding box center [104, 138] width 3 height 3
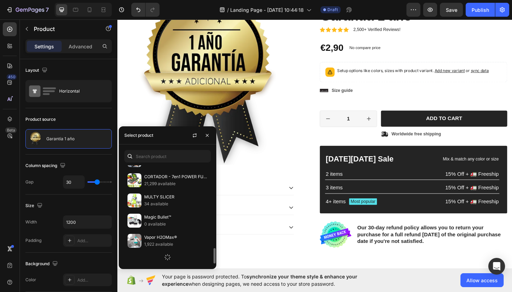
scroll to position [525, 0]
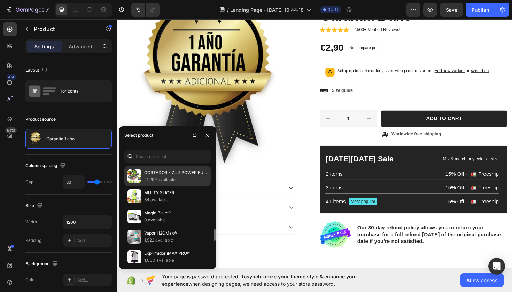
click at [168, 175] on p "CORTADOR - 7en1 POWER FULL" at bounding box center [175, 172] width 63 height 7
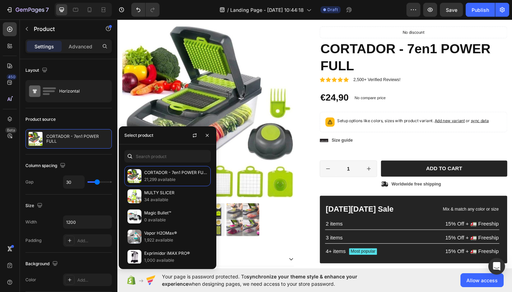
scroll to position [286, 0]
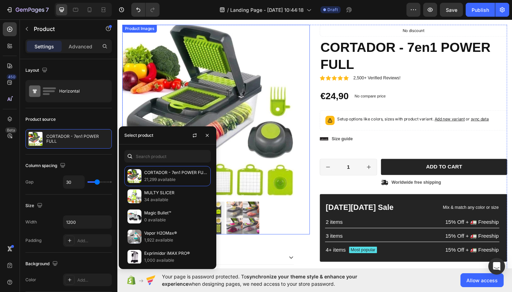
click at [228, 87] on img at bounding box center [214, 116] width 182 height 182
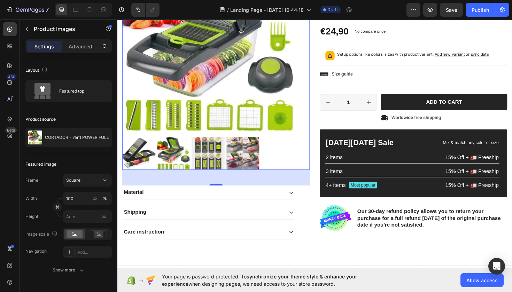
scroll to position [354, 0]
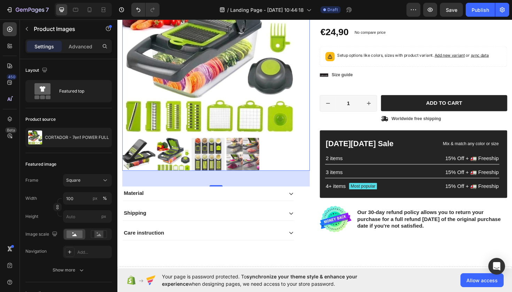
click at [228, 123] on img at bounding box center [214, 48] width 182 height 182
click at [250, 168] on img at bounding box center [250, 162] width 35 height 35
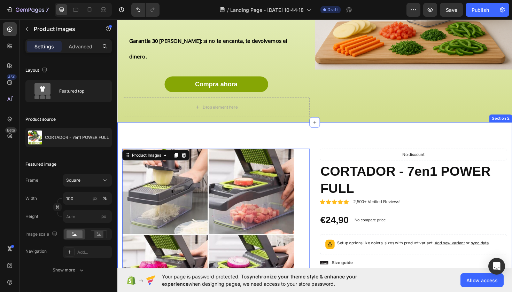
scroll to position [173, 0]
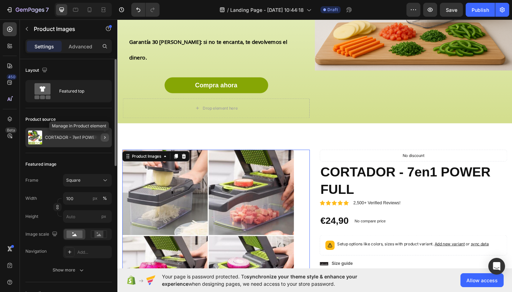
click at [107, 136] on icon "button" at bounding box center [105, 138] width 6 height 6
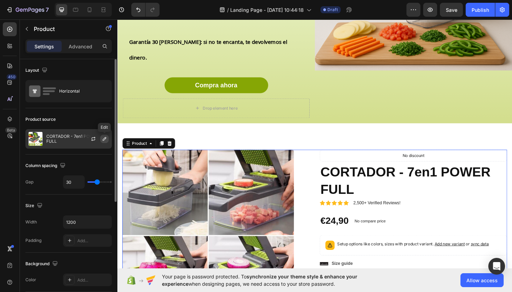
click at [105, 140] on icon "button" at bounding box center [105, 139] width 6 height 6
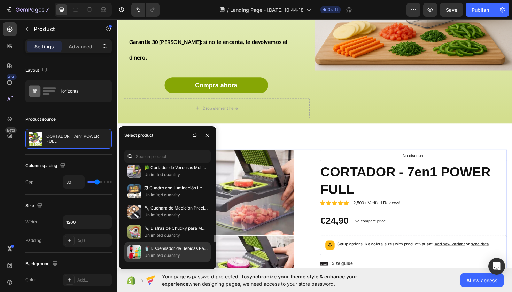
scroll to position [891, 0]
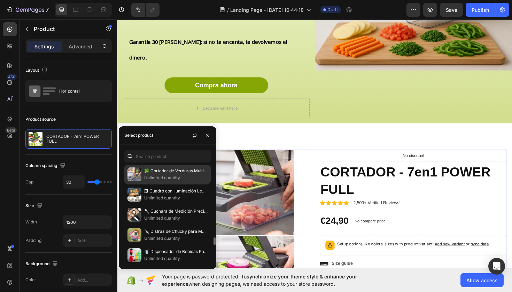
click at [173, 173] on p "🥦 Cortador de Verduras Multiusos 12 Tipos de Corte en 1" at bounding box center [175, 171] width 63 height 7
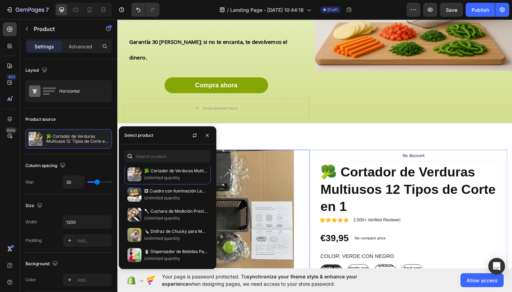
click at [286, 201] on img at bounding box center [214, 249] width 182 height 182
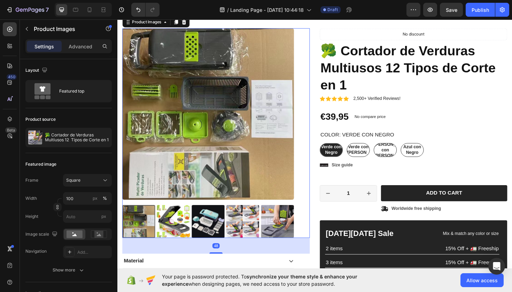
scroll to position [286, 0]
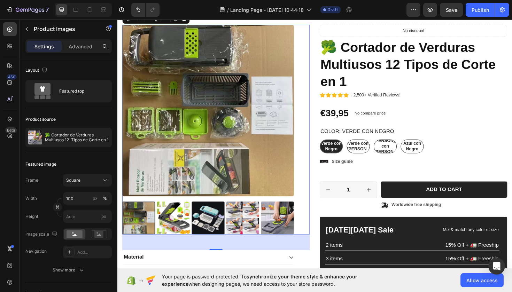
click at [178, 232] on img at bounding box center [176, 230] width 35 height 35
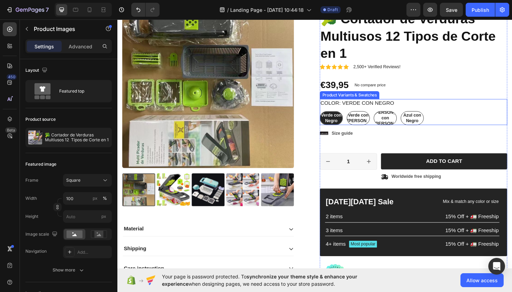
scroll to position [315, 0]
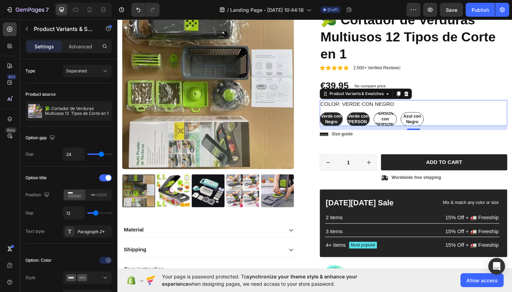
click at [372, 126] on span "Verde con Blanco" at bounding box center [380, 124] width 38 height 11
click at [360, 118] on input "Verde con Blanco Verde con Blanco Verde con Blanco" at bounding box center [360, 117] width 0 height 0
radio input "true"
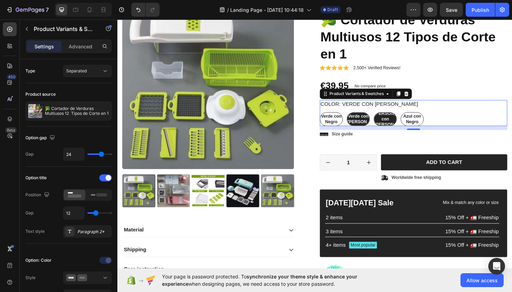
click at [401, 124] on span "[PERSON_NAME] con [PERSON_NAME]" at bounding box center [409, 124] width 38 height 17
click at [389, 118] on input "Rosa con Blanco Rosa con Blanco Rosa con Blanco" at bounding box center [389, 117] width 0 height 0
radio input "true"
click at [344, 127] on span "Verde con Negro" at bounding box center [344, 124] width 22 height 11
click at [332, 118] on input "Verde con Negro Verde con Negro Verde con Negro" at bounding box center [332, 117] width 0 height 0
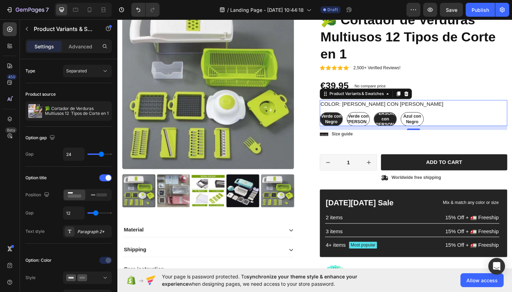
radio input "true"
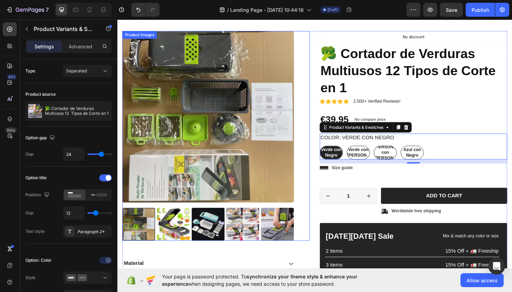
scroll to position [277, 0]
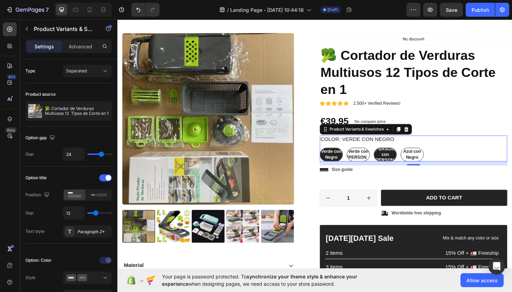
click at [402, 165] on span "[PERSON_NAME] con [PERSON_NAME]" at bounding box center [409, 162] width 38 height 17
click at [389, 155] on input "Rosa con Blanco Rosa con Blanco Rosa con Blanco" at bounding box center [389, 155] width 0 height 0
radio input "true"
click at [402, 165] on span "[PERSON_NAME] con [PERSON_NAME]" at bounding box center [409, 162] width 38 height 17
click at [389, 155] on input "Rosa con Blanco Rosa con Blanco Rosa con Blanco" at bounding box center [389, 155] width 0 height 0
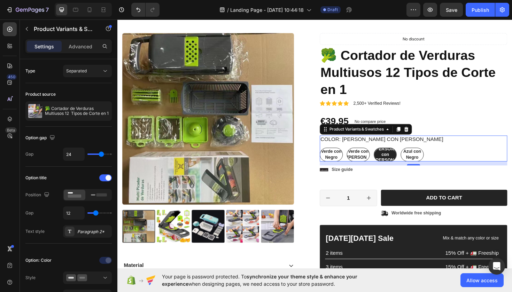
click at [402, 165] on span "[PERSON_NAME] con [PERSON_NAME]" at bounding box center [409, 162] width 38 height 17
click at [389, 155] on input "Rosa con Blanco Rosa con Blanco Rosa con Blanco" at bounding box center [389, 155] width 0 height 0
click at [427, 163] on span "Azul con Negro" at bounding box center [429, 162] width 19 height 11
click at [418, 155] on input "Azul con Negro Azul con Negro Azul con Negro" at bounding box center [417, 155] width 0 height 0
radio input "true"
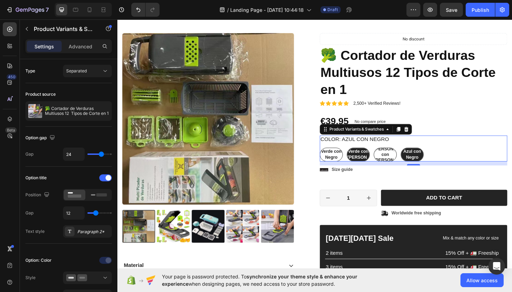
click at [369, 166] on span "Verde con Blanco" at bounding box center [380, 162] width 38 height 11
click at [360, 155] on input "Verde con Blanco Verde con Blanco Verde con Blanco" at bounding box center [360, 155] width 0 height 0
radio input "true"
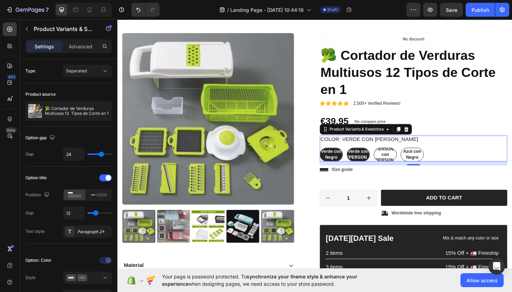
click at [344, 161] on span "Verde con Negro" at bounding box center [344, 162] width 22 height 11
click at [332, 155] on input "Verde con Negro Verde con Negro Verde con Negro" at bounding box center [332, 155] width 0 height 0
radio input "true"
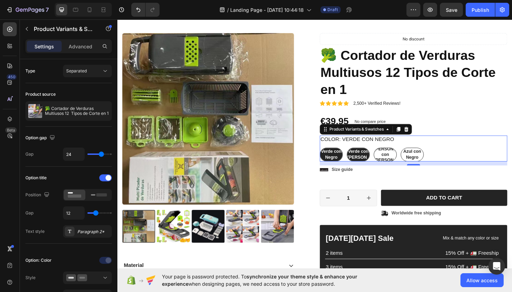
click at [372, 162] on div "Verde con Blanco" at bounding box center [372, 162] width 23 height 17
click at [360, 155] on input "Verde con Blanco Verde con Blanco Verde con Blanco" at bounding box center [360, 155] width 0 height 0
radio input "true"
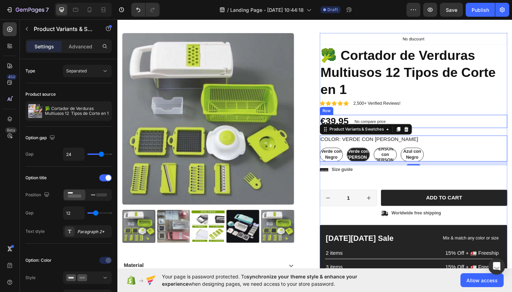
click at [462, 124] on div "€39,95 Product Price Product Price No compare price Product Price No discount N…" at bounding box center [431, 128] width 199 height 14
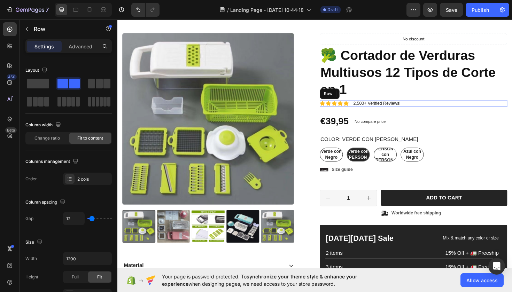
click at [474, 111] on div "Icon Icon Icon Icon Icon Icon List 2,500+ Verified Reviews! Text Block Row" at bounding box center [431, 108] width 199 height 7
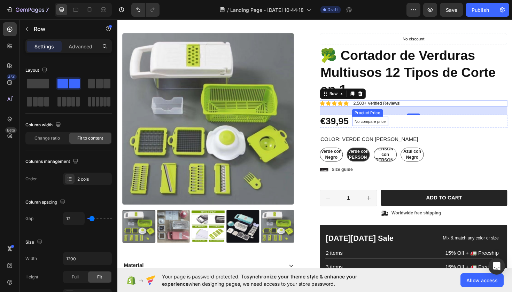
click at [379, 127] on p "No compare price" at bounding box center [385, 127] width 33 height 4
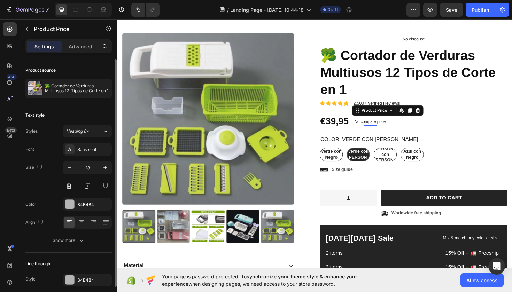
scroll to position [0, 0]
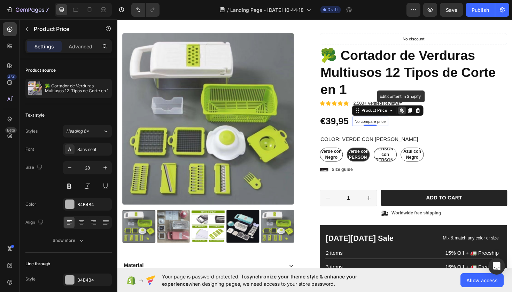
click at [420, 115] on icon at bounding box center [419, 115] width 1 height 3
click at [373, 118] on icon at bounding box center [372, 116] width 6 height 6
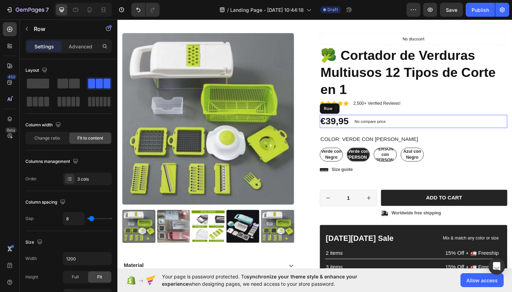
click at [503, 133] on div "€39,95 Product Price Product Price No compare price Product Price Row 3 cols Ro…" at bounding box center [431, 128] width 199 height 14
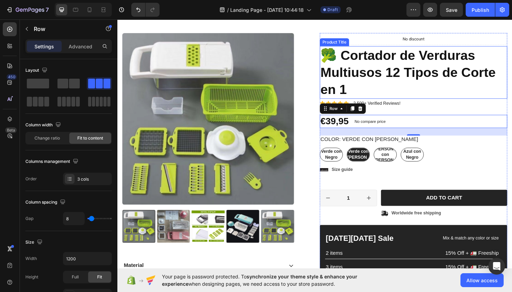
click at [485, 99] on h1 "🥦 Cortador de Verduras Multiusos 12 Tipos de Corte en 1" at bounding box center [431, 76] width 199 height 56
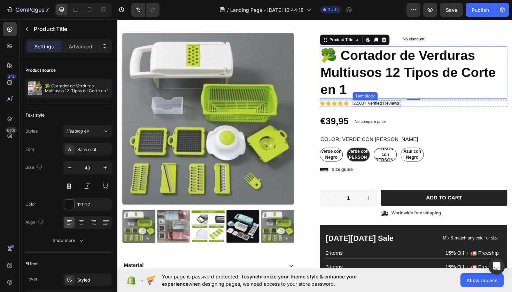
click at [390, 107] on p "2,500+ Verified Reviews!" at bounding box center [392, 109] width 50 height 6
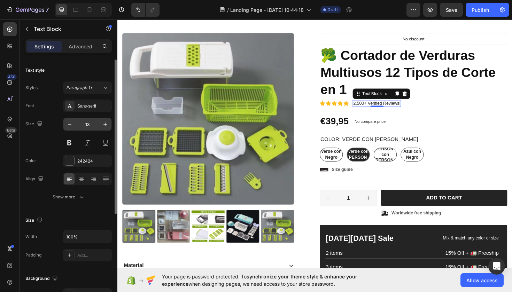
scroll to position [1, 0]
click at [414, 107] on p "2,500+ Verified Reviews!" at bounding box center [392, 109] width 50 height 6
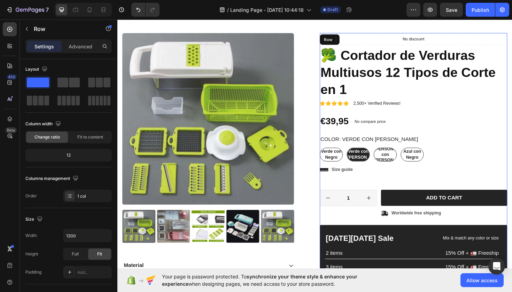
click at [444, 117] on div "Icon Icon Icon Icon Icon Icon List 2,500+ Verified Reviews! Text Block Row No d…" at bounding box center [431, 190] width 199 height 312
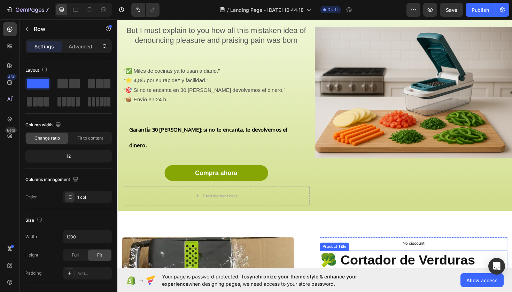
scroll to position [79, 0]
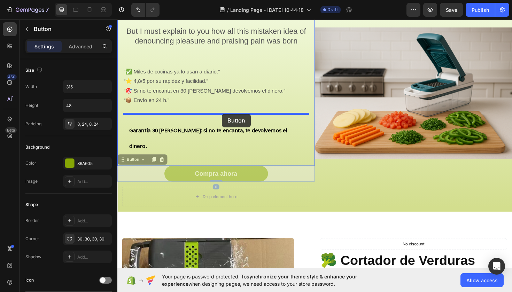
drag, startPoint x: 234, startPoint y: 168, endPoint x: 228, endPoint y: 120, distance: 48.4
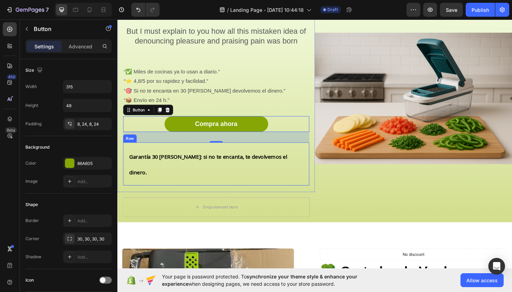
click at [270, 172] on div "Garantía 30 días: si no te encanta, te devolvemos el dinero. Text Block Row" at bounding box center [221, 172] width 197 height 45
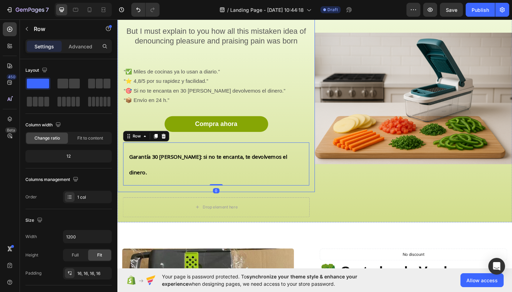
click at [239, 143] on div "Compra ahora Button" at bounding box center [221, 136] width 197 height 28
click at [231, 152] on div "Garantía 30 días: si no te encanta, te devolvemos el dinero. Text Block Row 0" at bounding box center [221, 172] width 197 height 45
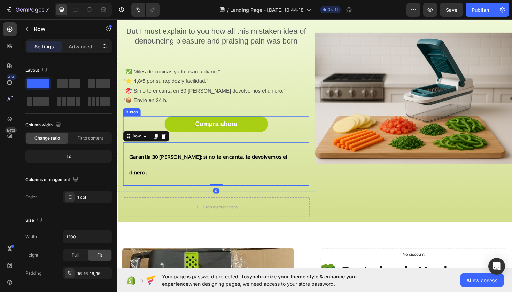
click at [220, 132] on p "Compra ahora" at bounding box center [222, 130] width 45 height 9
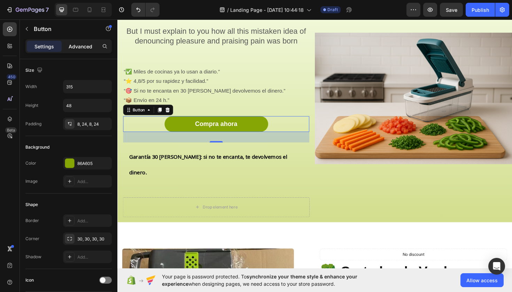
click at [81, 47] on p "Advanced" at bounding box center [81, 46] width 24 height 7
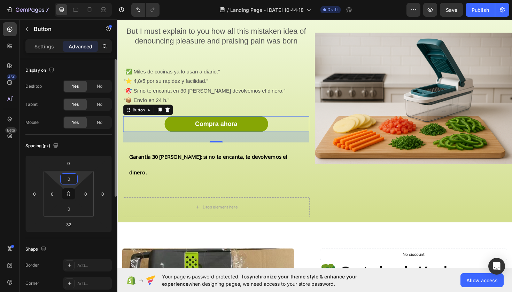
click at [71, 178] on input "0" at bounding box center [69, 179] width 14 height 10
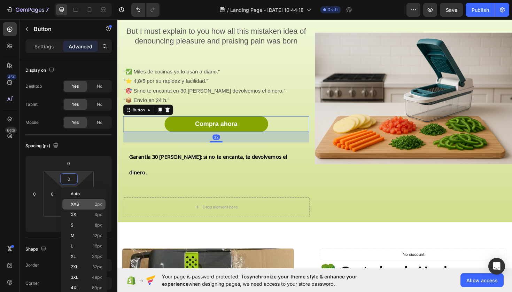
click at [82, 207] on div "XXS 2px" at bounding box center [83, 204] width 43 height 10
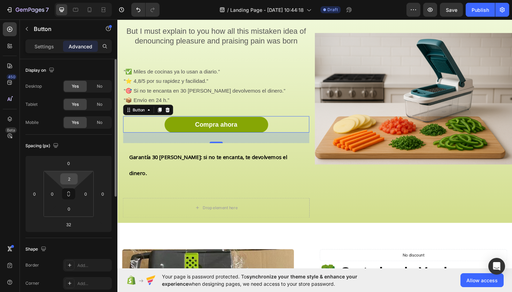
click at [71, 178] on input "2" at bounding box center [69, 179] width 14 height 10
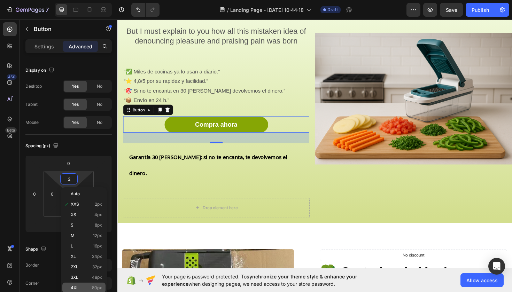
click at [82, 285] on div "4XL 80px" at bounding box center [83, 288] width 43 height 10
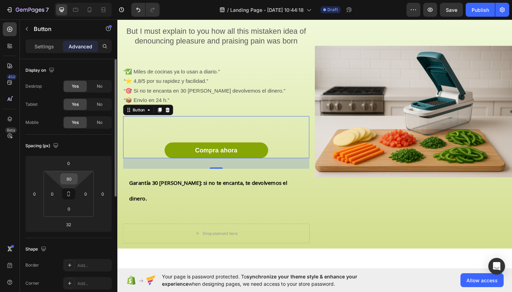
click at [69, 181] on input "80" at bounding box center [69, 179] width 14 height 10
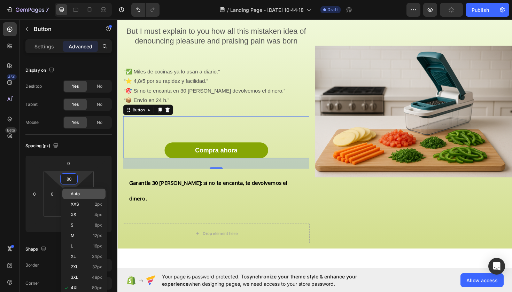
click at [81, 194] on p "Auto" at bounding box center [86, 194] width 31 height 5
type input "Auto"
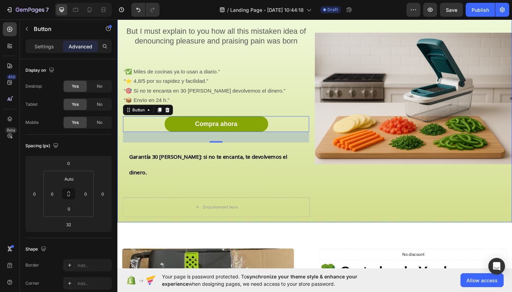
click at [363, 184] on div "Image" at bounding box center [431, 103] width 209 height 262
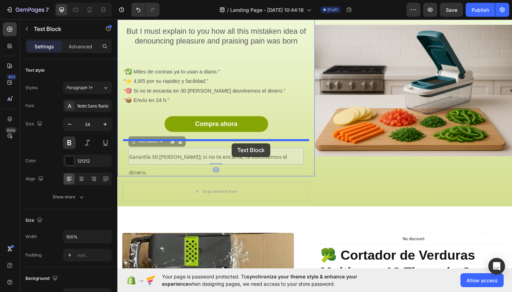
drag, startPoint x: 240, startPoint y: 165, endPoint x: 238, endPoint y: 151, distance: 14.1
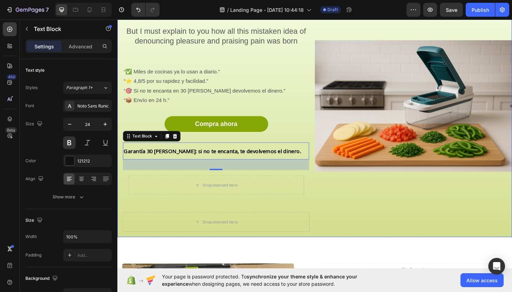
click at [375, 215] on div "Image" at bounding box center [431, 111] width 209 height 278
